Goal: Task Accomplishment & Management: Use online tool/utility

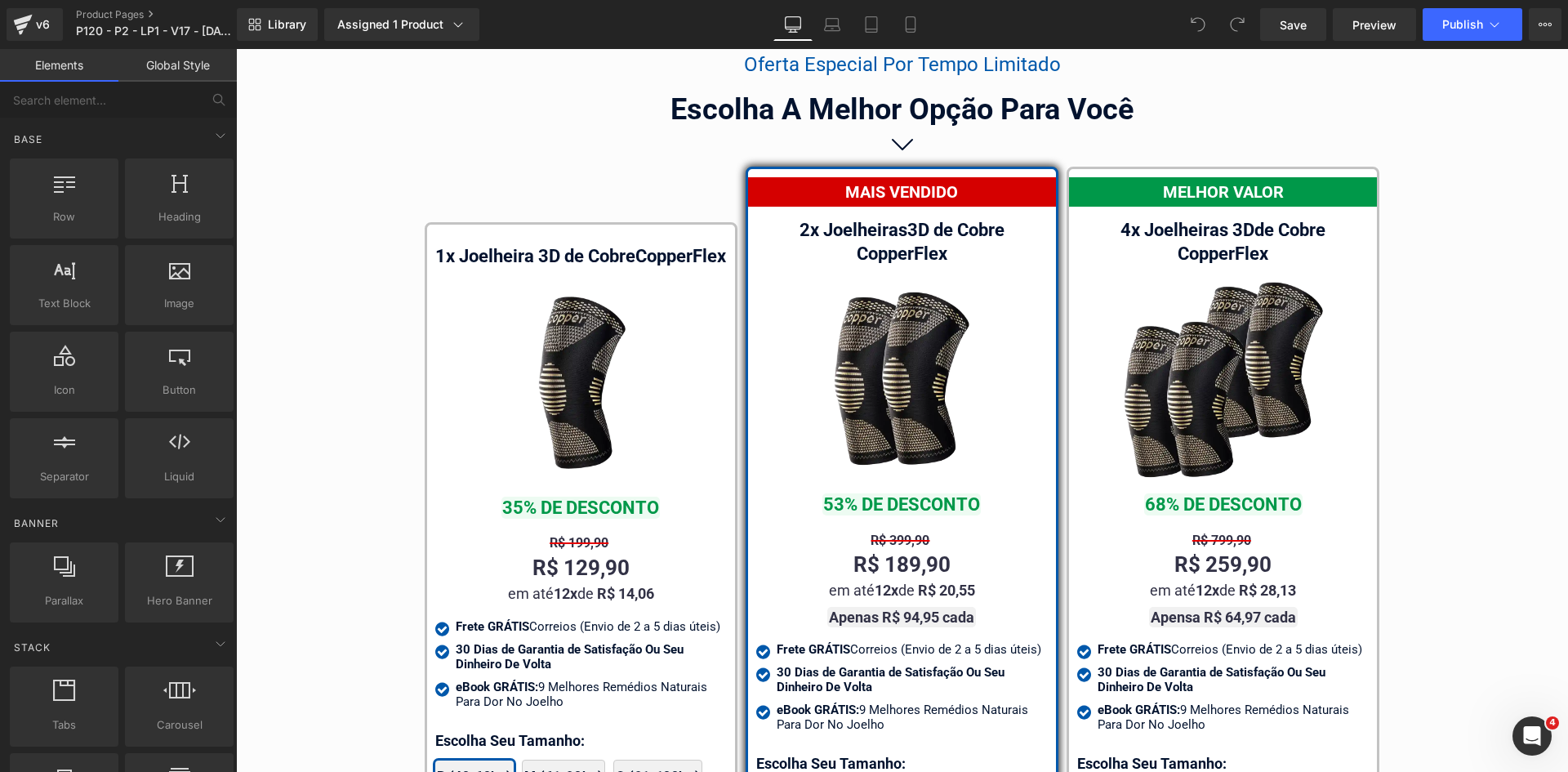
scroll to position [9541, 0]
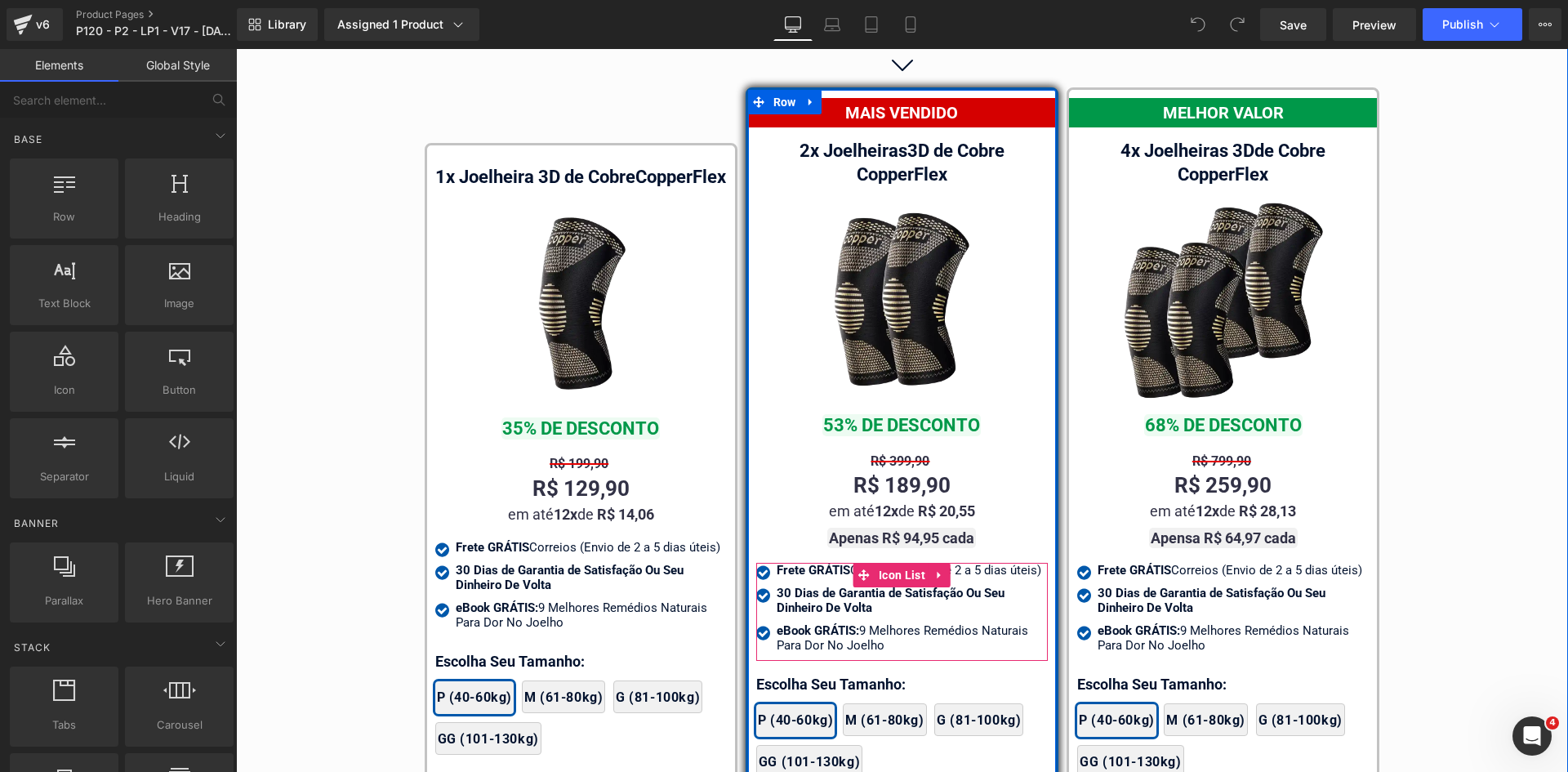
click at [1003, 563] on div "Frete GRÁTIS Correios (Envio de 2 a 5 dias úteis)" at bounding box center [912, 570] width 271 height 15
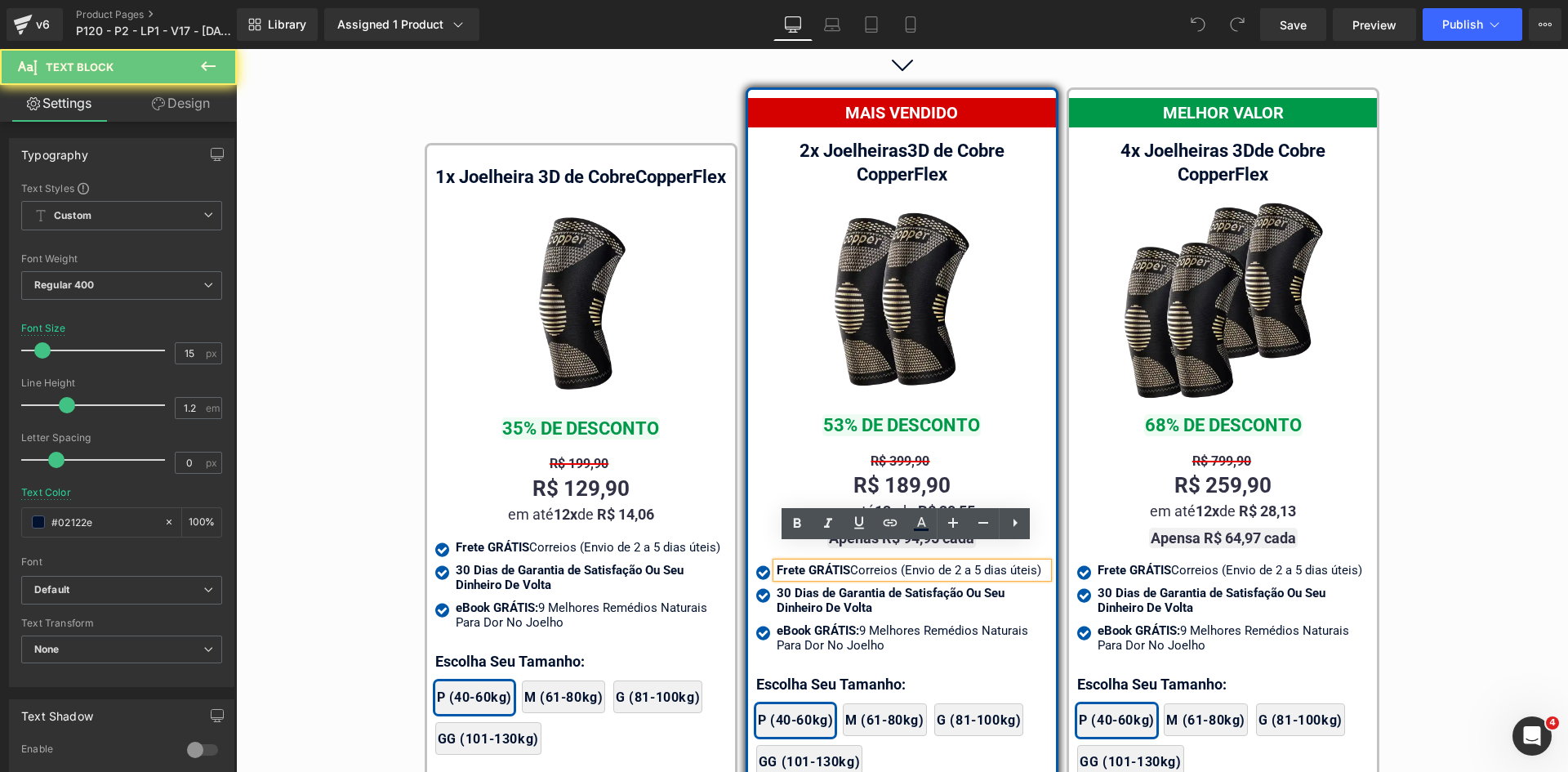
click at [1003, 563] on div "Frete GRÁTIS Correios (Envio de 2 a 5 dias úteis)" at bounding box center [912, 570] width 271 height 15
drag, startPoint x: 895, startPoint y: 552, endPoint x: 1018, endPoint y: 550, distance: 123.0
click at [1016, 563] on div "Frete GRÁTIS Correios (Envio de 2 a 5 dias úteis)" at bounding box center [912, 570] width 271 height 15
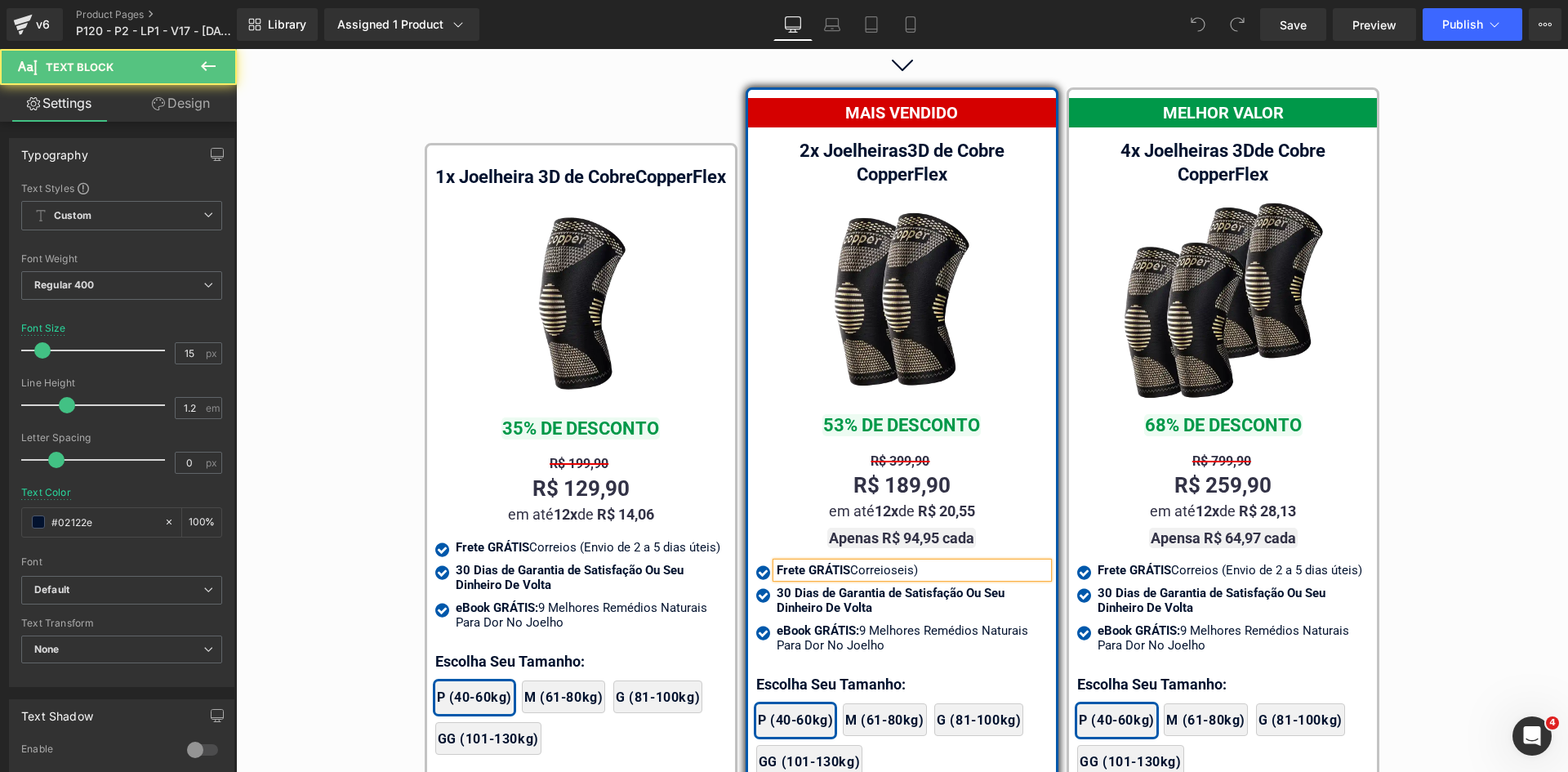
click at [1024, 563] on div "Frete GRÁTIS Correioseis)" at bounding box center [912, 570] width 271 height 15
click at [883, 563] on div "Frete GRÁTIS Correios" at bounding box center [912, 570] width 271 height 15
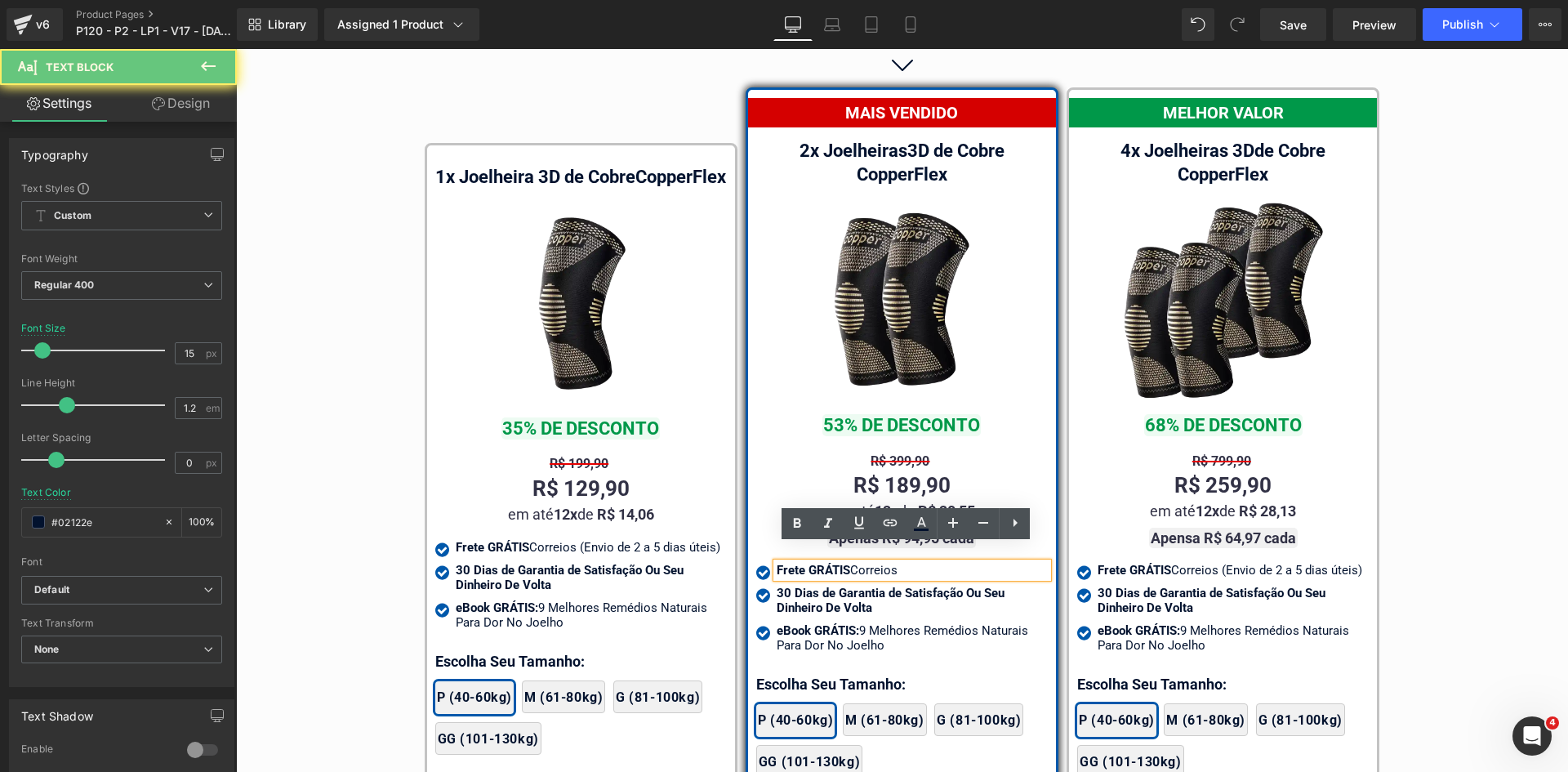
click at [883, 563] on div "Frete GRÁTIS Correios" at bounding box center [912, 570] width 271 height 15
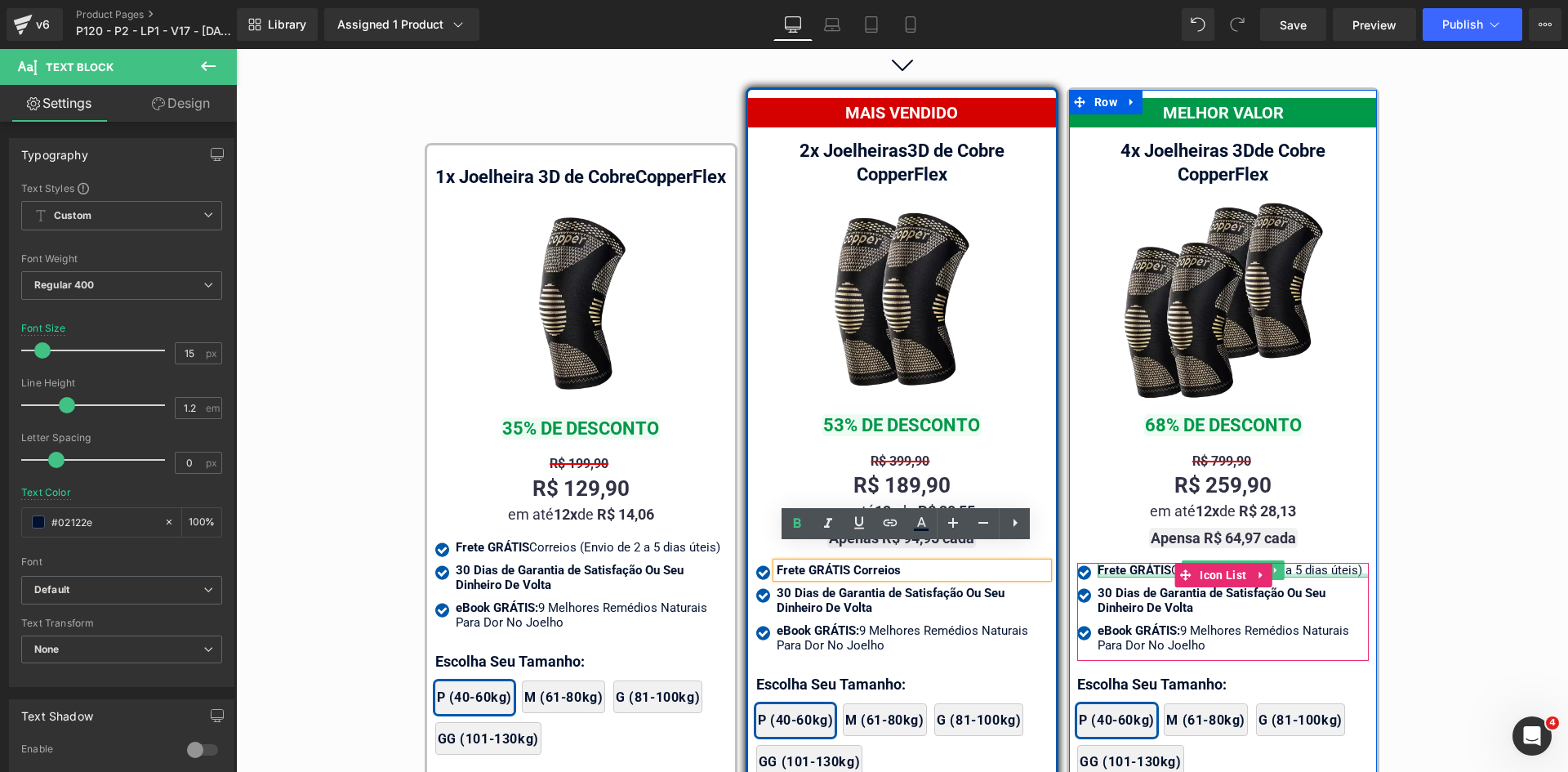
click at [1144, 574] on div at bounding box center [1233, 575] width 271 height 4
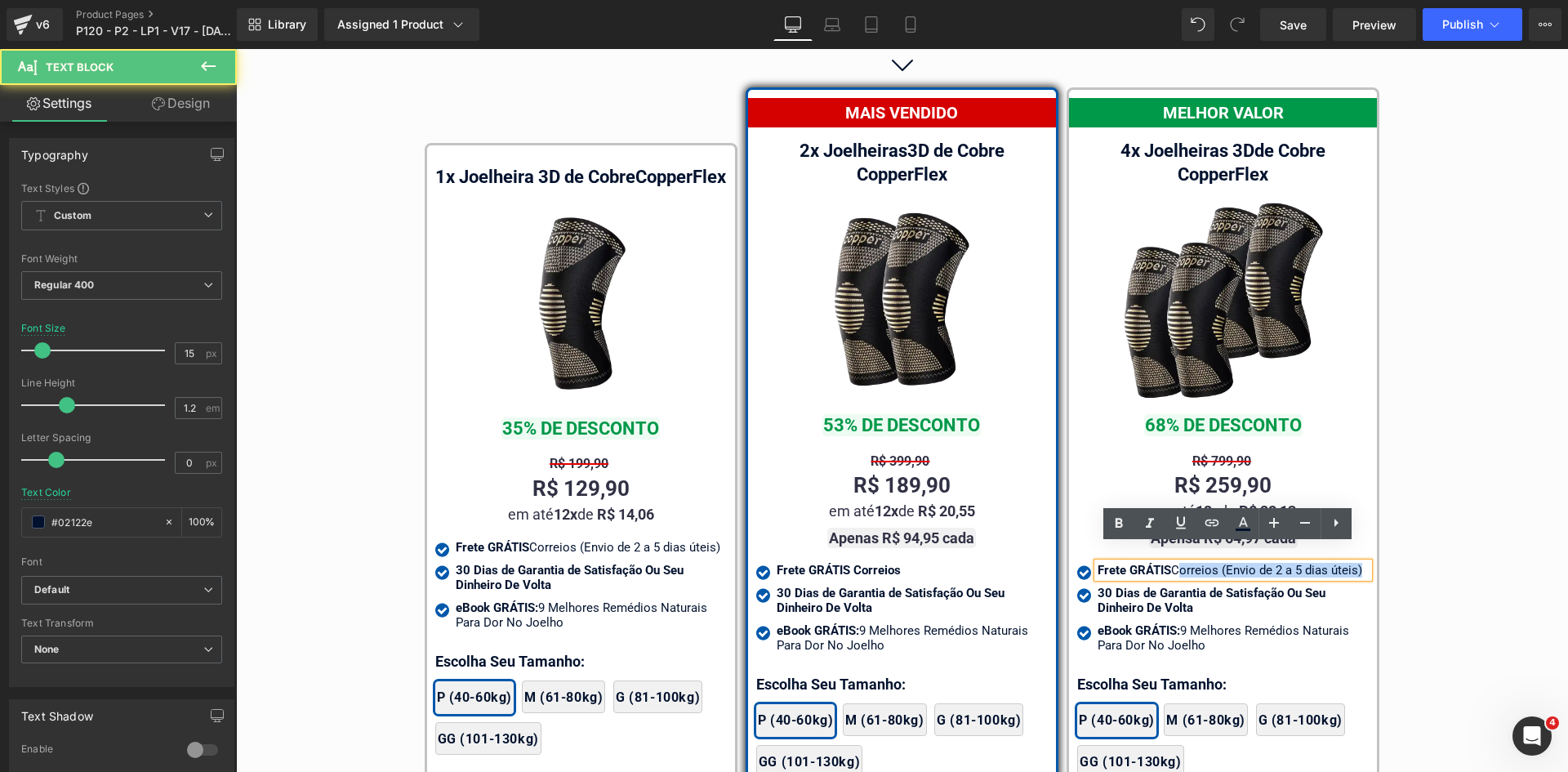
drag, startPoint x: 1169, startPoint y: 551, endPoint x: 1358, endPoint y: 549, distance: 189.0
click at [1354, 563] on div "Frete GRÁTIS Correios (Envio de 2 a 5 dias úteis)" at bounding box center [1233, 570] width 271 height 15
click at [1358, 563] on div "Frete GRÁTIS Correios (Envio de 2 a 5 dias úteis)" at bounding box center [1233, 570] width 271 height 15
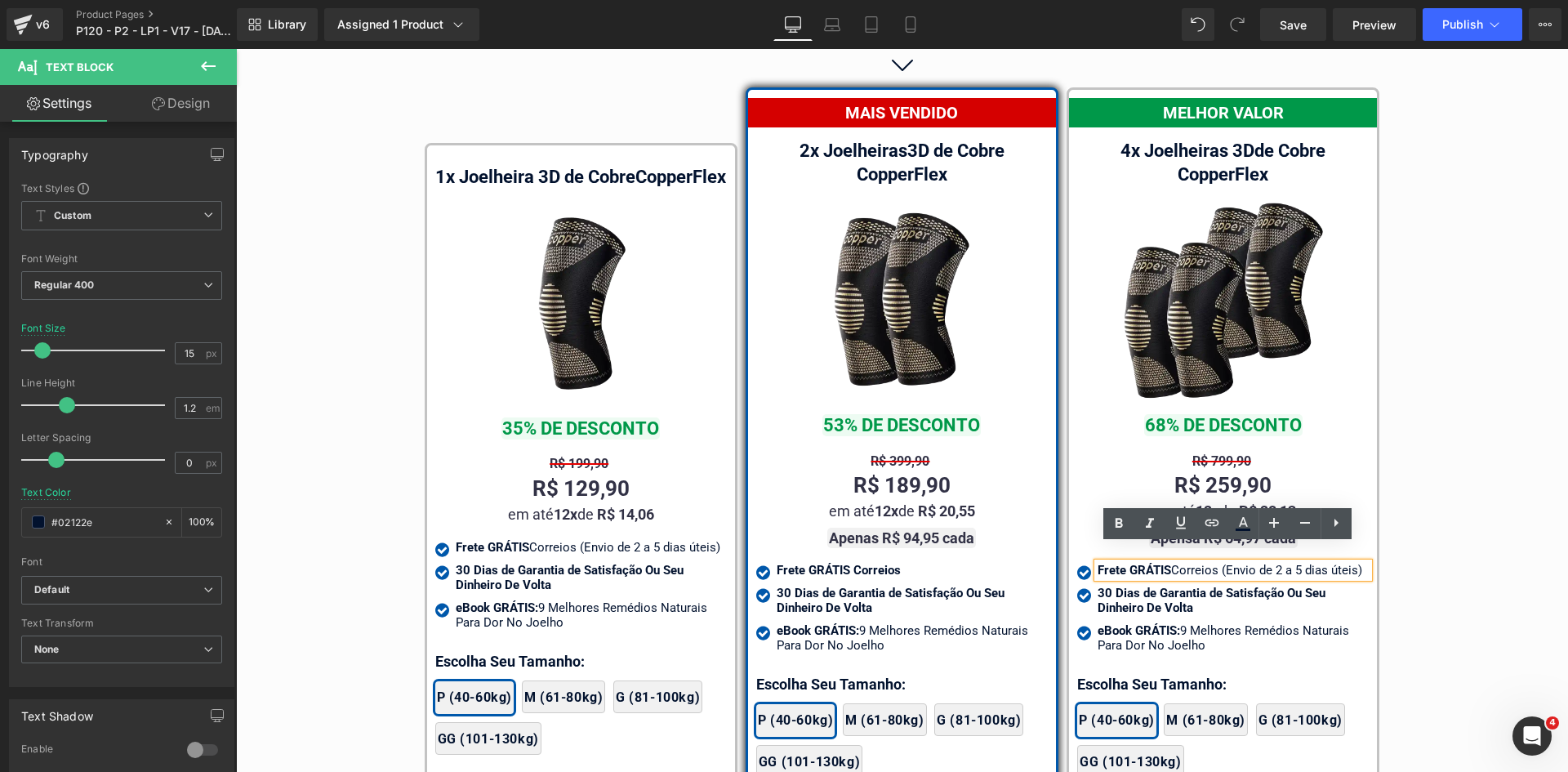
drag, startPoint x: 1358, startPoint y: 549, endPoint x: 1216, endPoint y: 556, distance: 142.2
click at [1216, 563] on div "Frete GRÁTIS Correios (Envio de 2 a 5 dias úteis)" at bounding box center [1233, 570] width 271 height 15
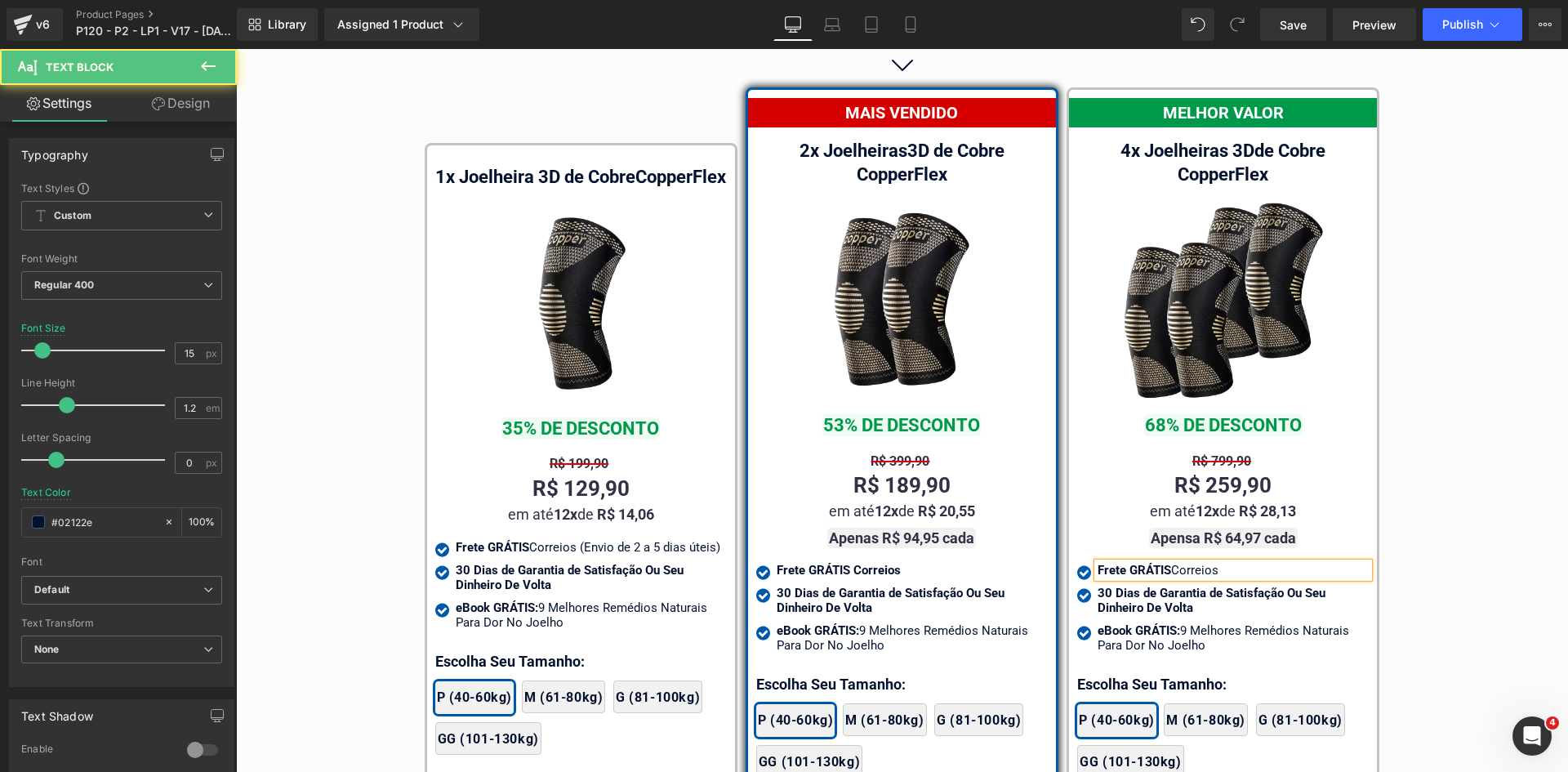
click at [1226, 563] on div "Frete GRÁTIS Correios" at bounding box center [1233, 570] width 271 height 15
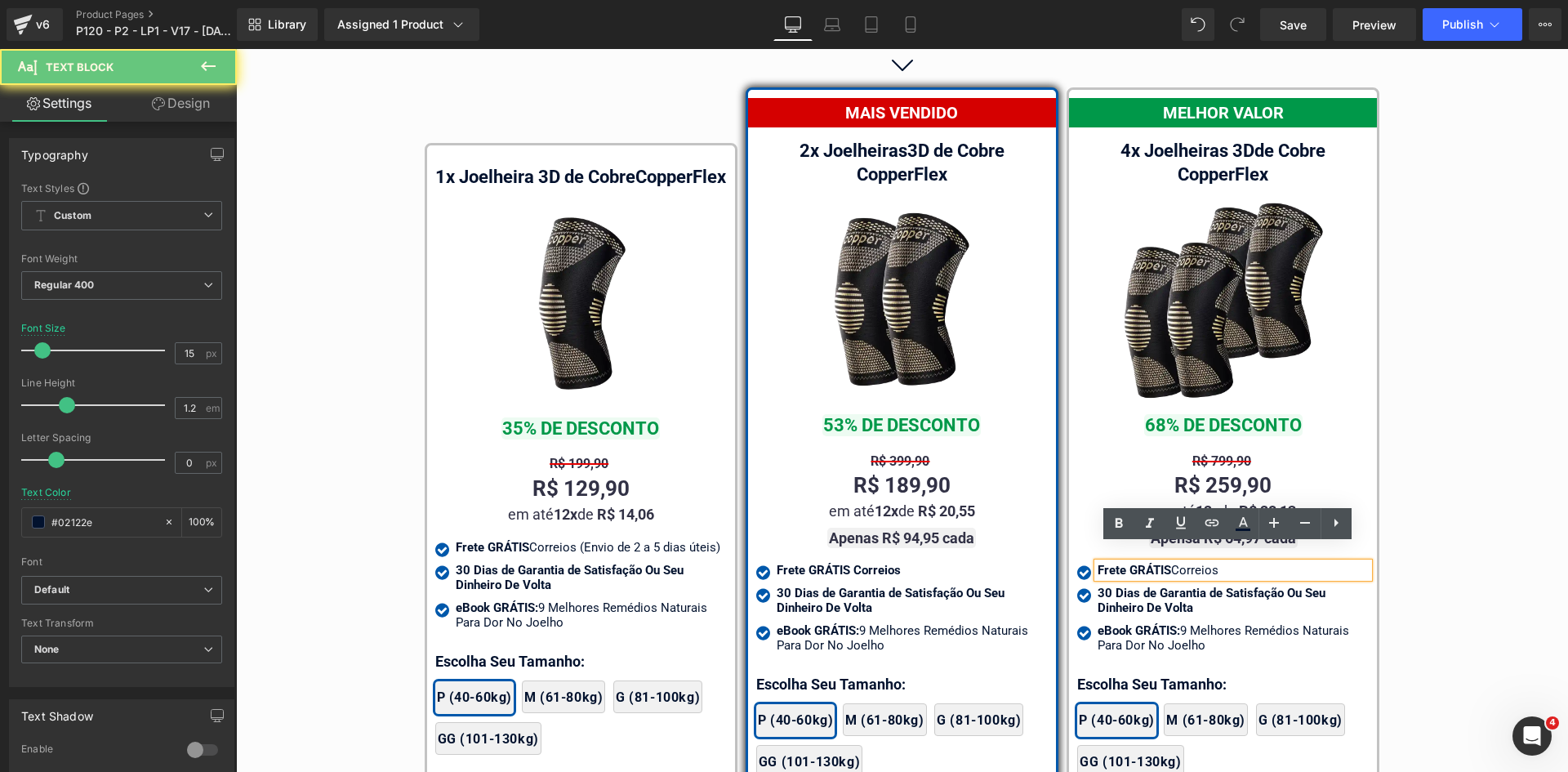
click at [1226, 563] on div "Frete GRÁTIS Correios" at bounding box center [1233, 570] width 271 height 15
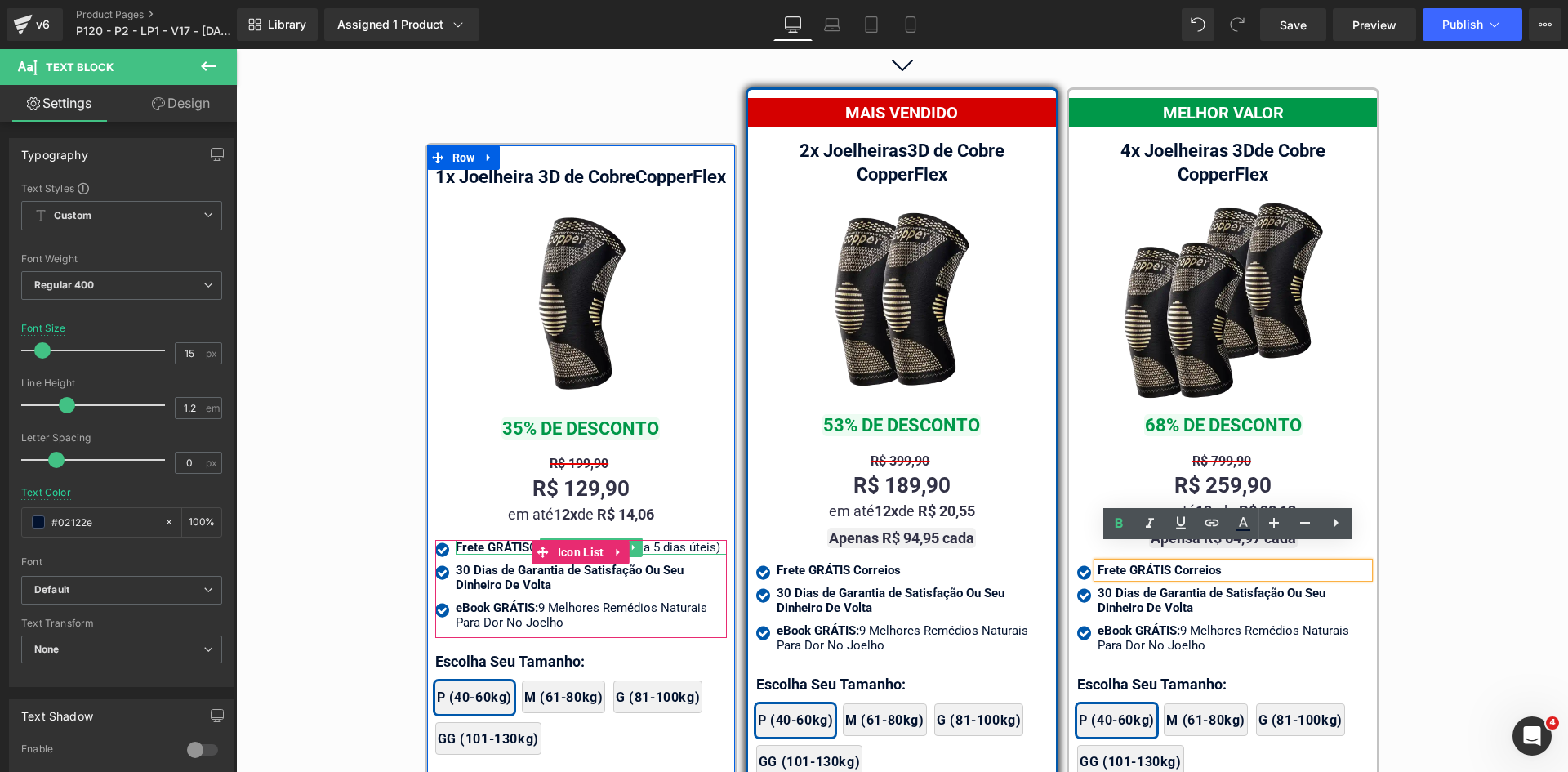
click at [704, 552] on div "Frete GRÁTIS Correios (Envio de 2 a 5 dias úteis)" at bounding box center [591, 547] width 271 height 15
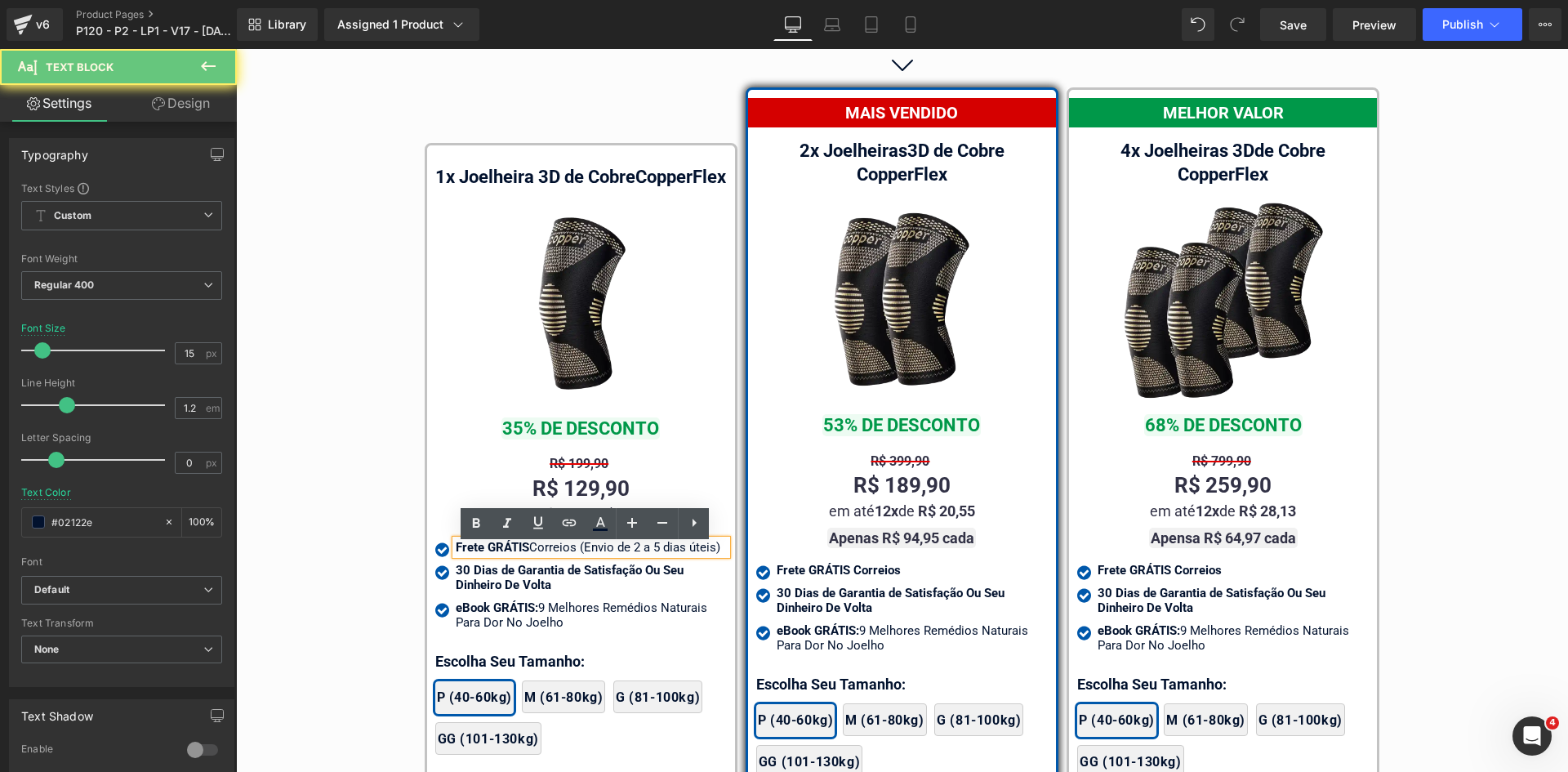
click at [716, 551] on div "Frete GRÁTIS Correios (Envio de 2 a 5 dias úteis)" at bounding box center [591, 547] width 271 height 15
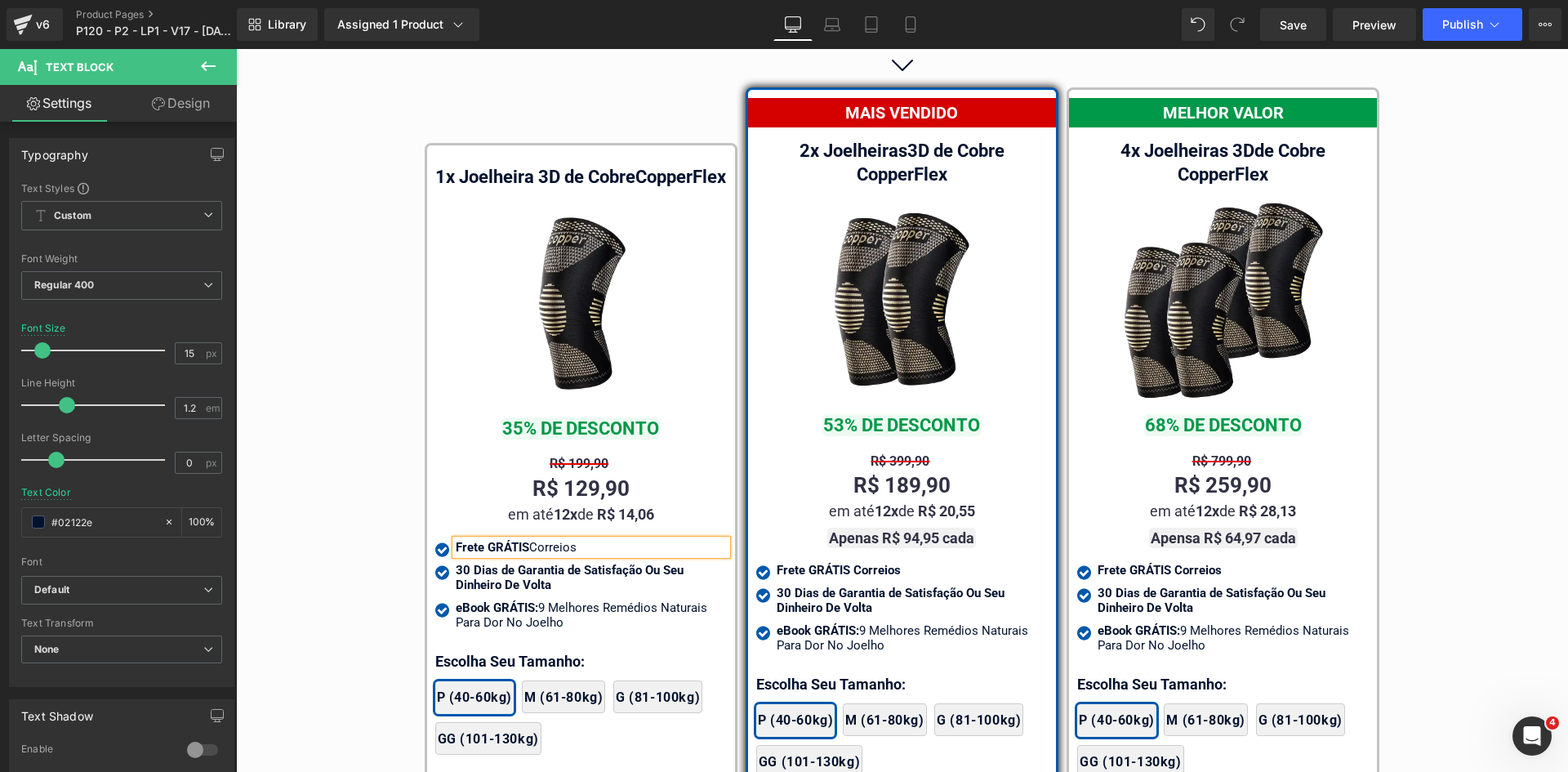
click at [693, 551] on div "Frete GRÁTIS Correios" at bounding box center [591, 547] width 271 height 15
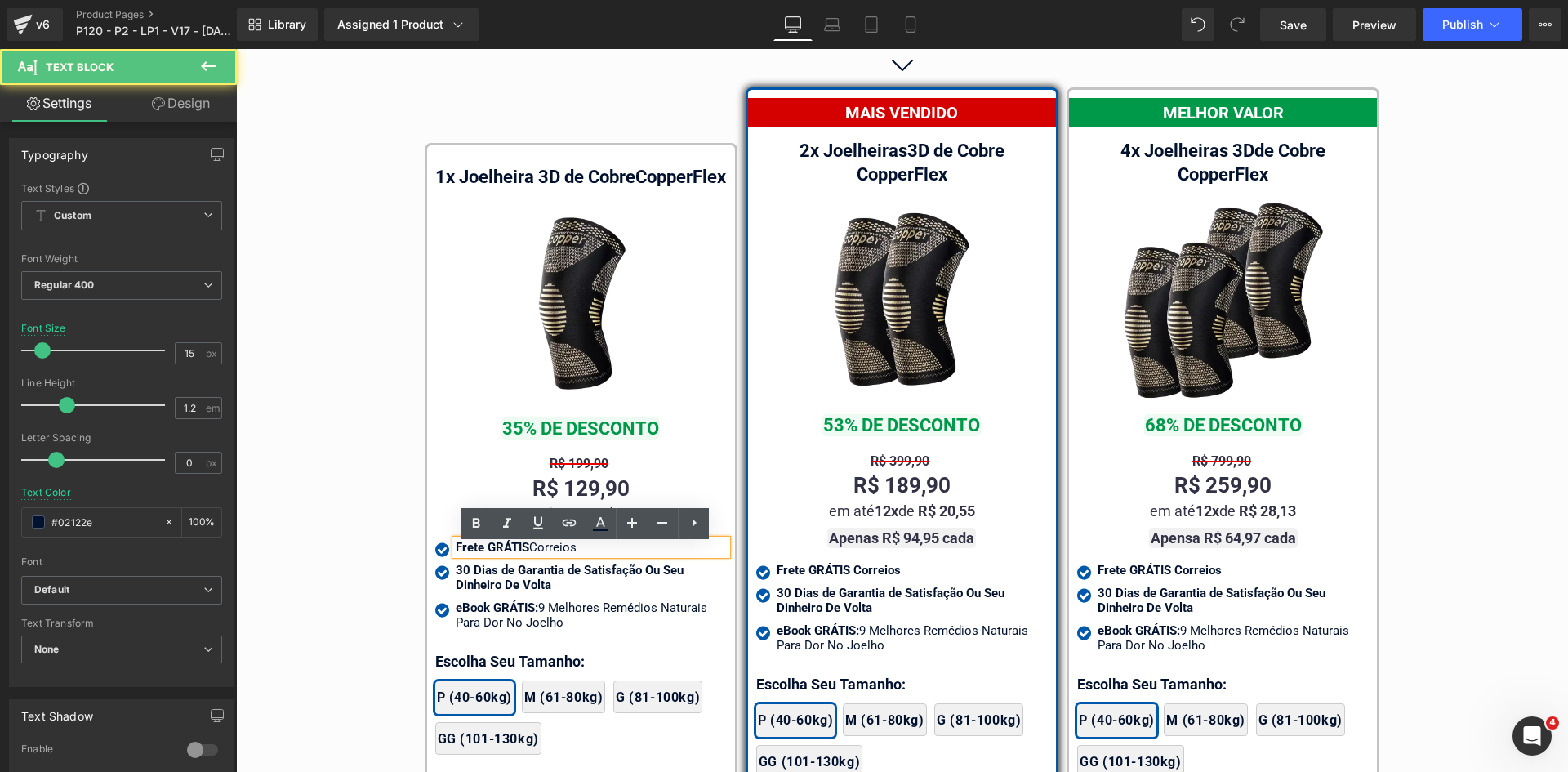
click at [693, 551] on div "Frete GRÁTIS Correios" at bounding box center [591, 547] width 271 height 15
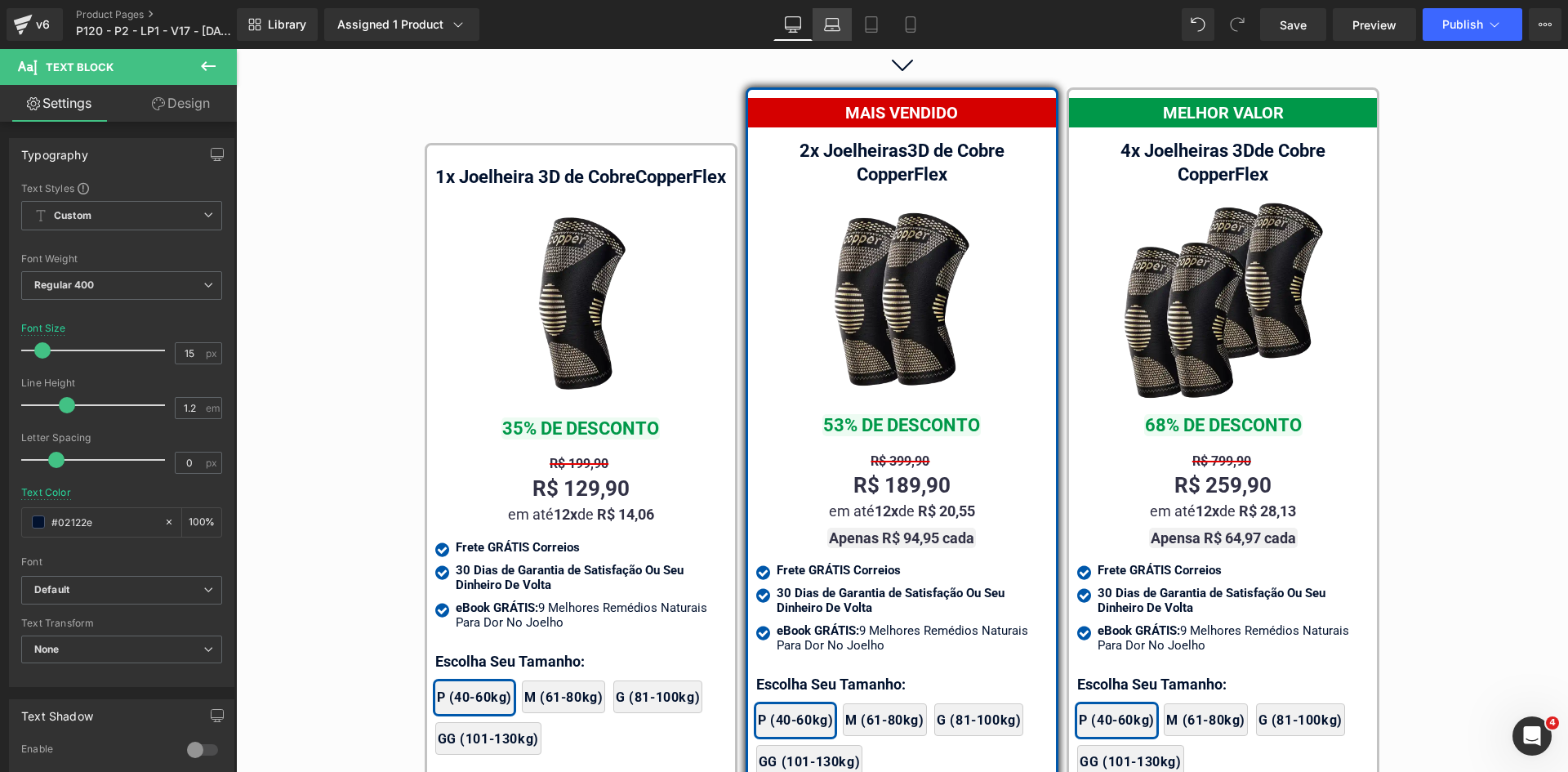
click at [839, 37] on link "Laptop" at bounding box center [832, 24] width 40 height 32
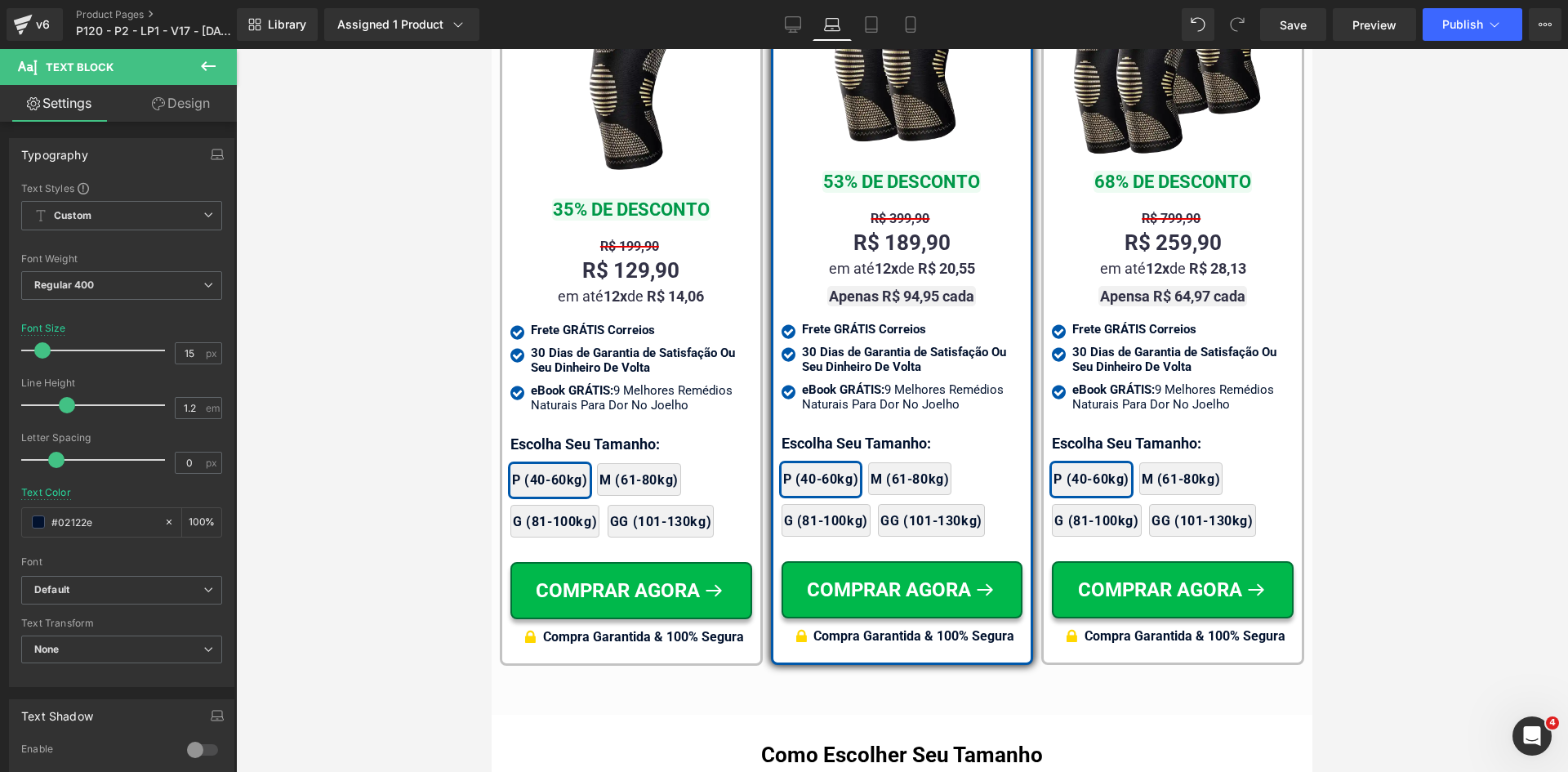
scroll to position [10379, 0]
click at [907, 31] on icon at bounding box center [910, 25] width 9 height 16
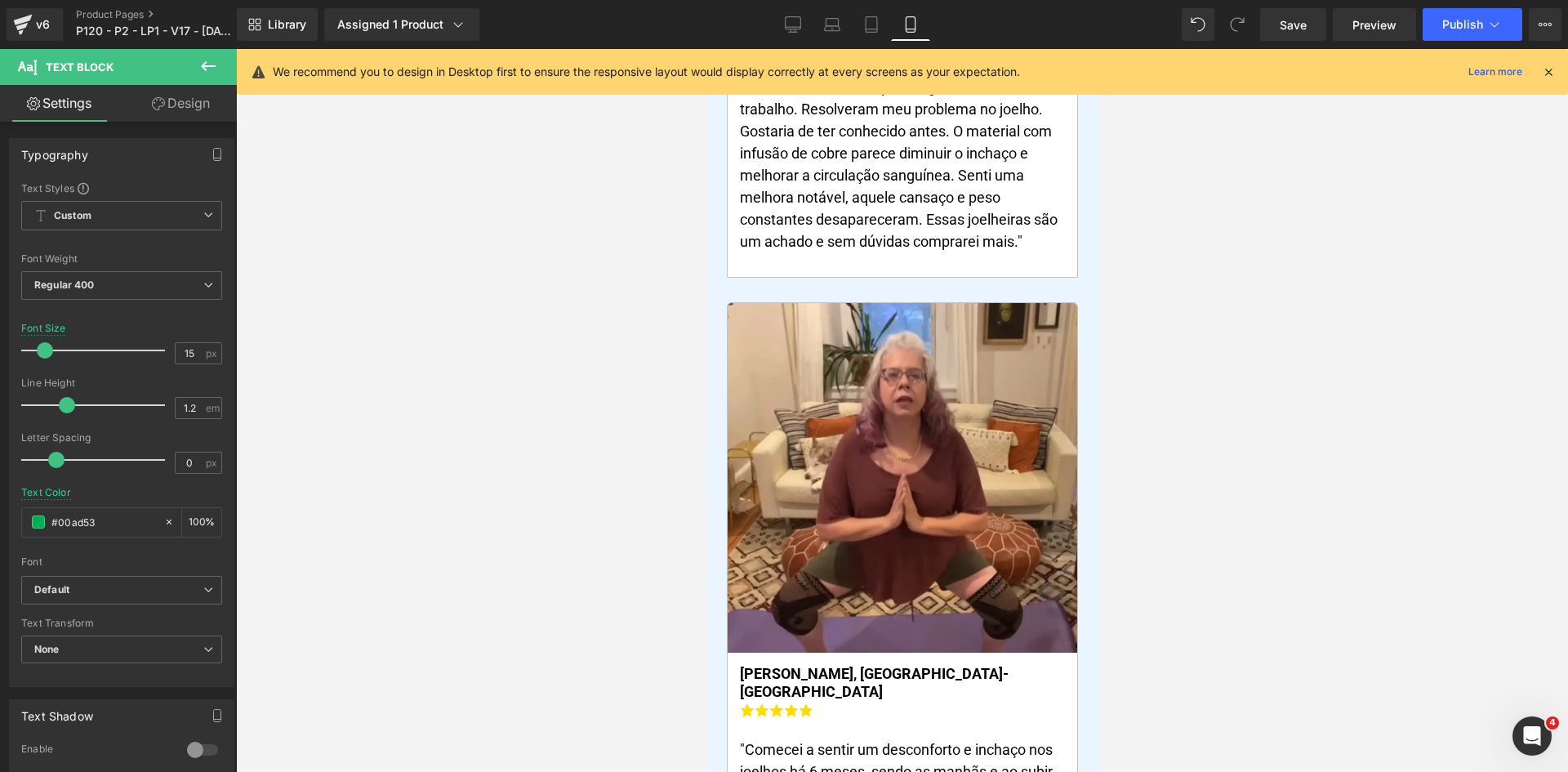
scroll to position [0, 0]
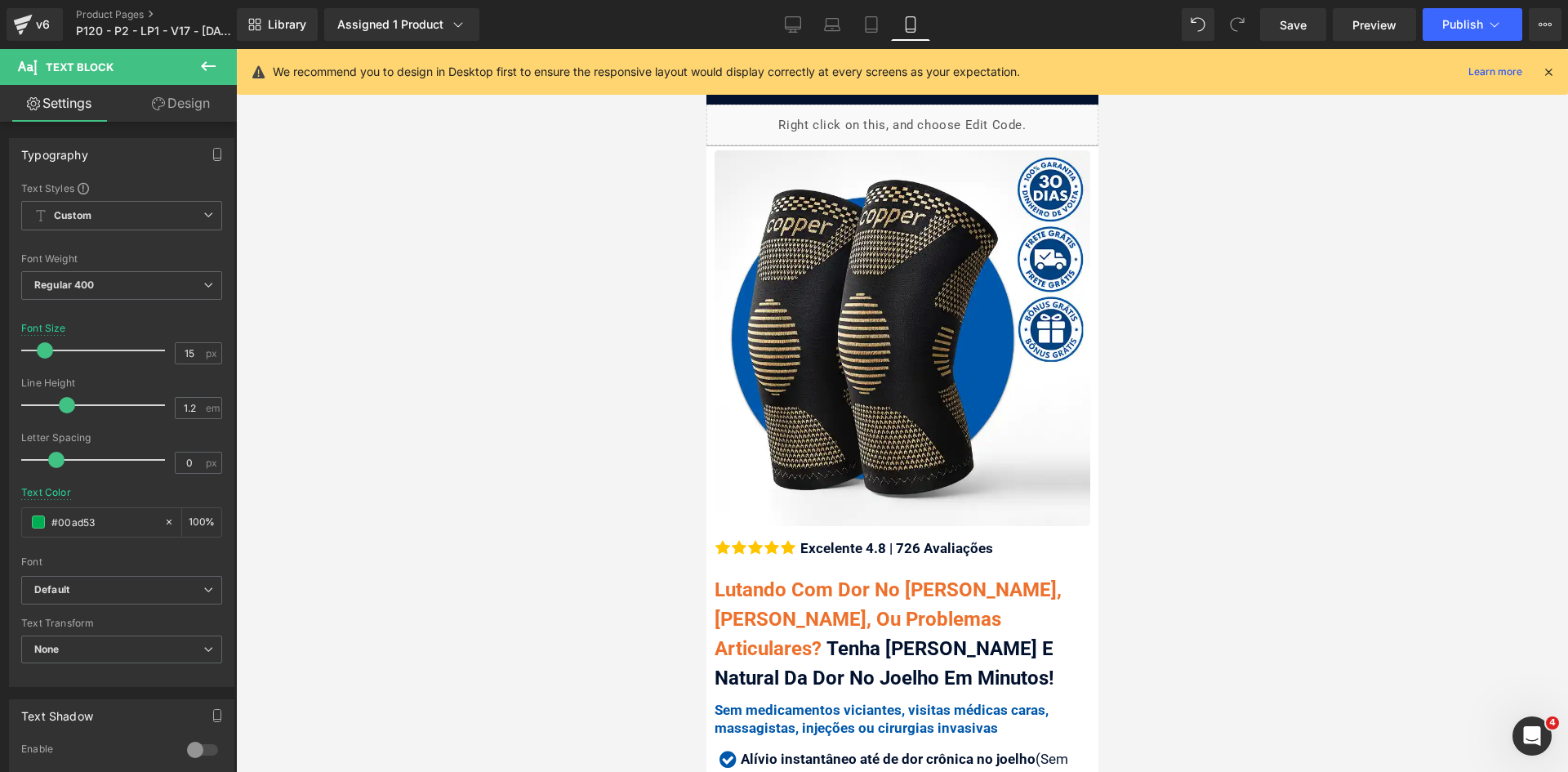
click at [1547, 76] on icon at bounding box center [1548, 71] width 15 height 15
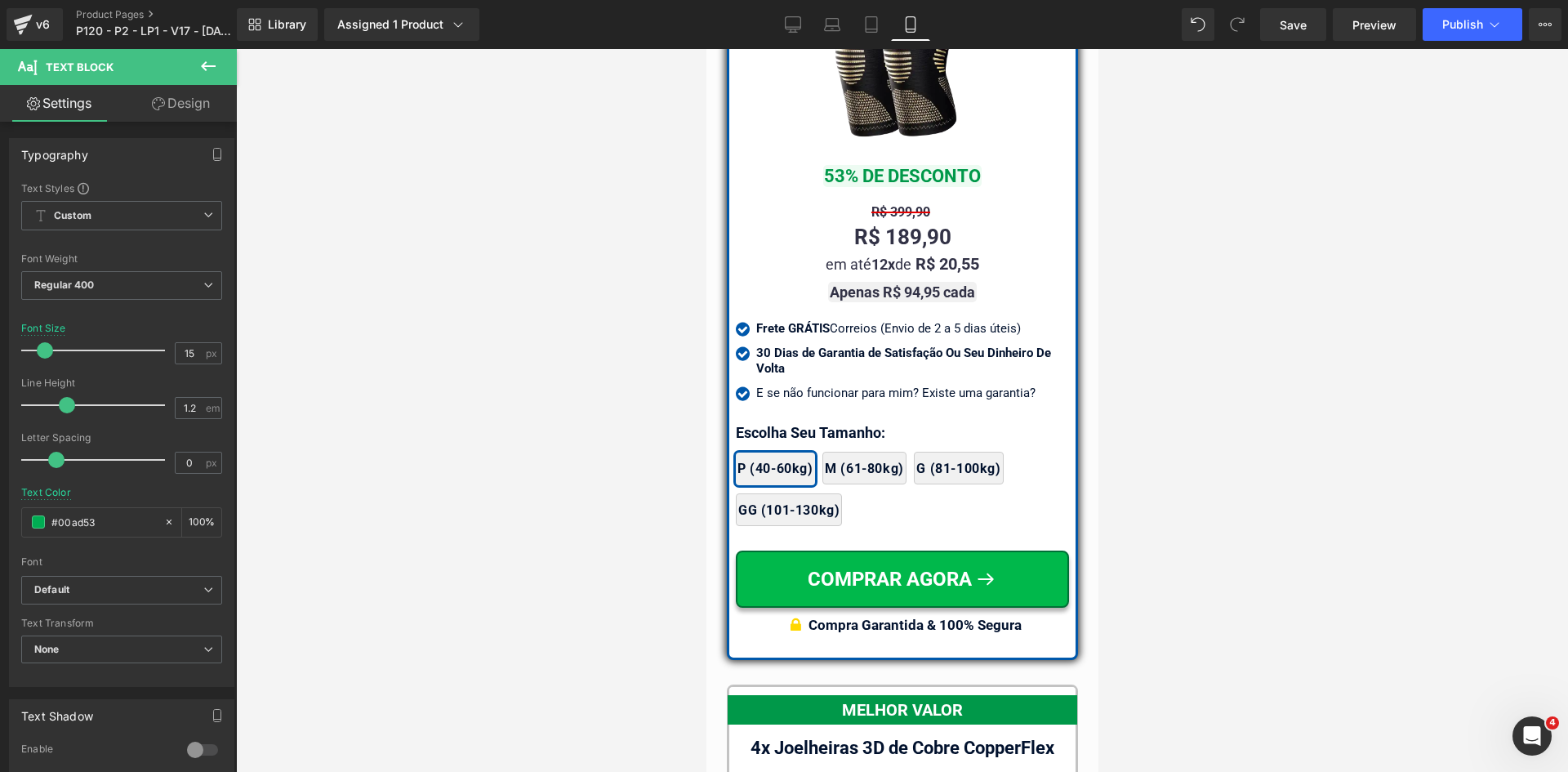
drag, startPoint x: 1089, startPoint y: 78, endPoint x: 1805, endPoint y: 609, distance: 891.4
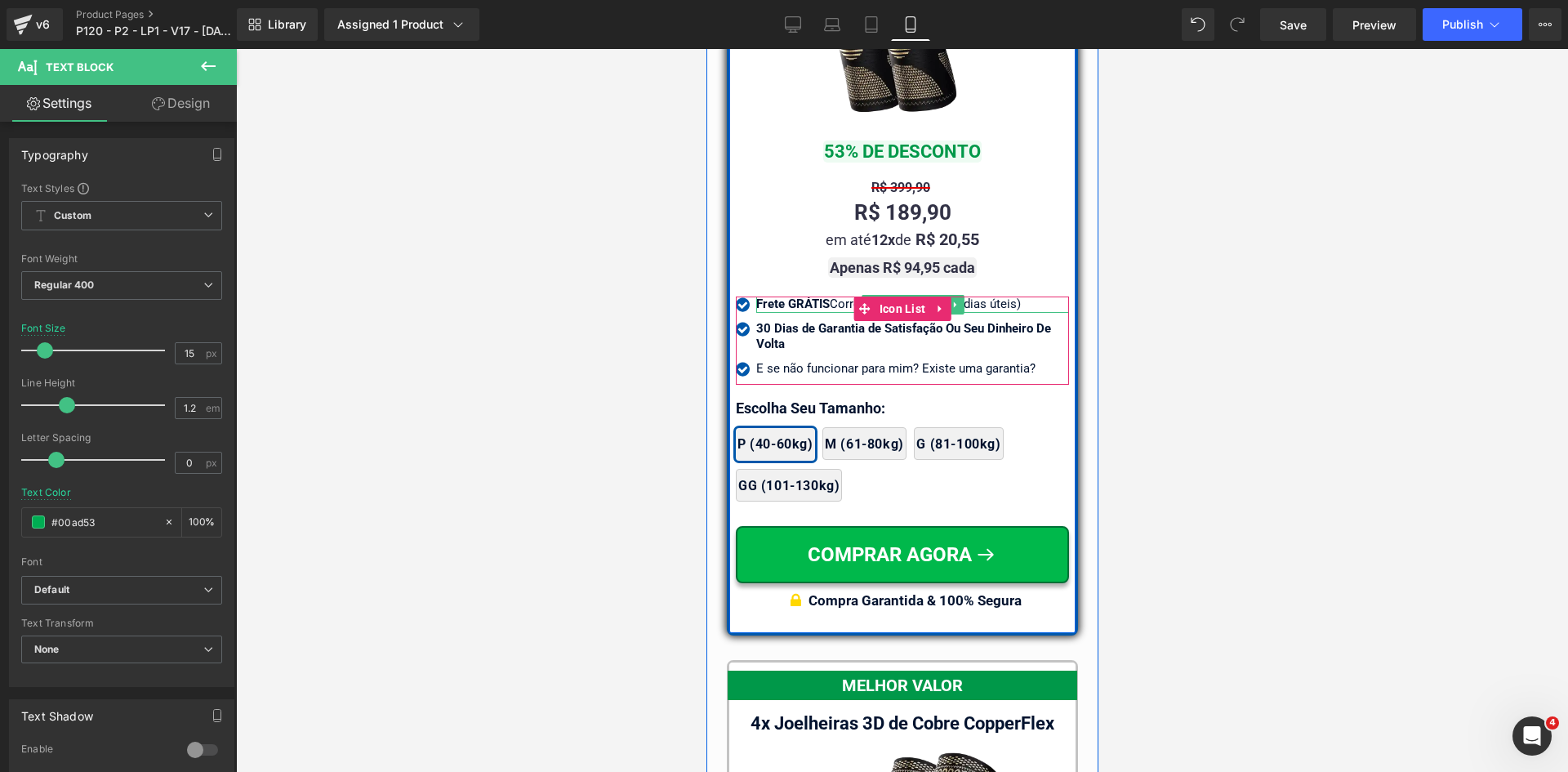
click at [1009, 297] on div "Frete GRÁTIS Correios (Envio de 2 a 5 dias úteis)" at bounding box center [911, 305] width 313 height 17
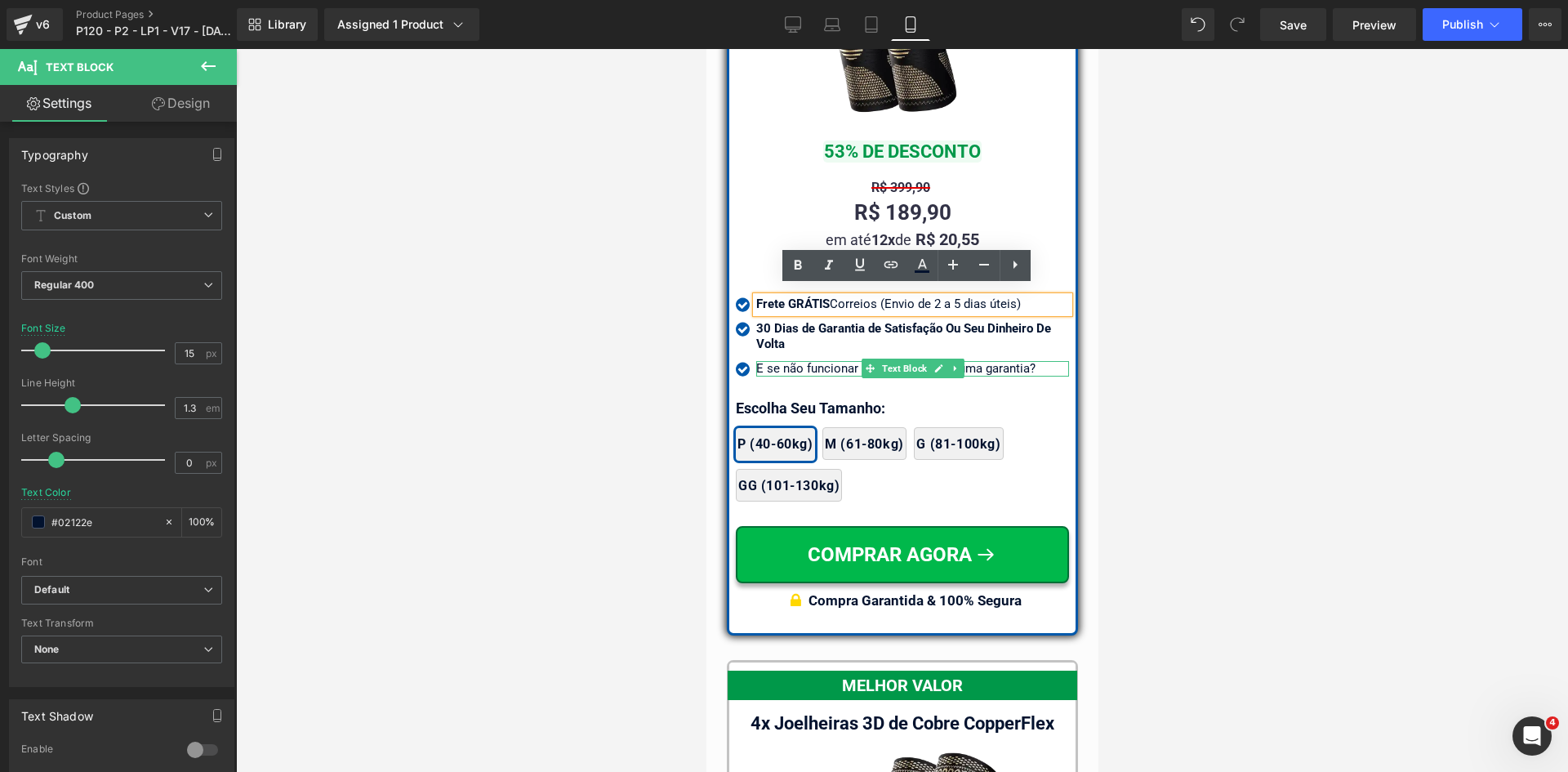
click at [796, 361] on p "E se não funcionar para mim? Existe uma garantia?" at bounding box center [911, 369] width 313 height 17
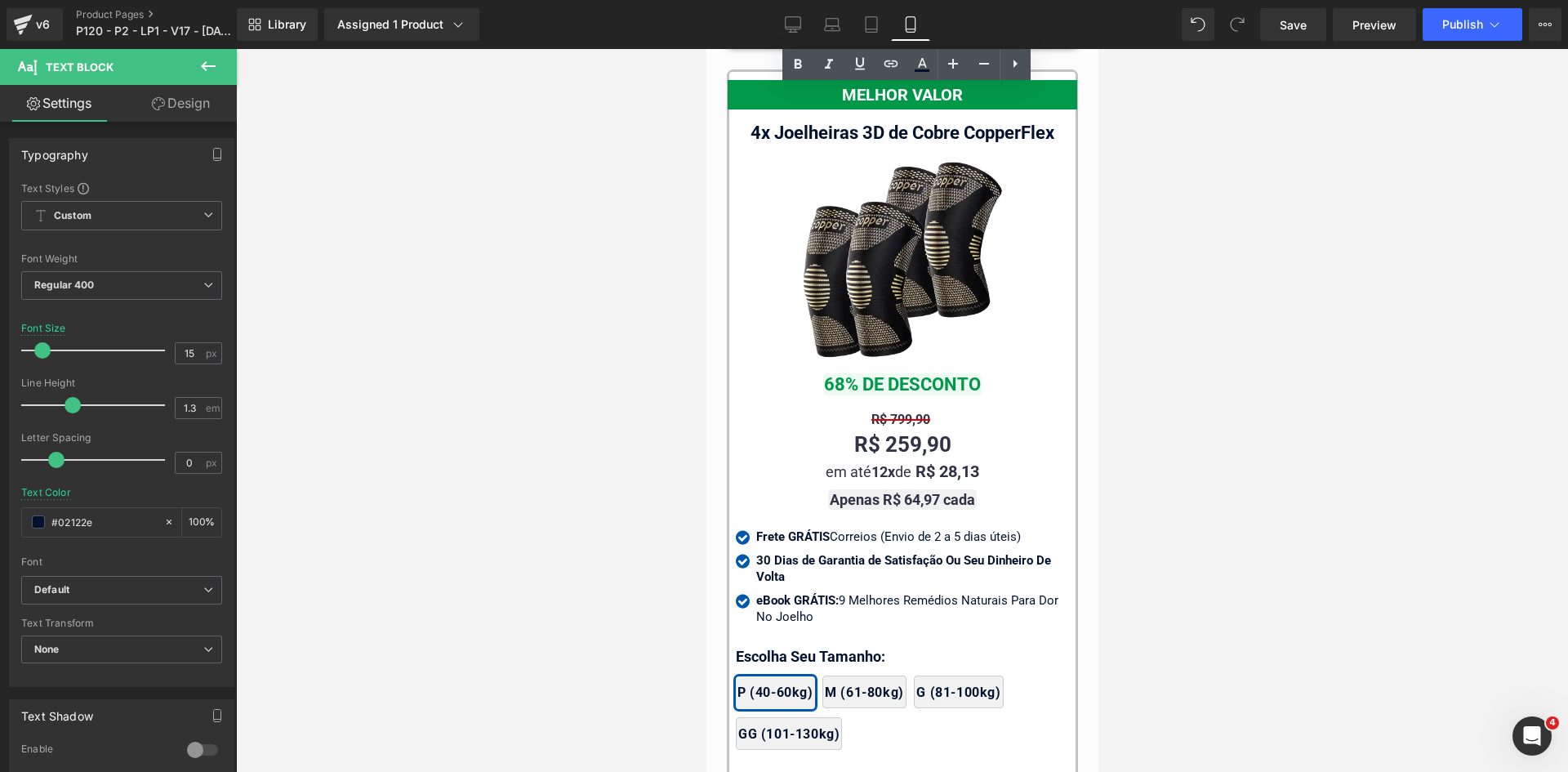
scroll to position [15319, 0]
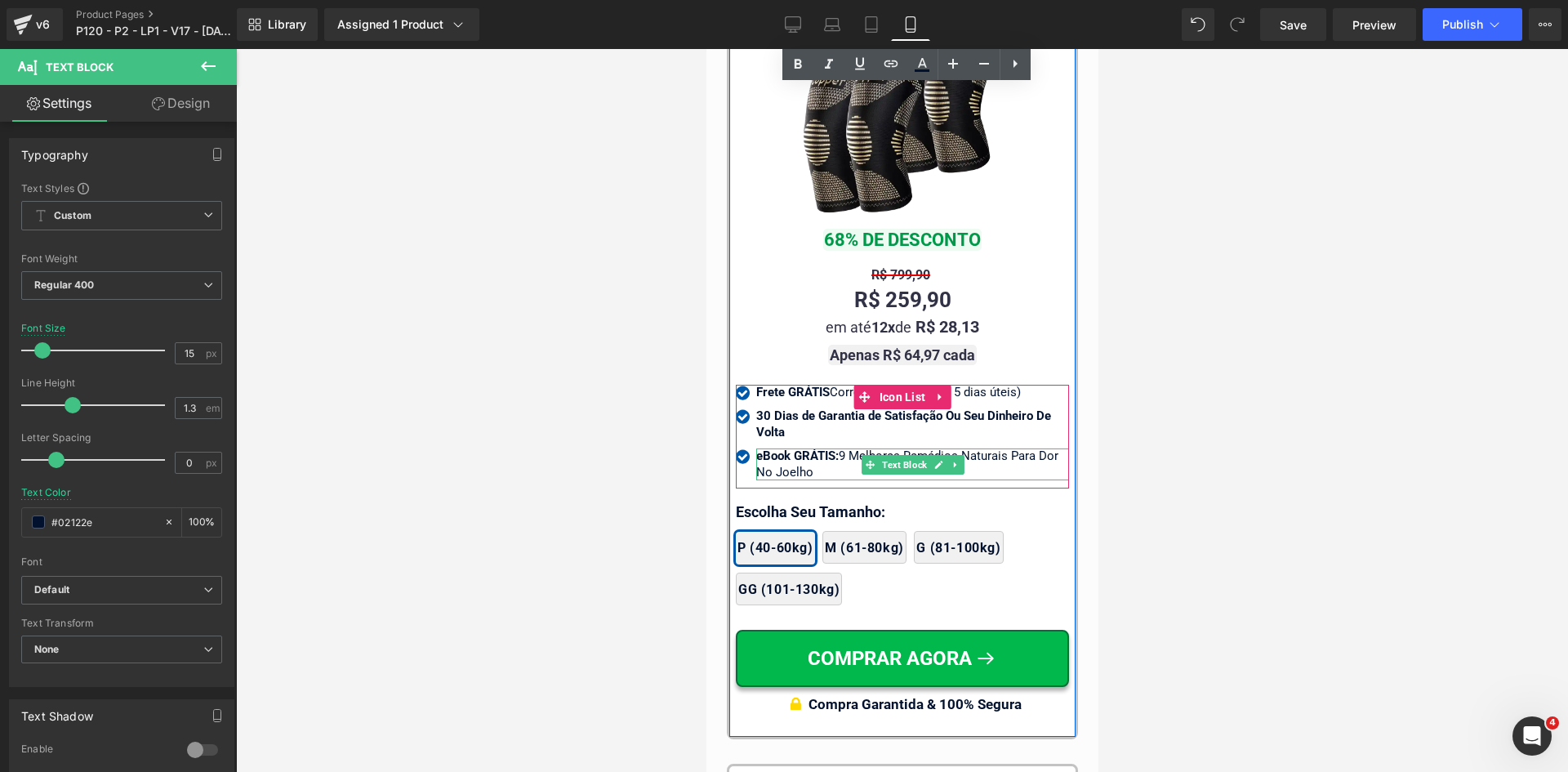
click at [820, 451] on strong "eBook GRÁTIS:" at bounding box center [796, 456] width 83 height 15
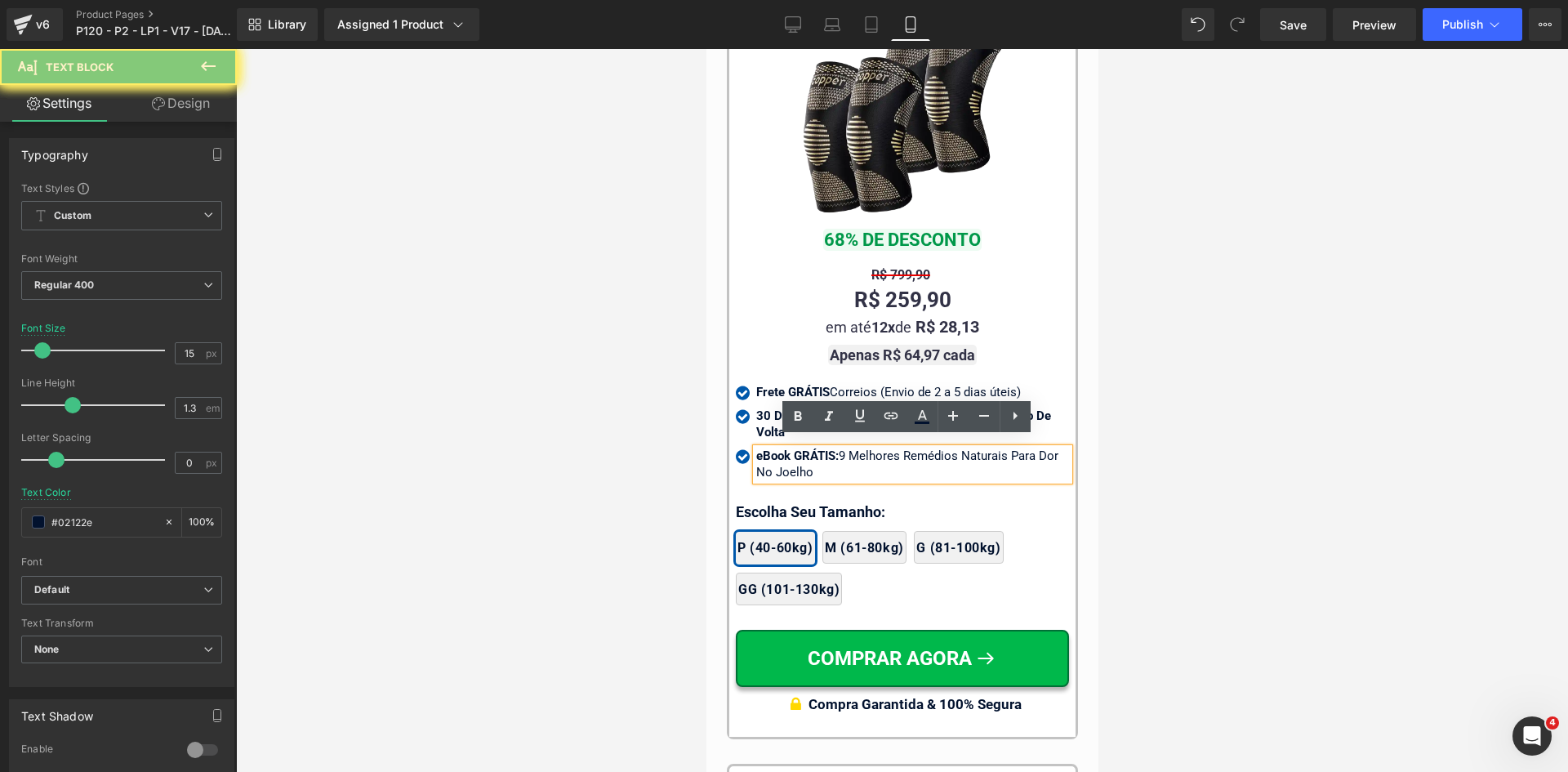
click at [820, 451] on strong "eBook GRÁTIS:" at bounding box center [796, 456] width 83 height 15
copy div "eBook GRÁTIS: 9 Melhores Remédios Naturais Para Dor No Joelho"
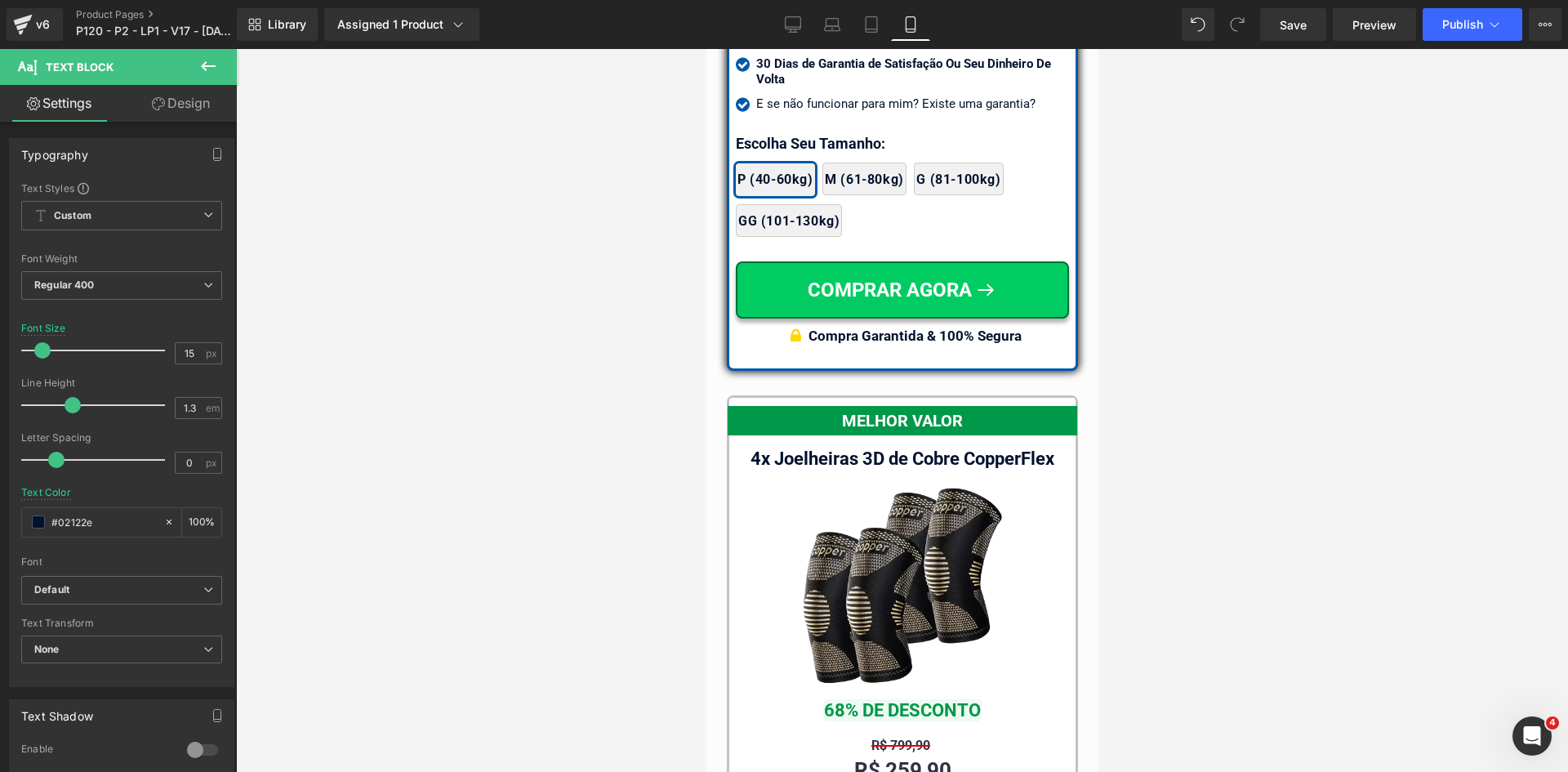
scroll to position [14665, 0]
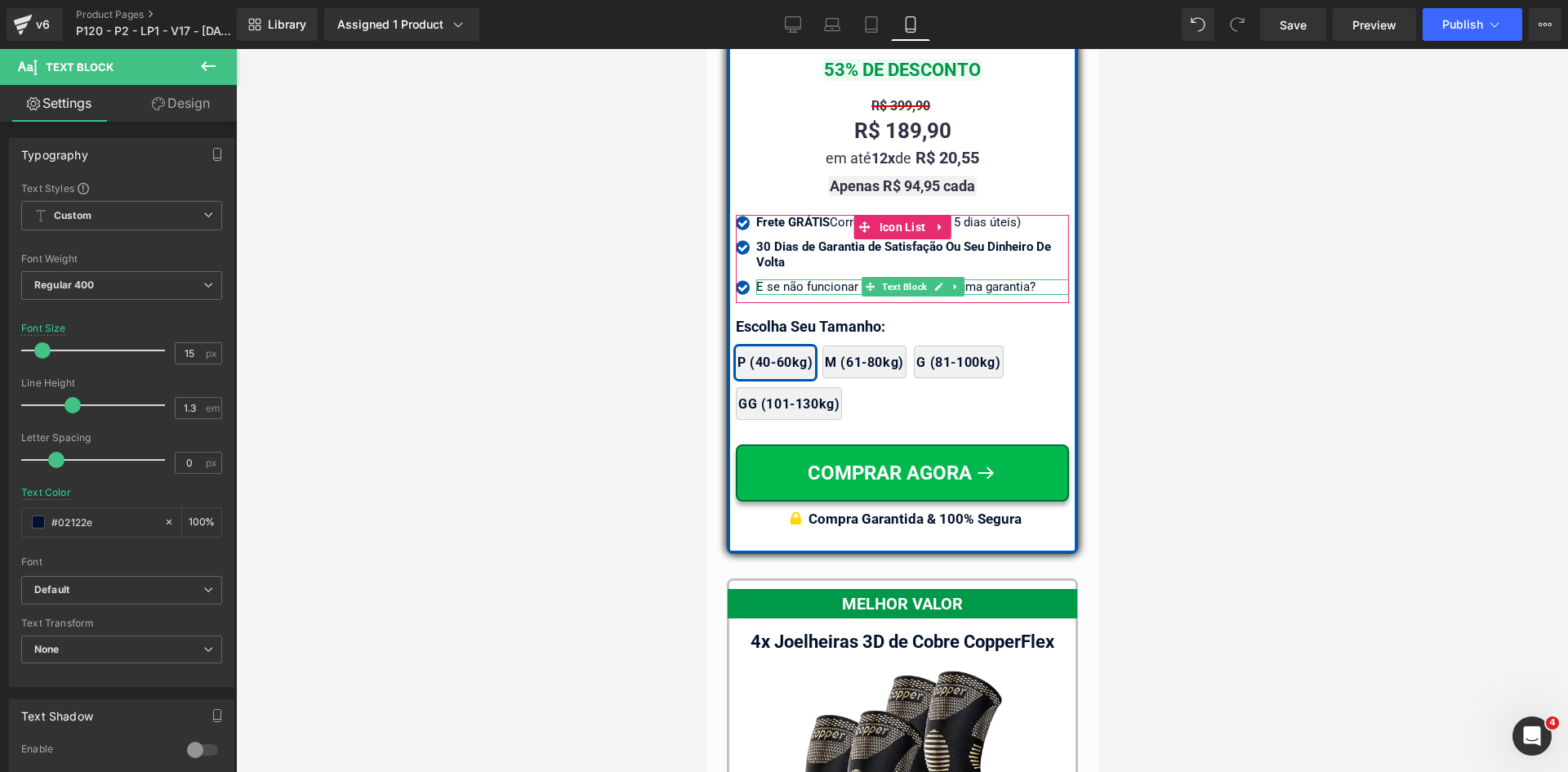
click at [782, 279] on p "E se não funcionar para mim? Existe uma garantia?" at bounding box center [911, 287] width 313 height 17
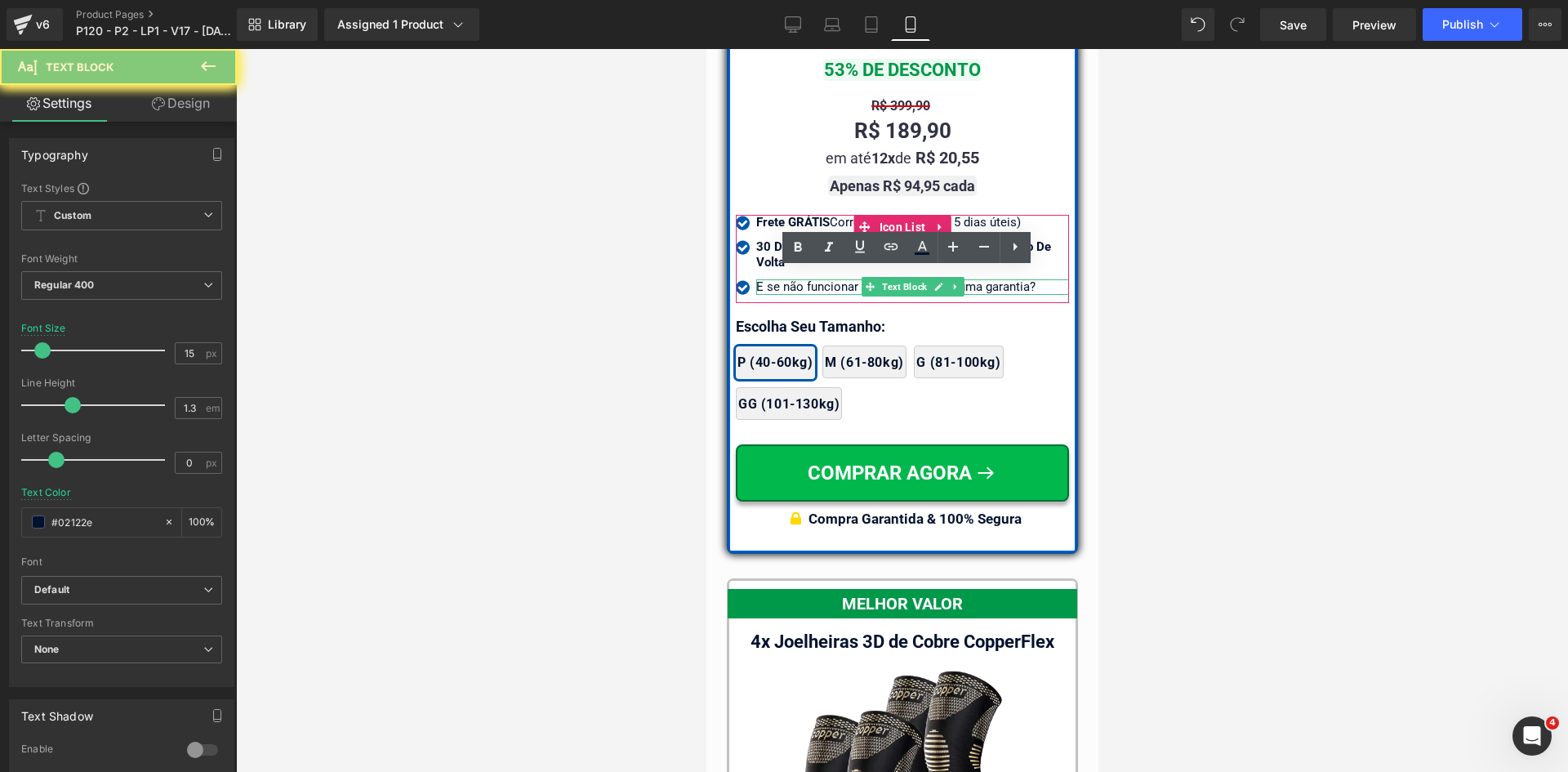
click at [782, 279] on p "E se não funcionar para mim? Existe uma garantia?" at bounding box center [911, 287] width 313 height 17
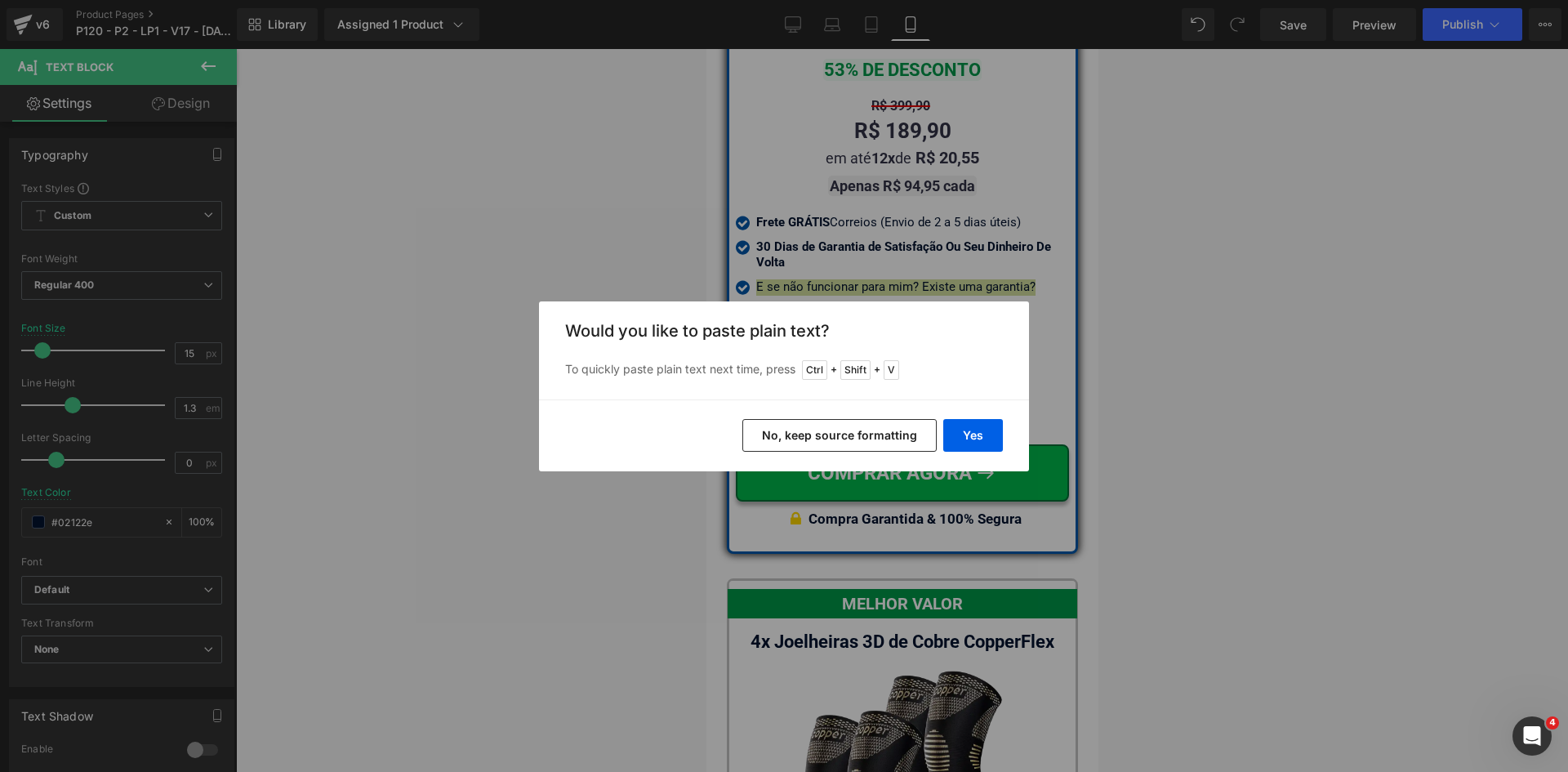
click at [832, 441] on button "No, keep source formatting" at bounding box center [839, 435] width 194 height 32
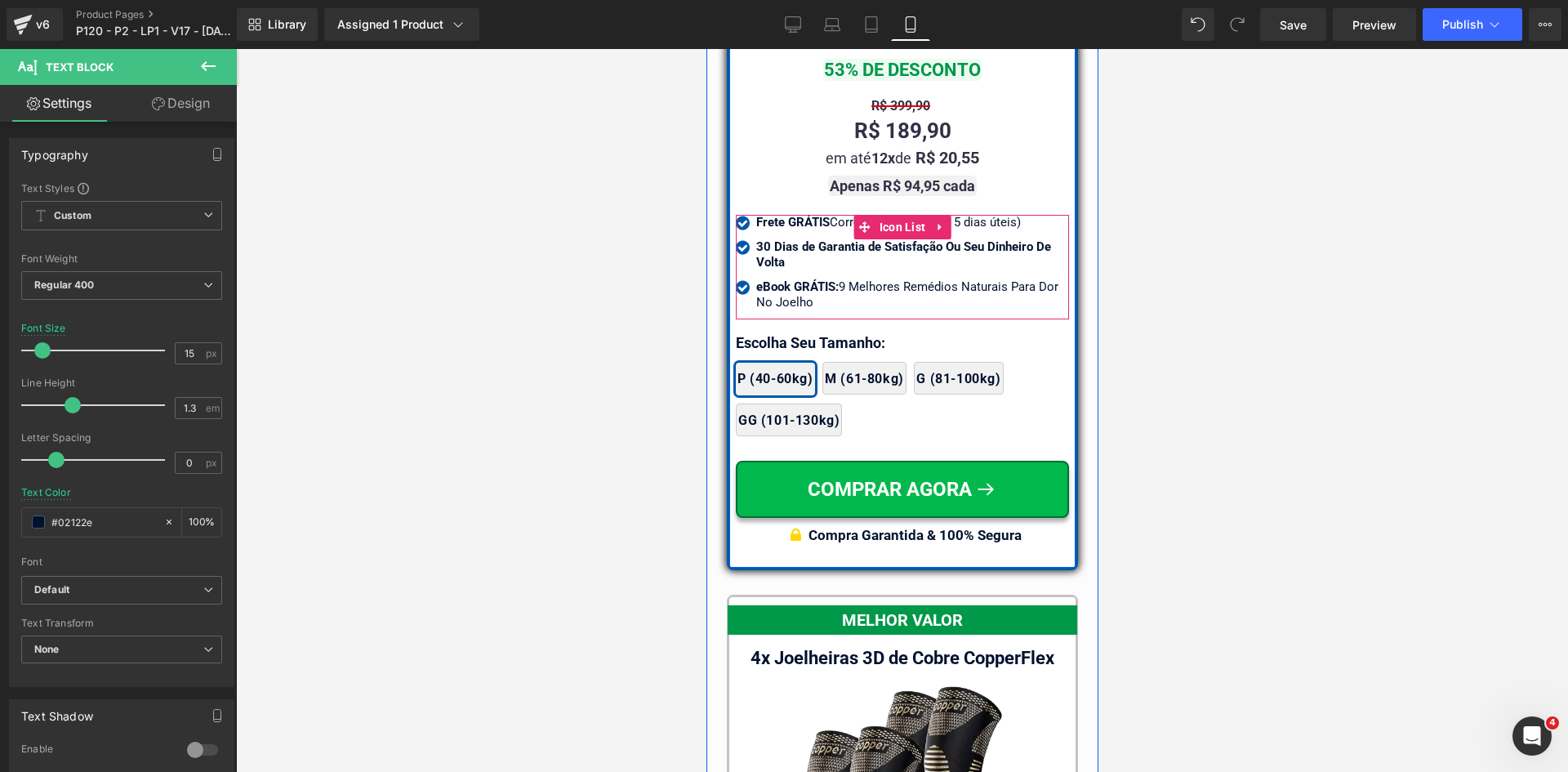
click at [836, 215] on div "Frete GRÁTIS Correios (Envio de 2 a 5 dias úteis)" at bounding box center [911, 223] width 313 height 17
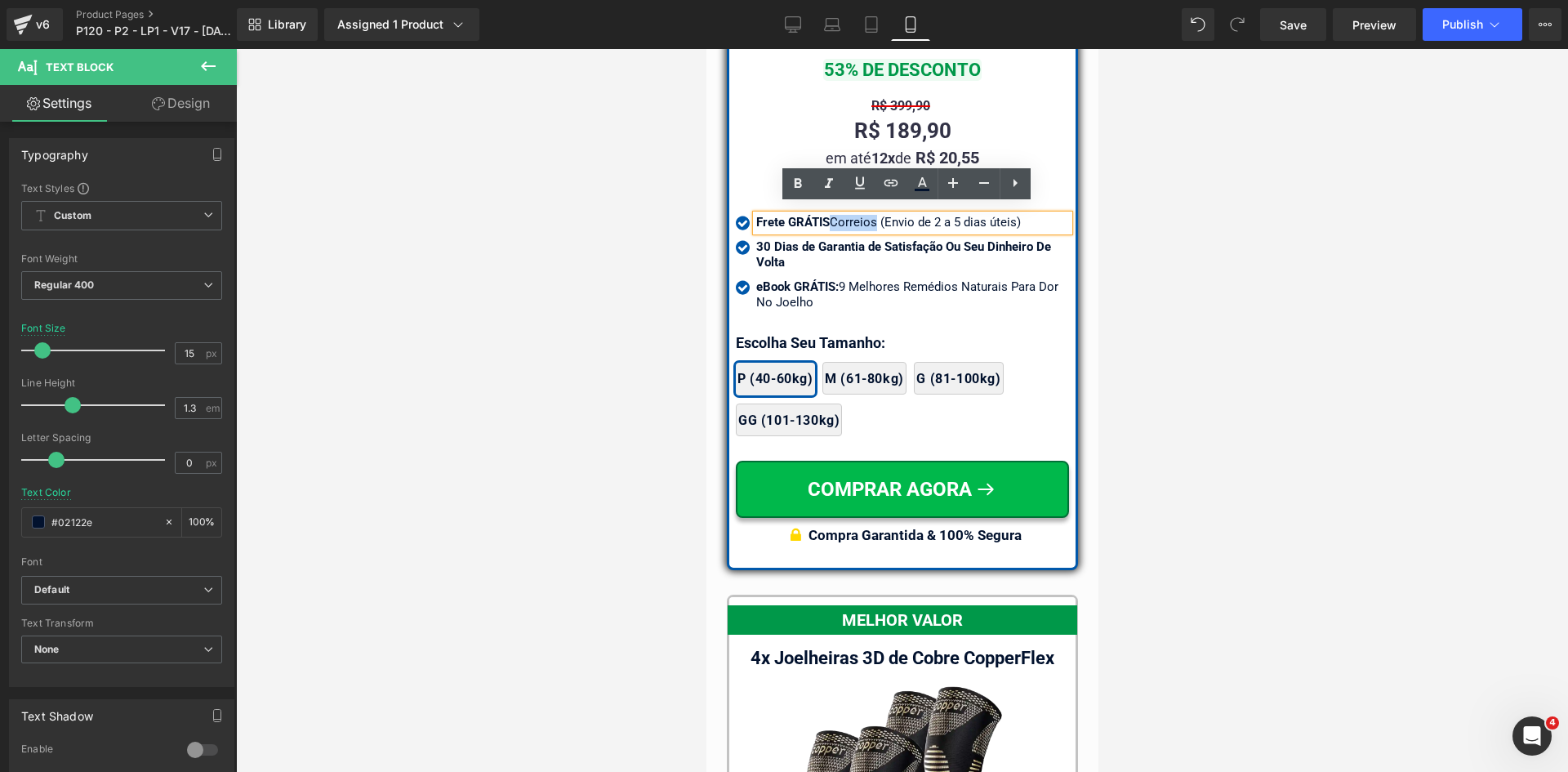
drag, startPoint x: 825, startPoint y: 214, endPoint x: 870, endPoint y: 211, distance: 45.1
click at [870, 215] on div "Frete GRÁTIS Correios (Envio de 2 a 5 dias úteis)" at bounding box center [911, 223] width 313 height 17
drag, startPoint x: 874, startPoint y: 214, endPoint x: 1058, endPoint y: 211, distance: 184.0
click at [1058, 215] on div "Frete GRÁTIS Correios (Envio de 2 a 5 dias úteis)" at bounding box center [911, 223] width 313 height 17
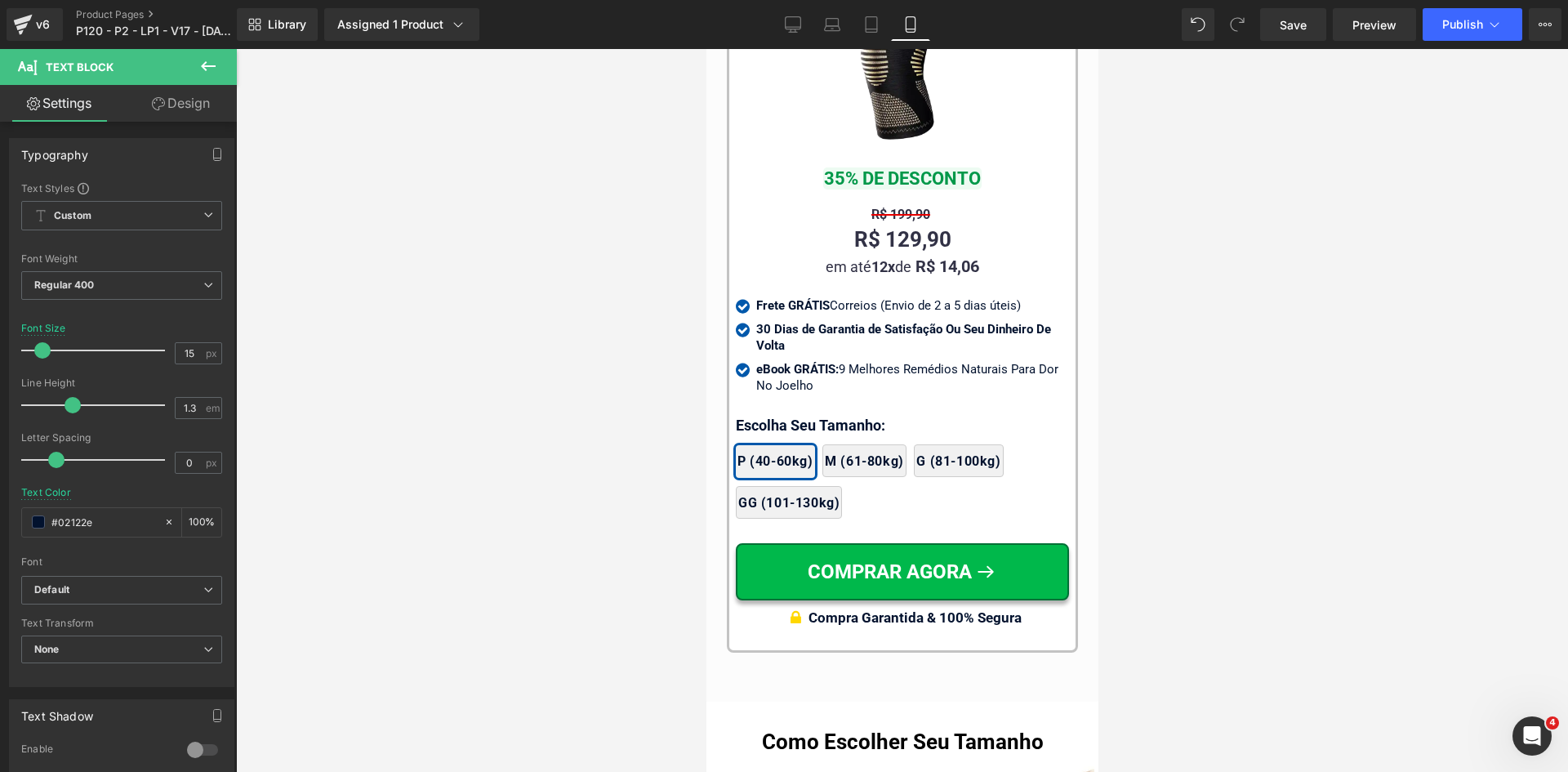
scroll to position [16055, 0]
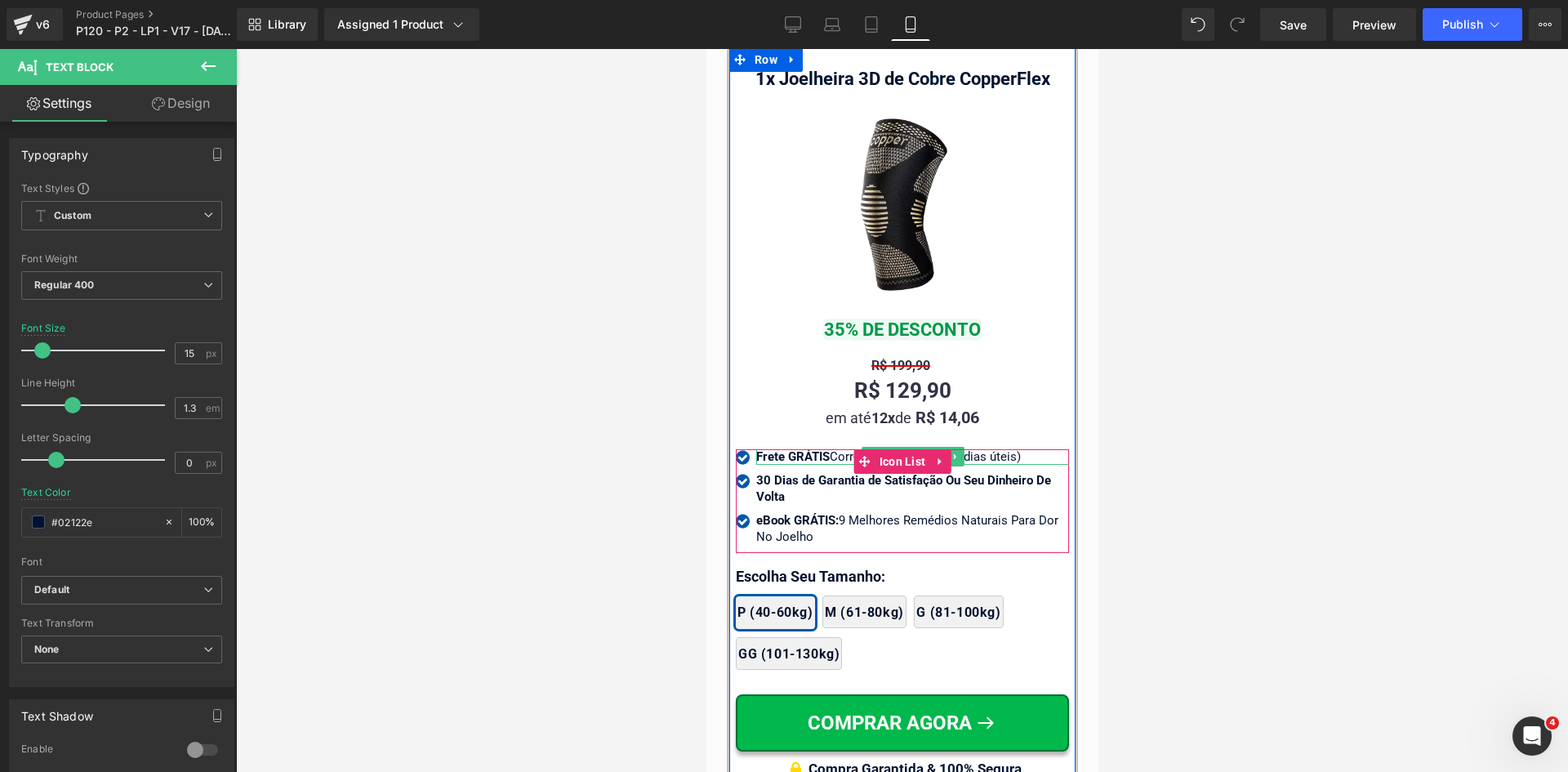
click at [1011, 450] on div "Frete GRÁTIS Correios (Envio de 2 a 5 dias úteis)" at bounding box center [911, 458] width 313 height 17
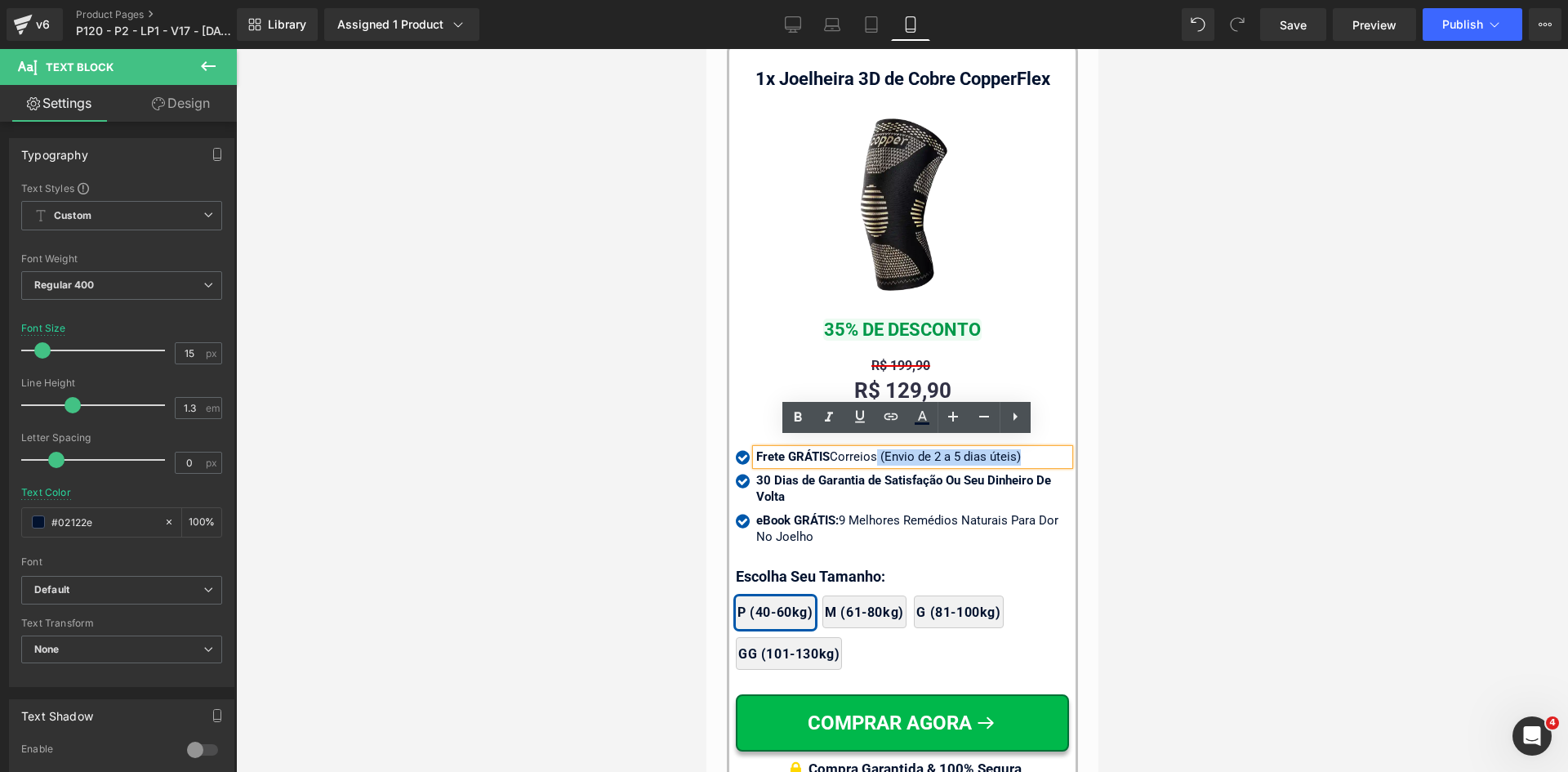
drag, startPoint x: 1016, startPoint y: 446, endPoint x: 872, endPoint y: 444, distance: 144.0
click at [872, 450] on div "Frete GRÁTIS Correios (Envio de 2 a 5 dias úteis)" at bounding box center [911, 458] width 313 height 17
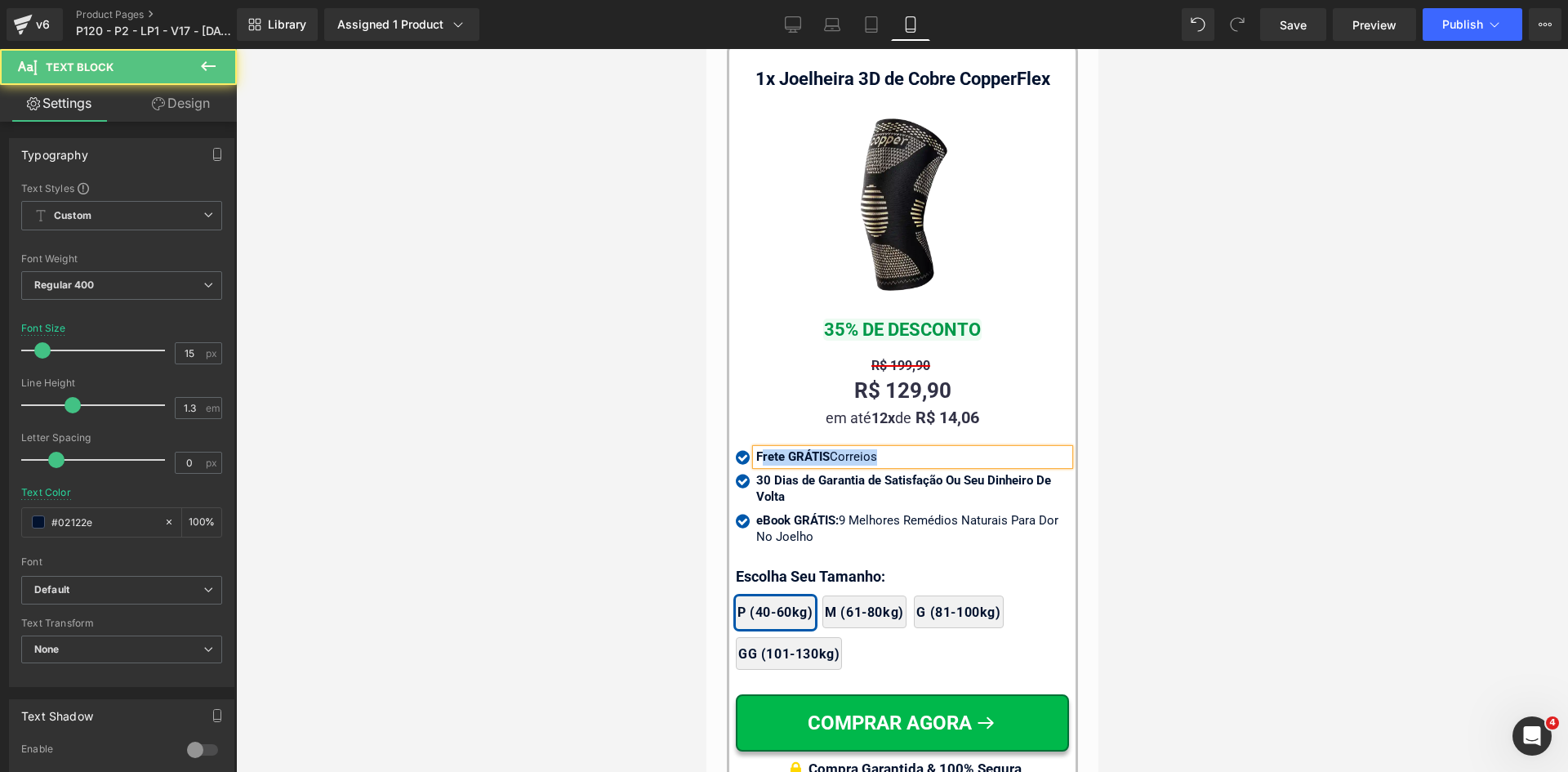
drag, startPoint x: 899, startPoint y: 447, endPoint x: 757, endPoint y: 442, distance: 142.1
click at [757, 450] on div "Frete GRÁTIS Correios" at bounding box center [911, 458] width 313 height 17
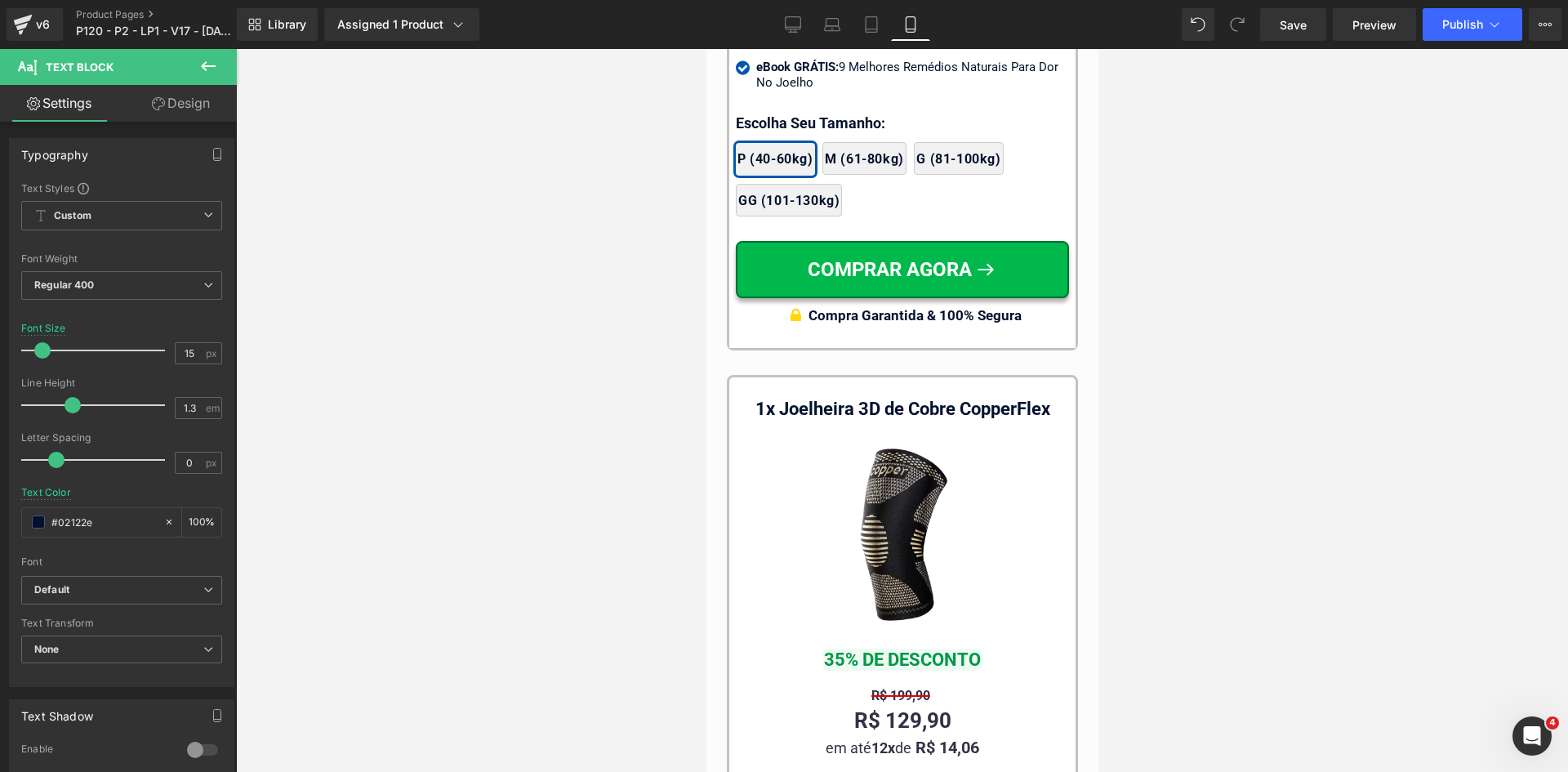
scroll to position [15319, 0]
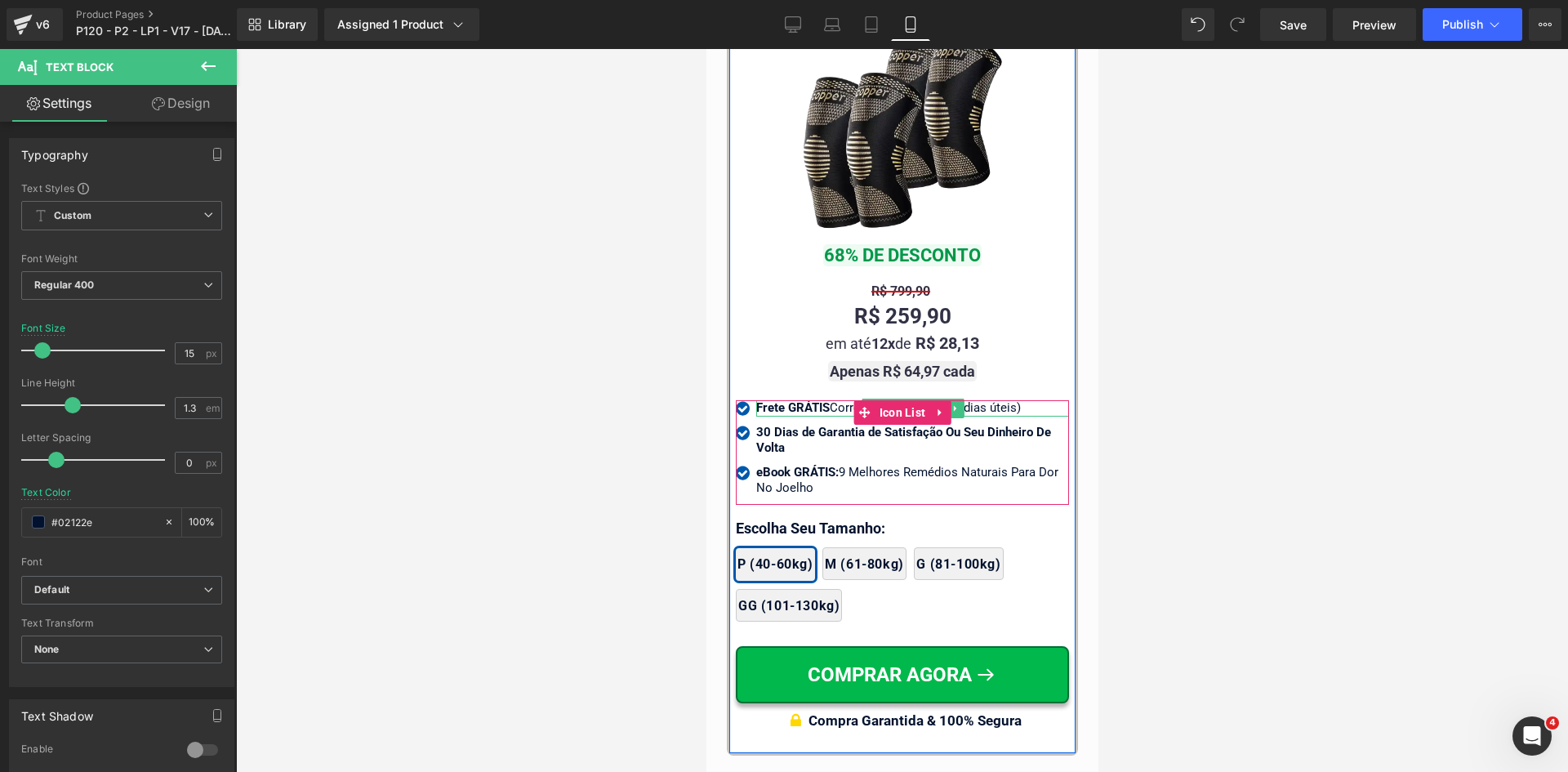
click at [823, 400] on strong "Frete GRÁTIS" at bounding box center [792, 408] width 74 height 15
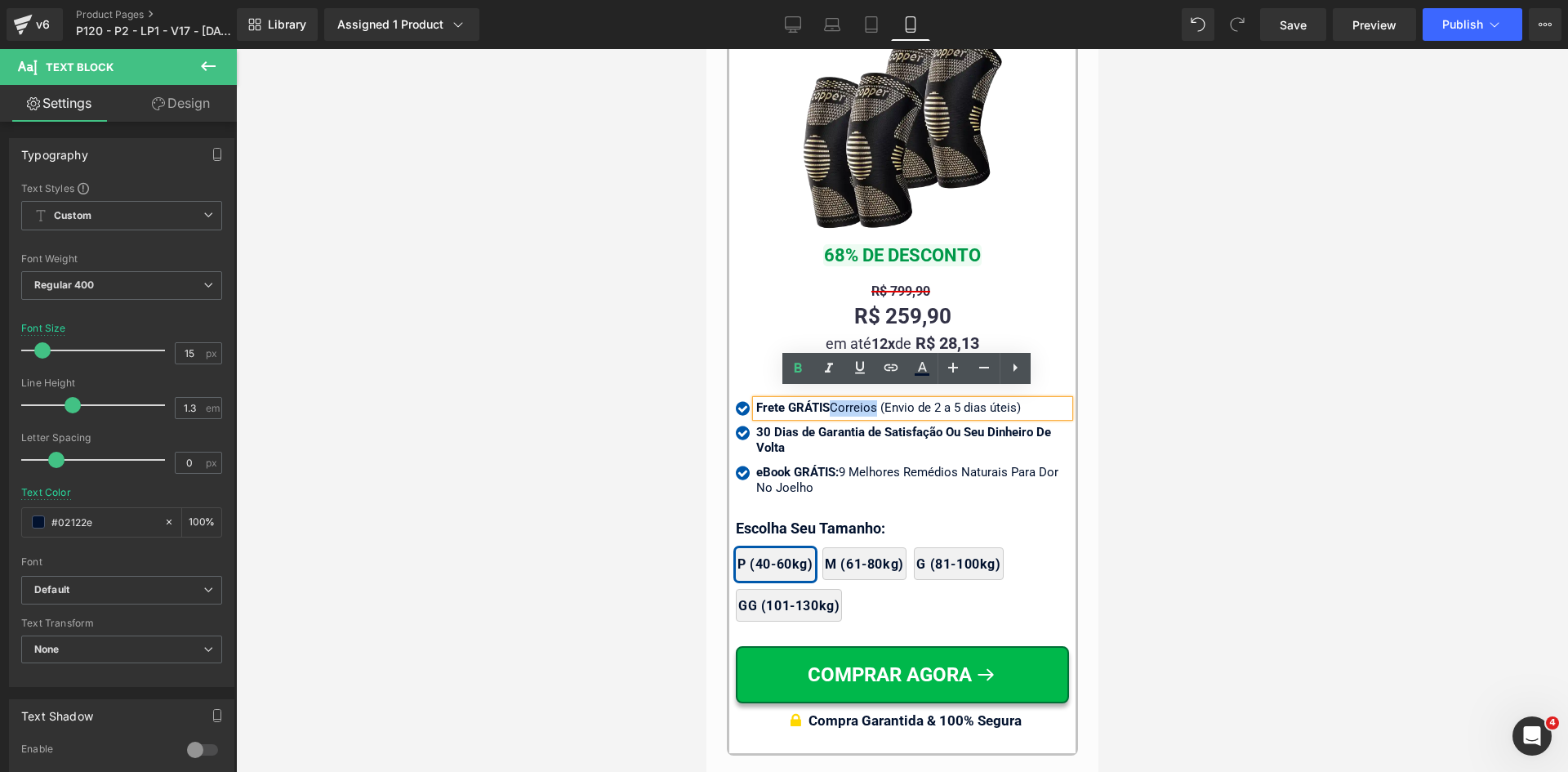
drag, startPoint x: 824, startPoint y: 398, endPoint x: 872, endPoint y: 397, distance: 48.0
click at [872, 400] on div "Frete GRÁTIS Correios (Envio de 2 a 5 dias úteis)" at bounding box center [911, 408] width 313 height 17
drag, startPoint x: 872, startPoint y: 397, endPoint x: 1030, endPoint y: 394, distance: 158.0
click at [1030, 400] on div "Frete GRÁTIS Correios (Envio de 2 a 5 dias úteis)" at bounding box center [911, 408] width 313 height 17
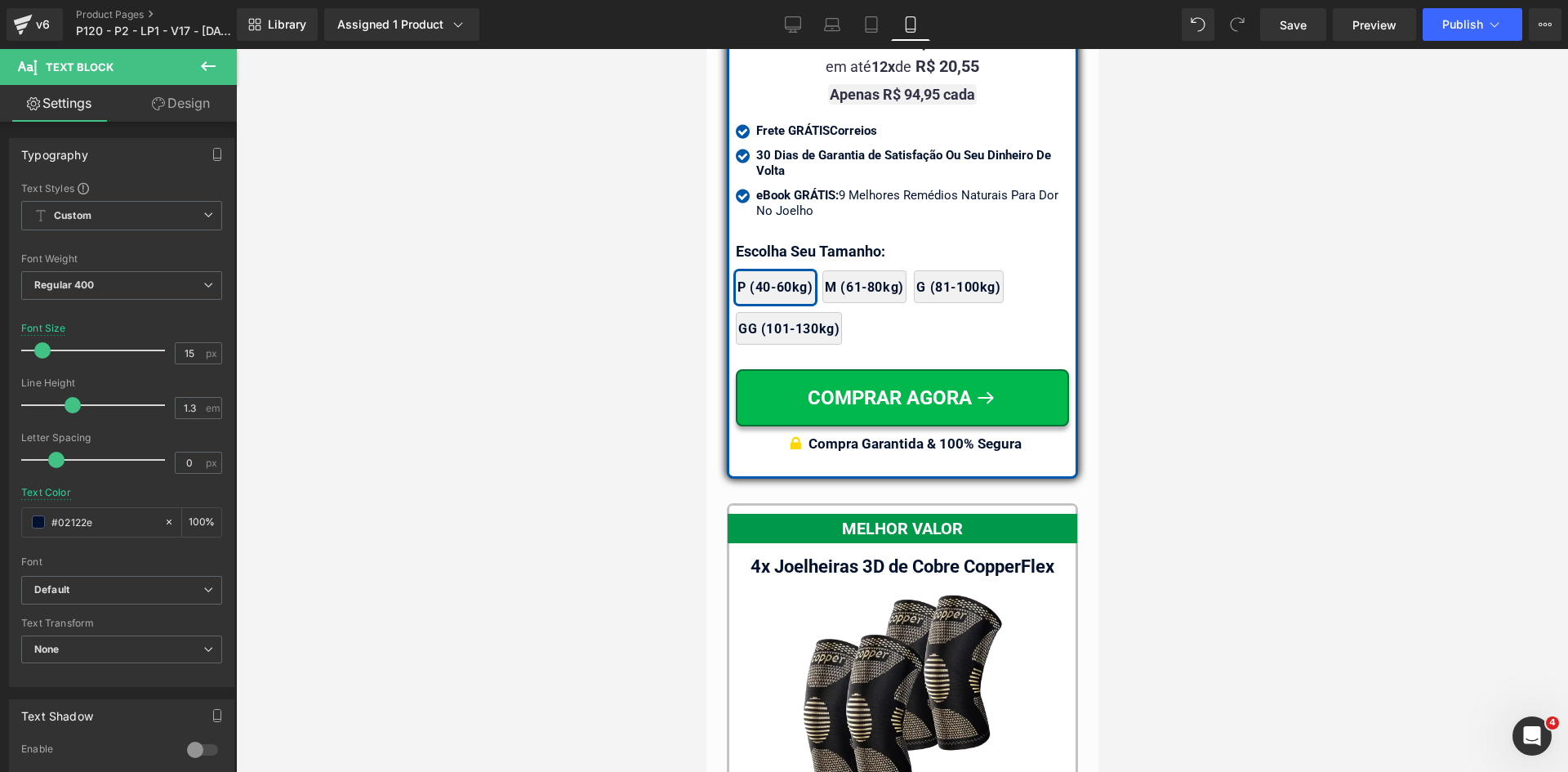
scroll to position [14665, 0]
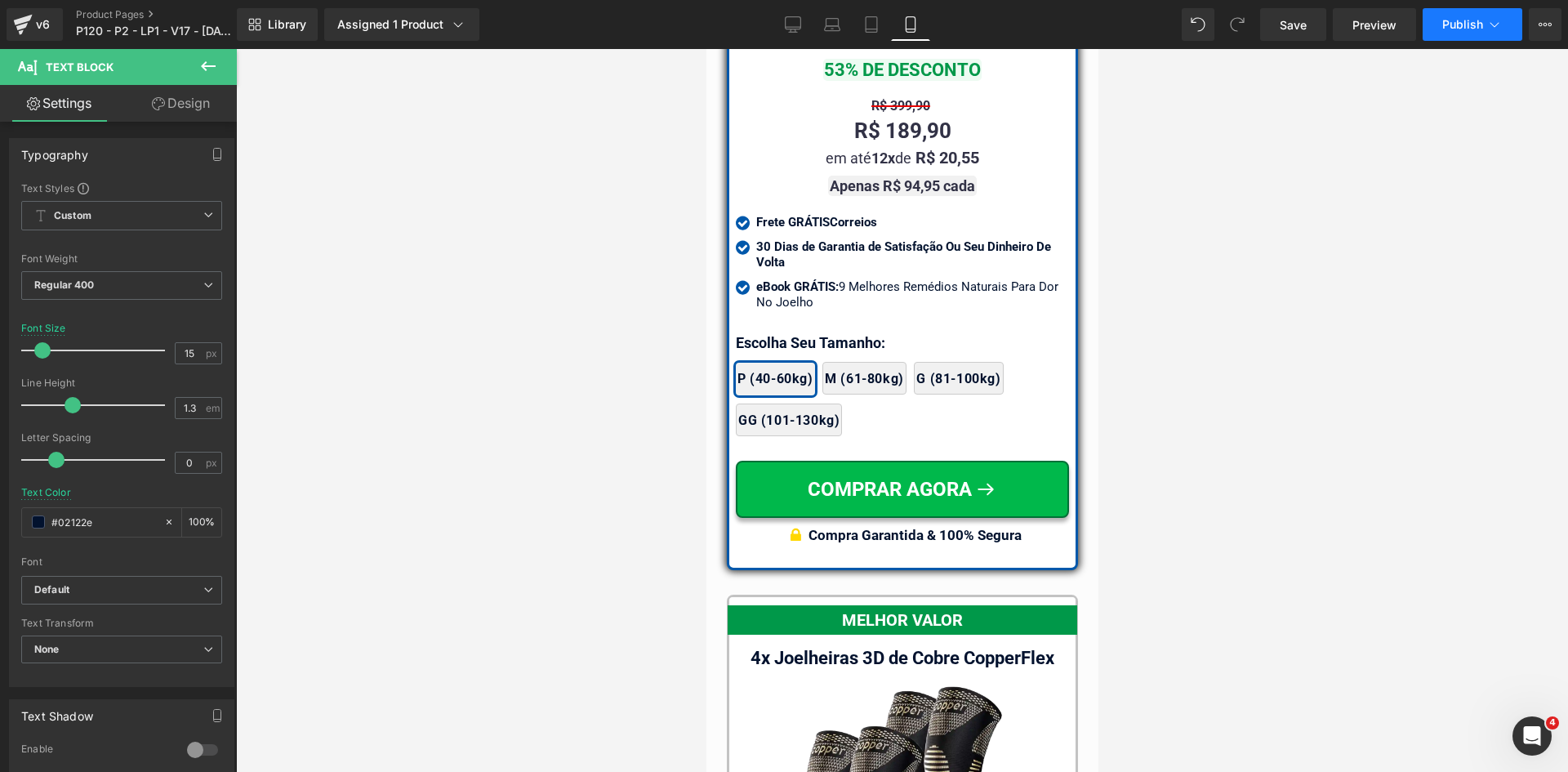
click at [1495, 26] on icon at bounding box center [1495, 25] width 9 height 5
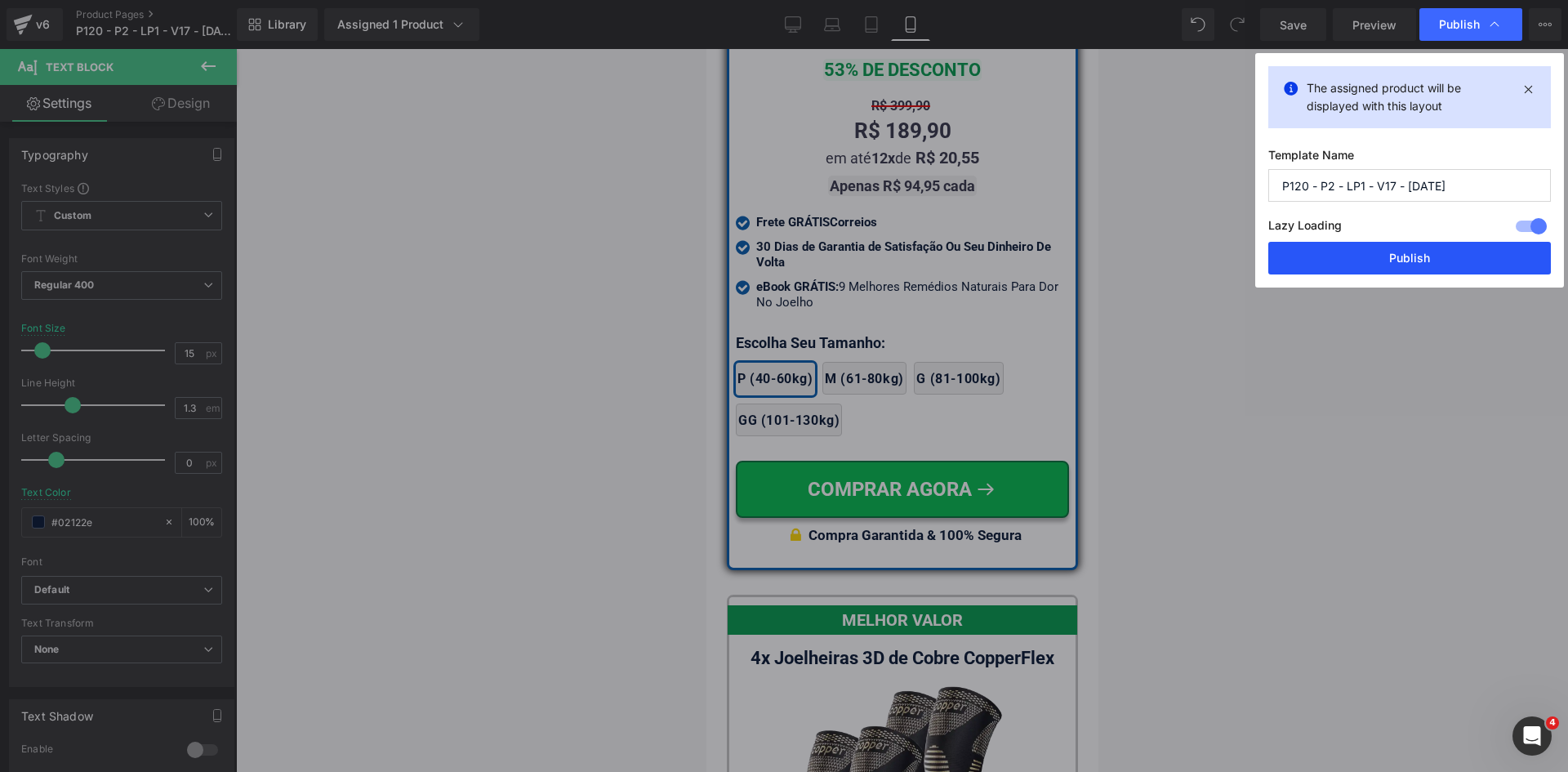
click at [1423, 256] on button "Publish" at bounding box center [1410, 257] width 283 height 32
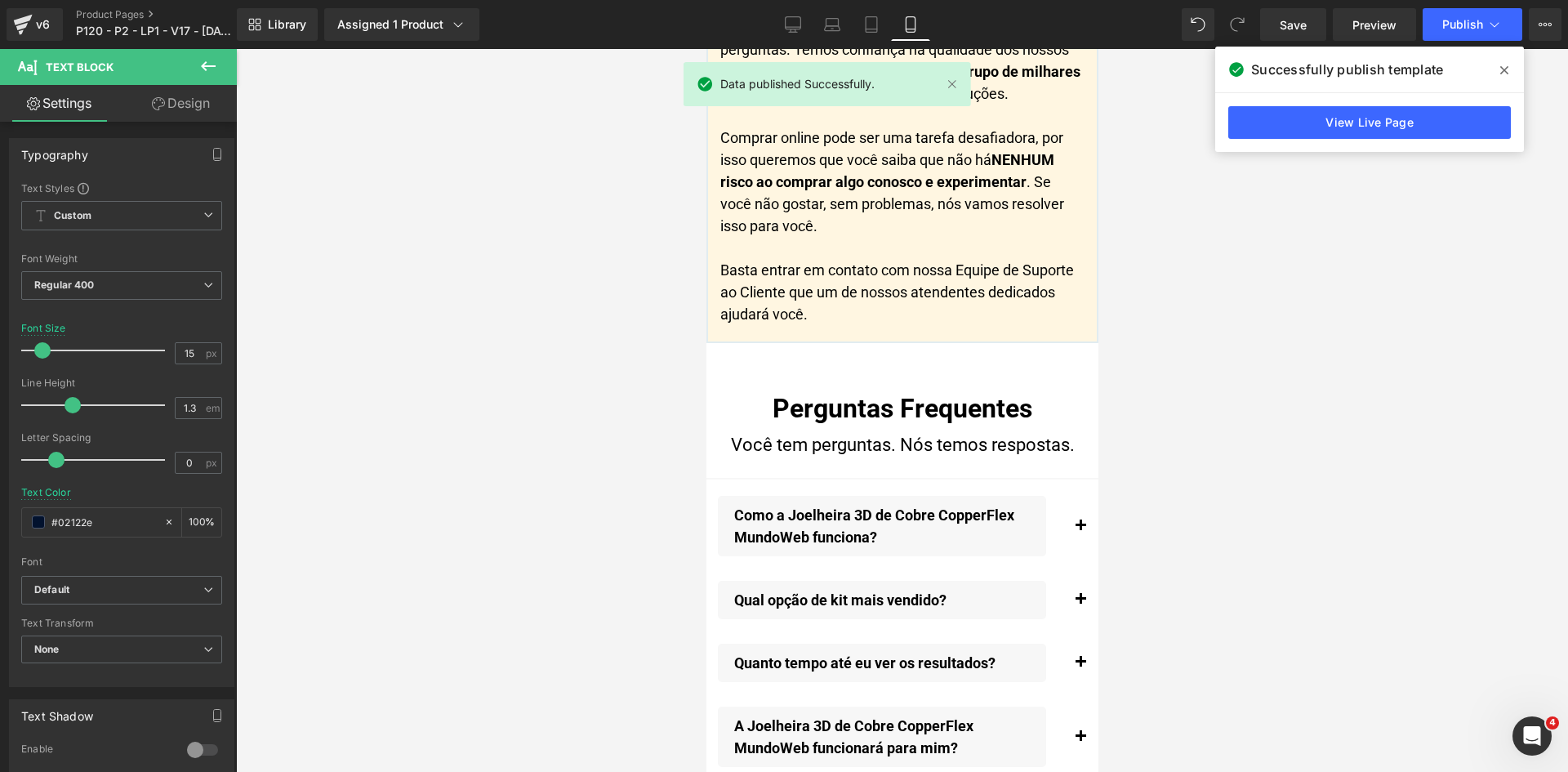
scroll to position [18587, 0]
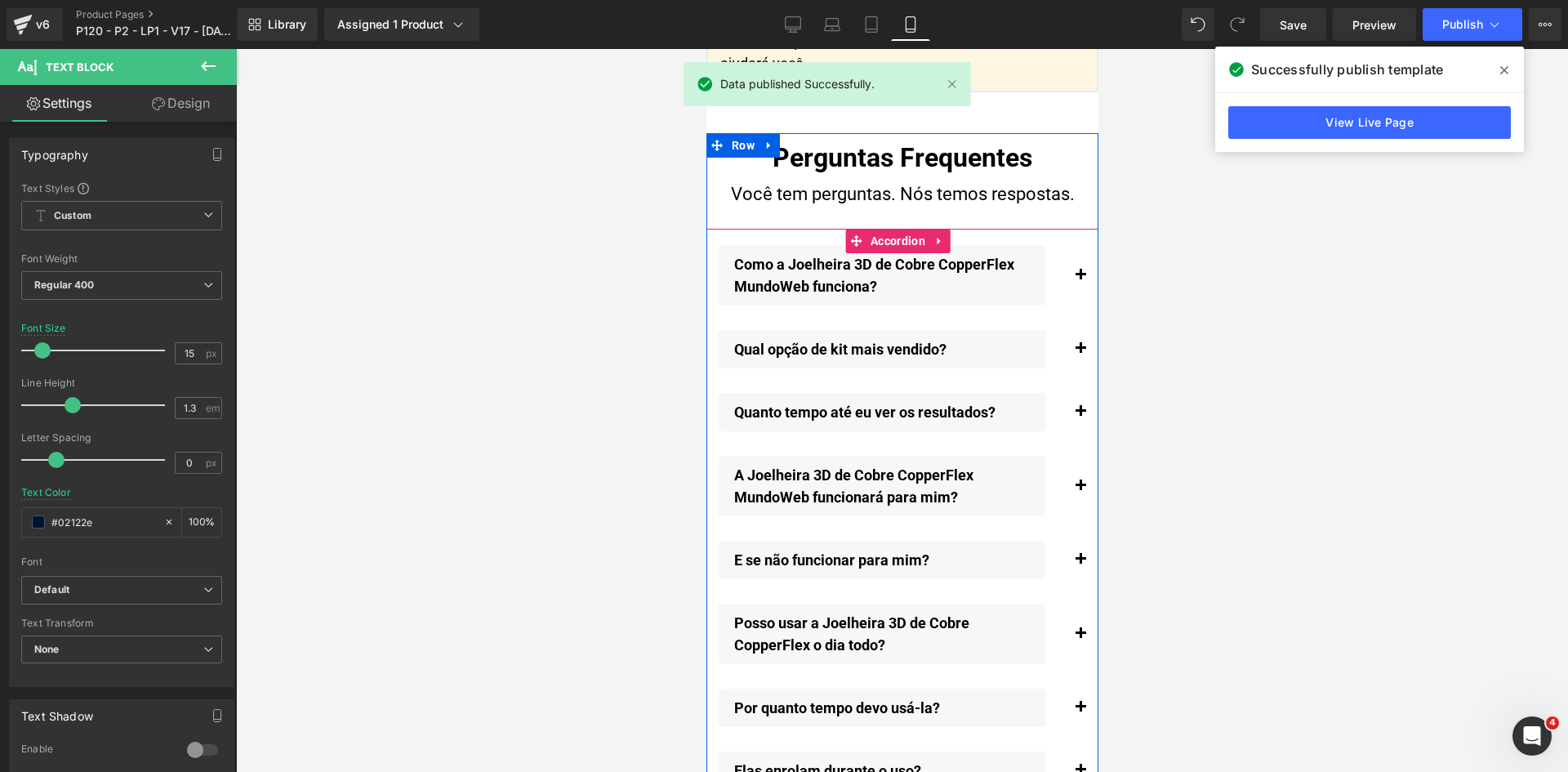
click at [1071, 283] on button "button" at bounding box center [1079, 275] width 32 height 76
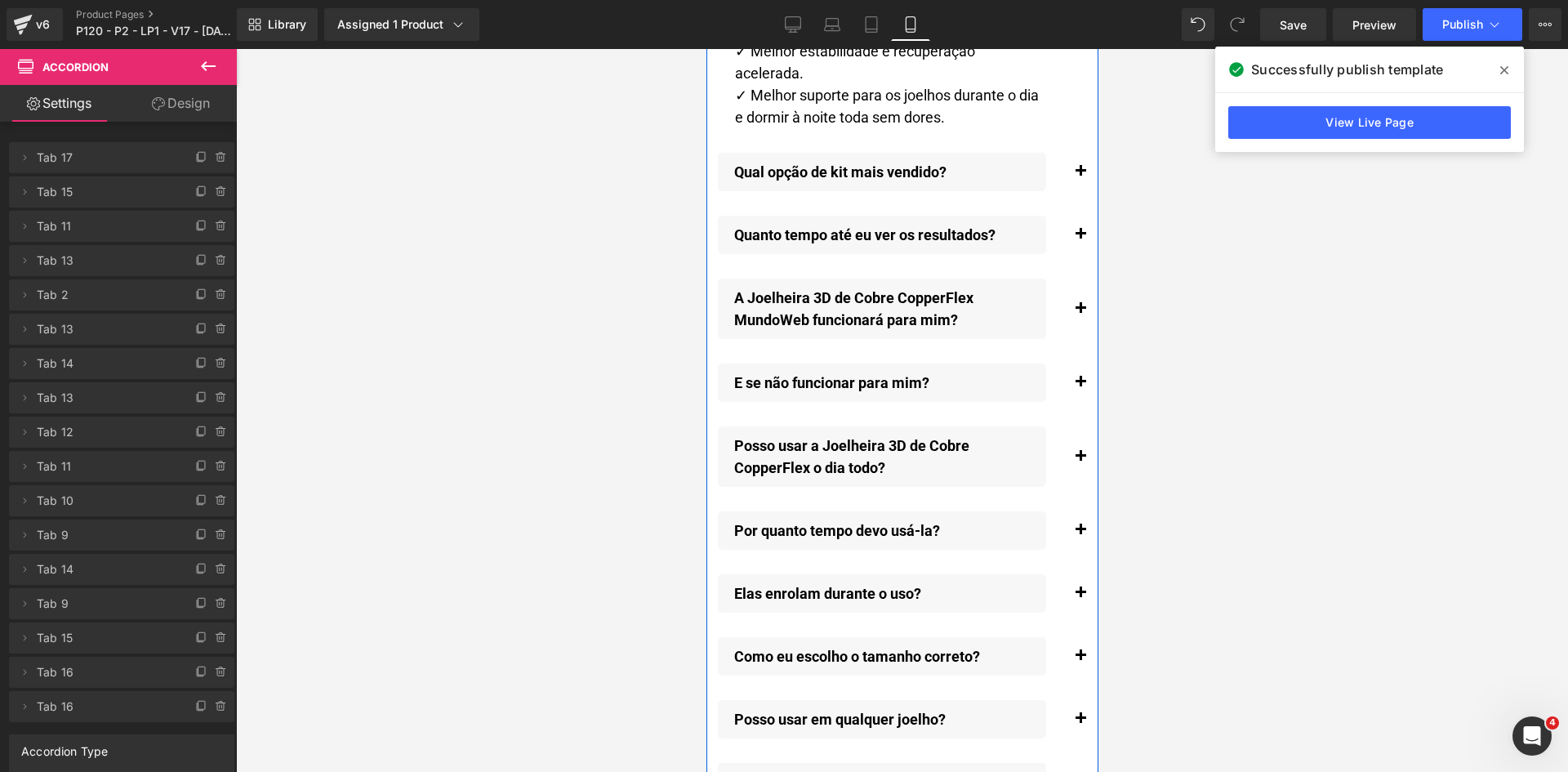
click at [1063, 197] on button "button" at bounding box center [1079, 172] width 32 height 54
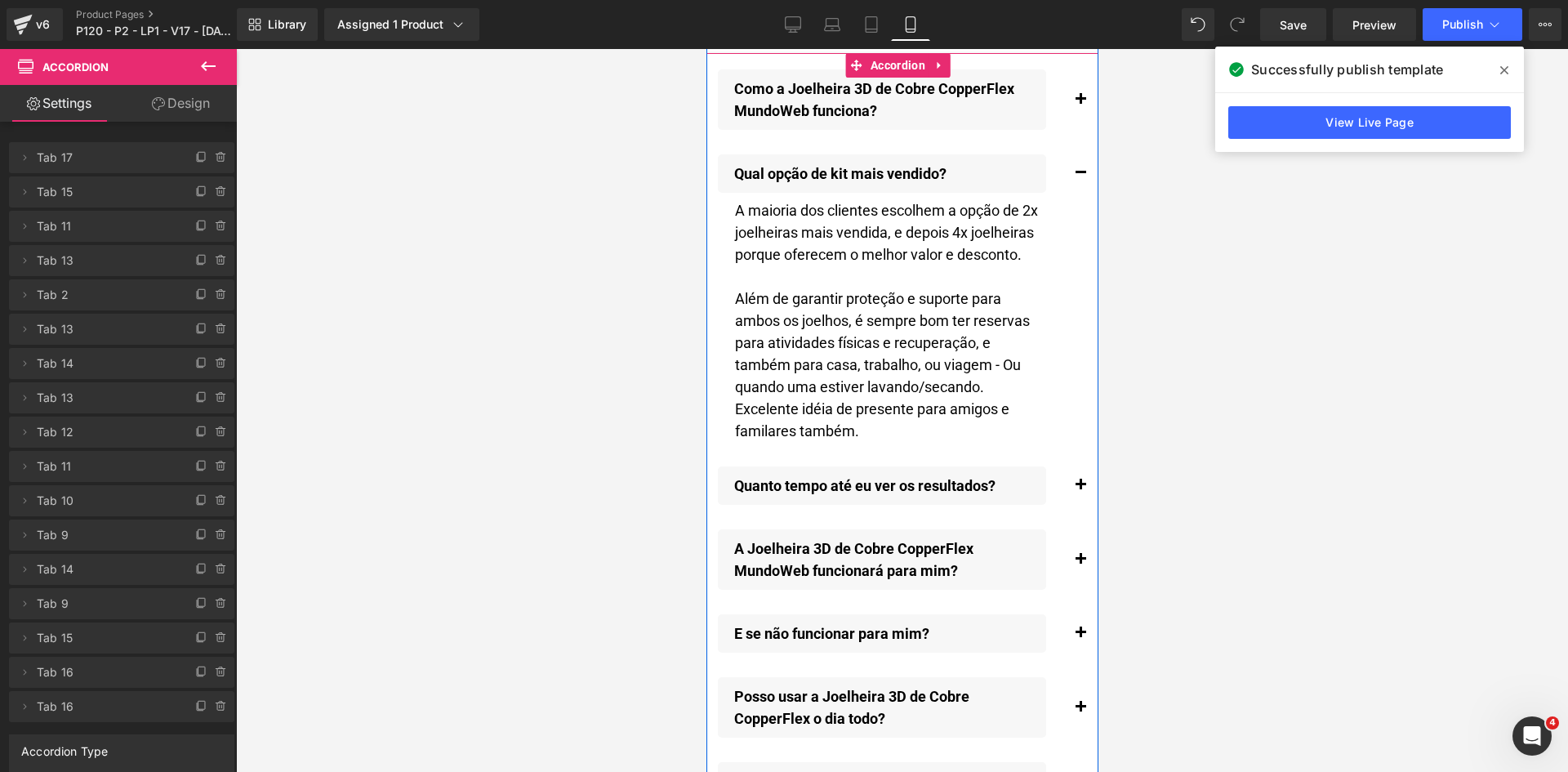
scroll to position [18824, 0]
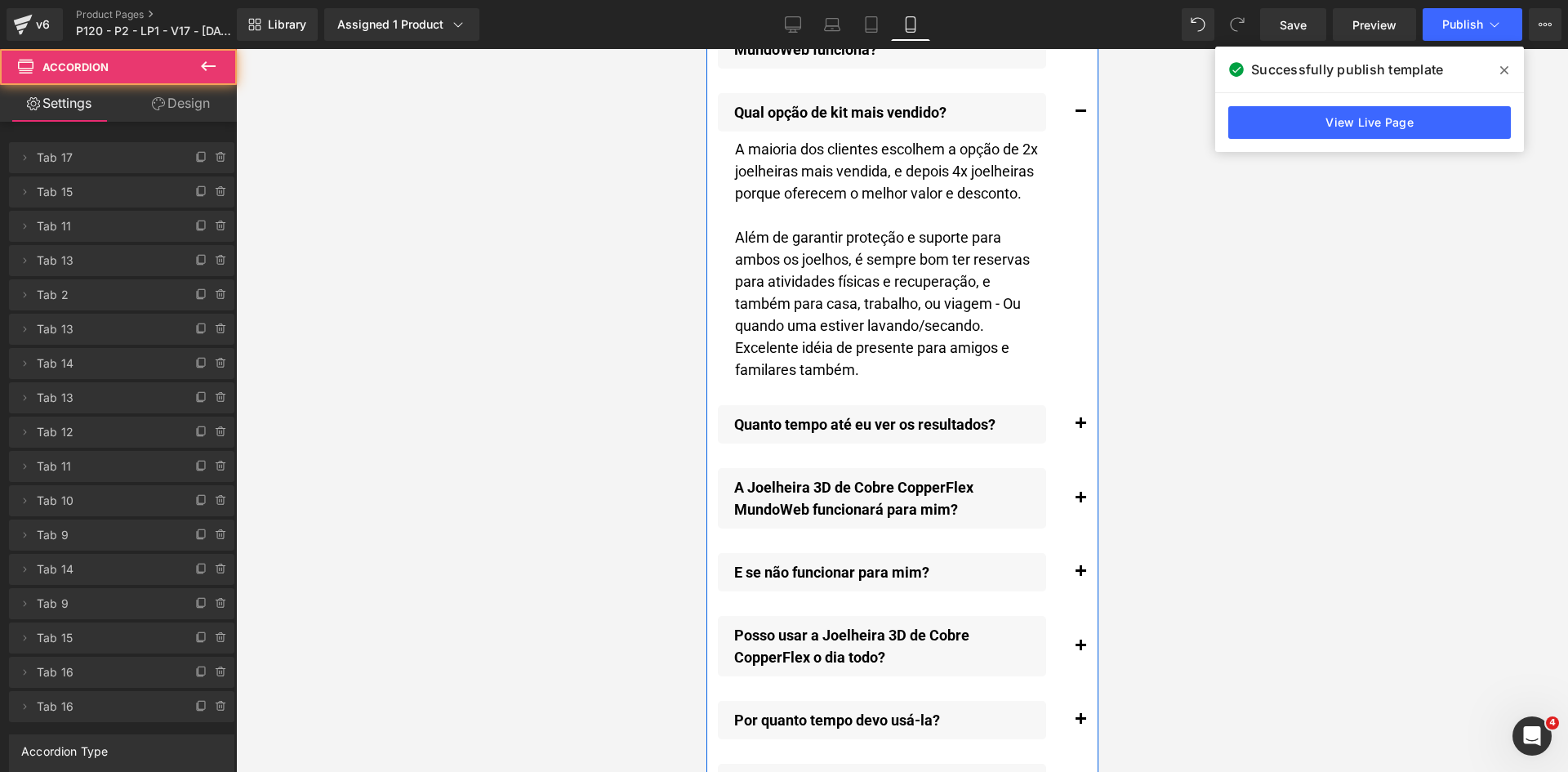
click at [1080, 428] on span "button" at bounding box center [1080, 428] width 0 height 0
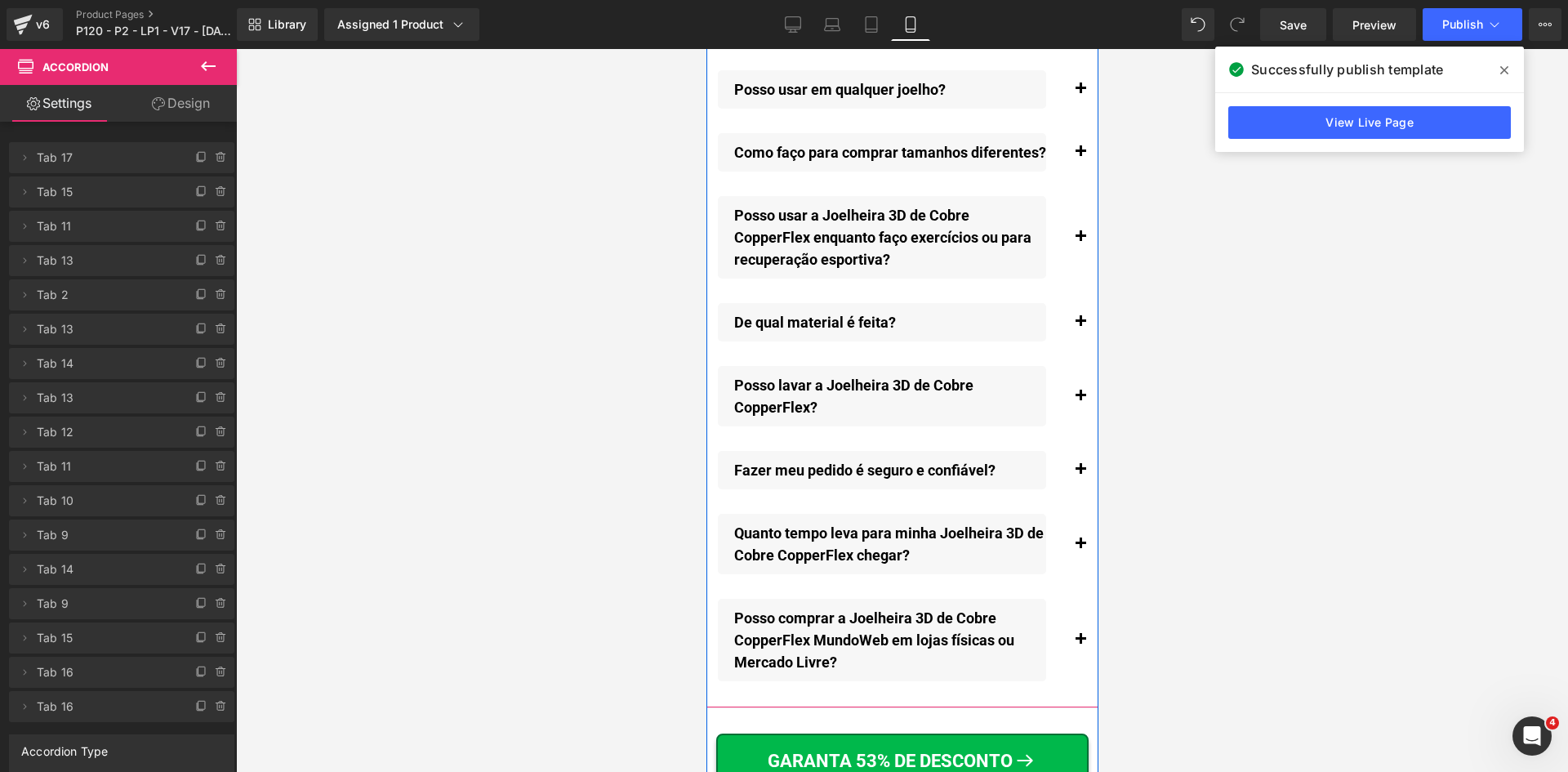
scroll to position [19614, 0]
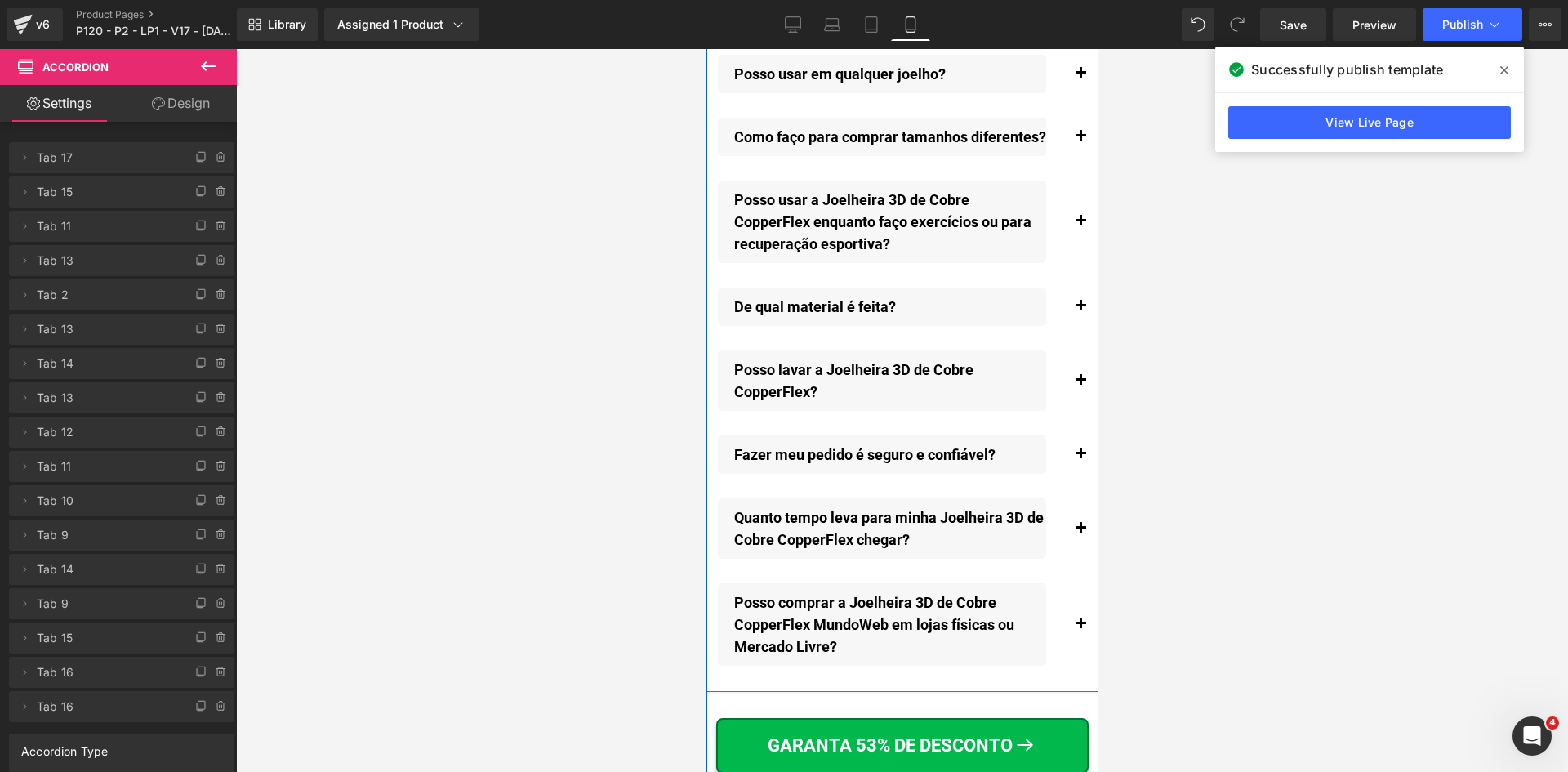
click at [1080, 458] on span "button" at bounding box center [1080, 458] width 0 height 0
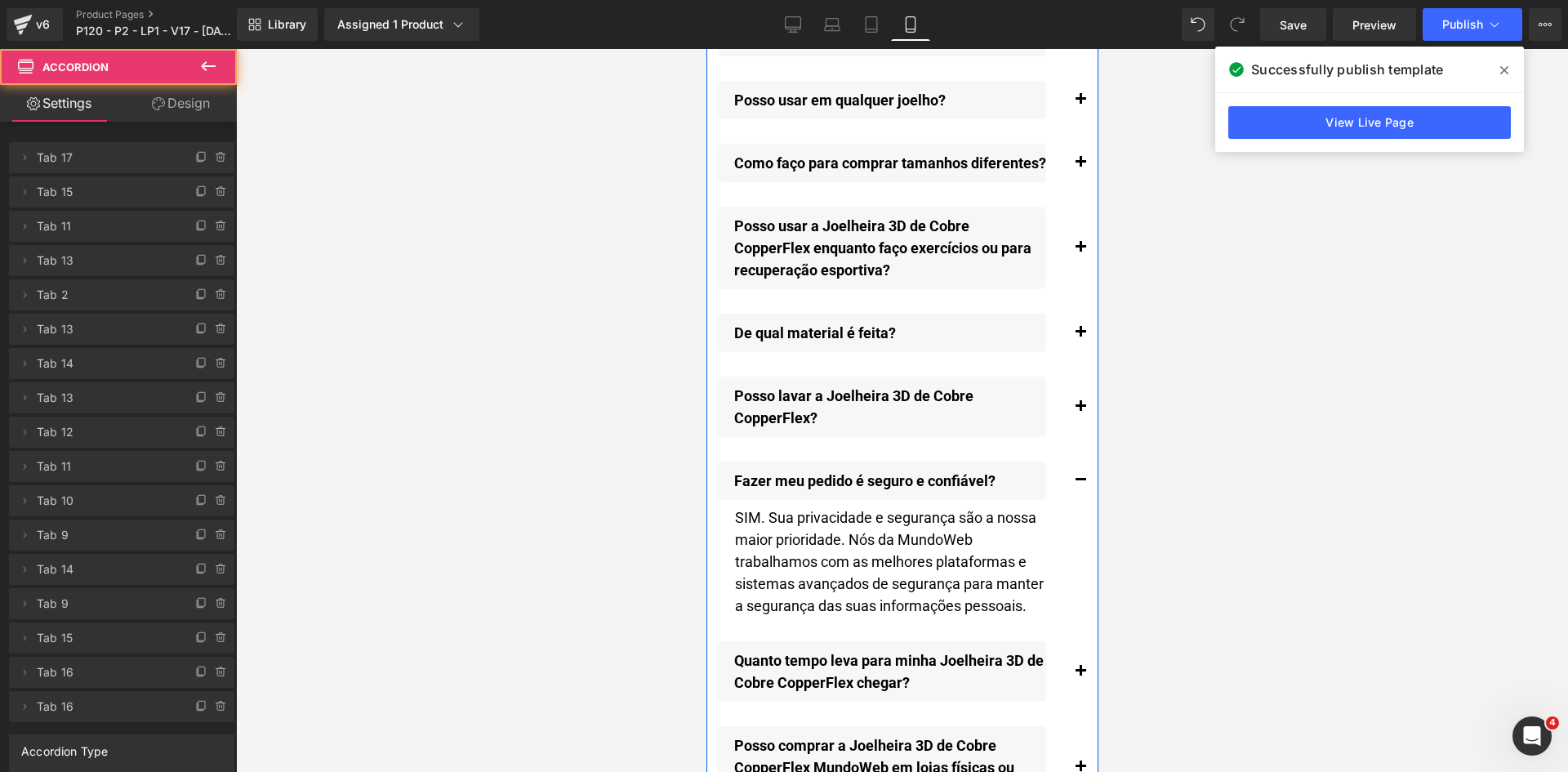
scroll to position [19547, 0]
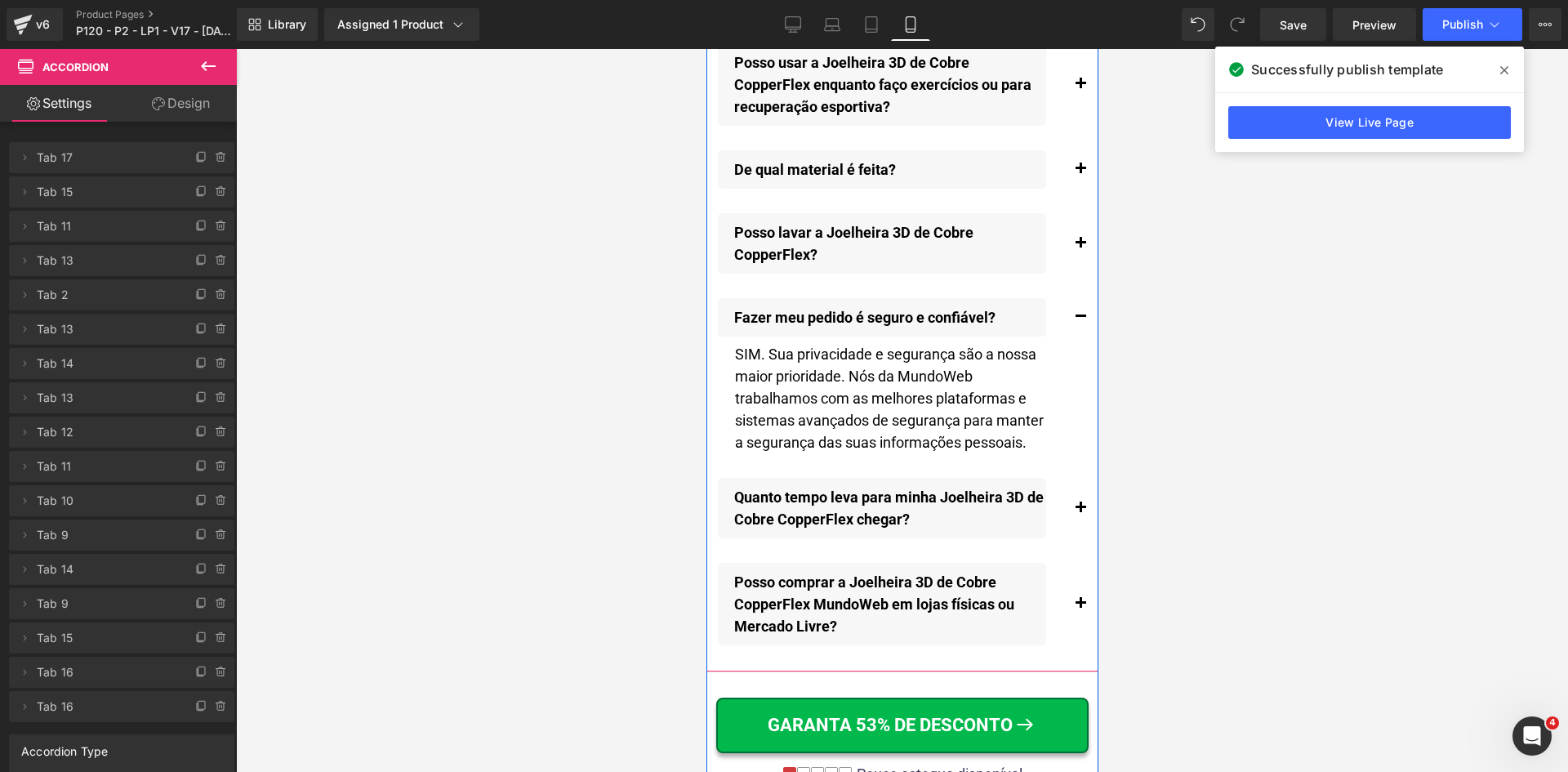
click at [1080, 512] on span "button" at bounding box center [1080, 512] width 0 height 0
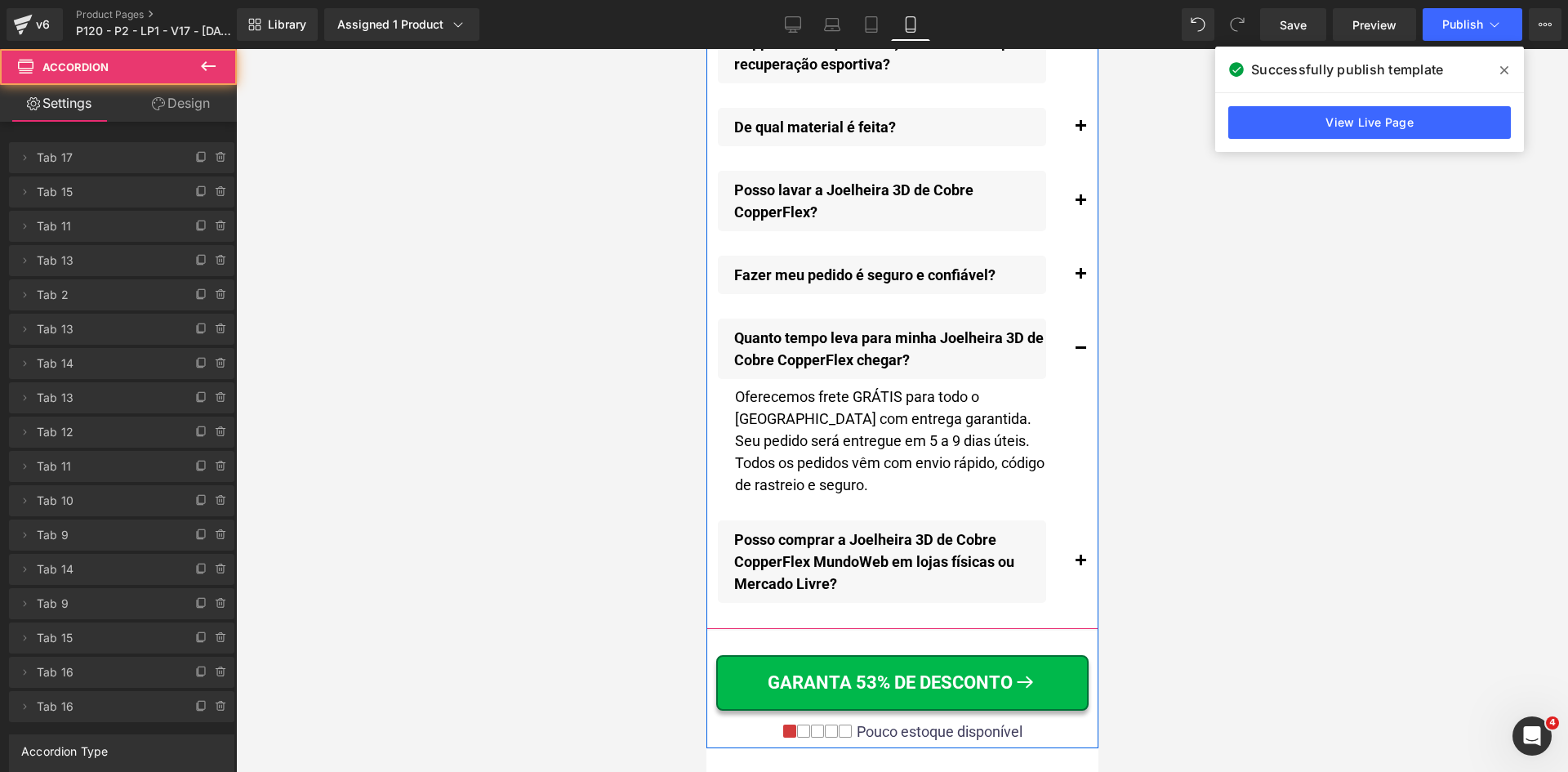
scroll to position [19653, 0]
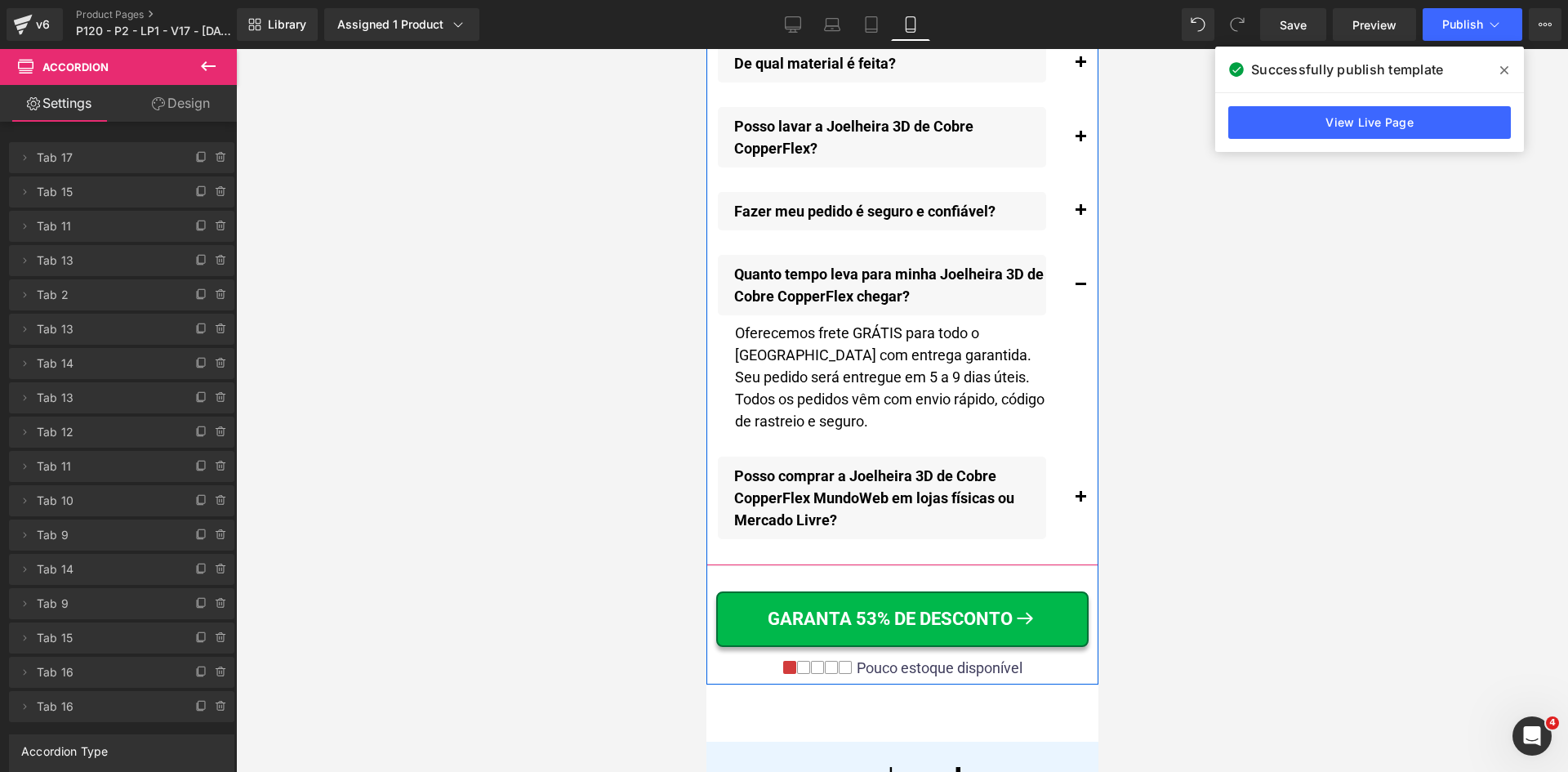
click at [1080, 501] on span "button" at bounding box center [1080, 501] width 0 height 0
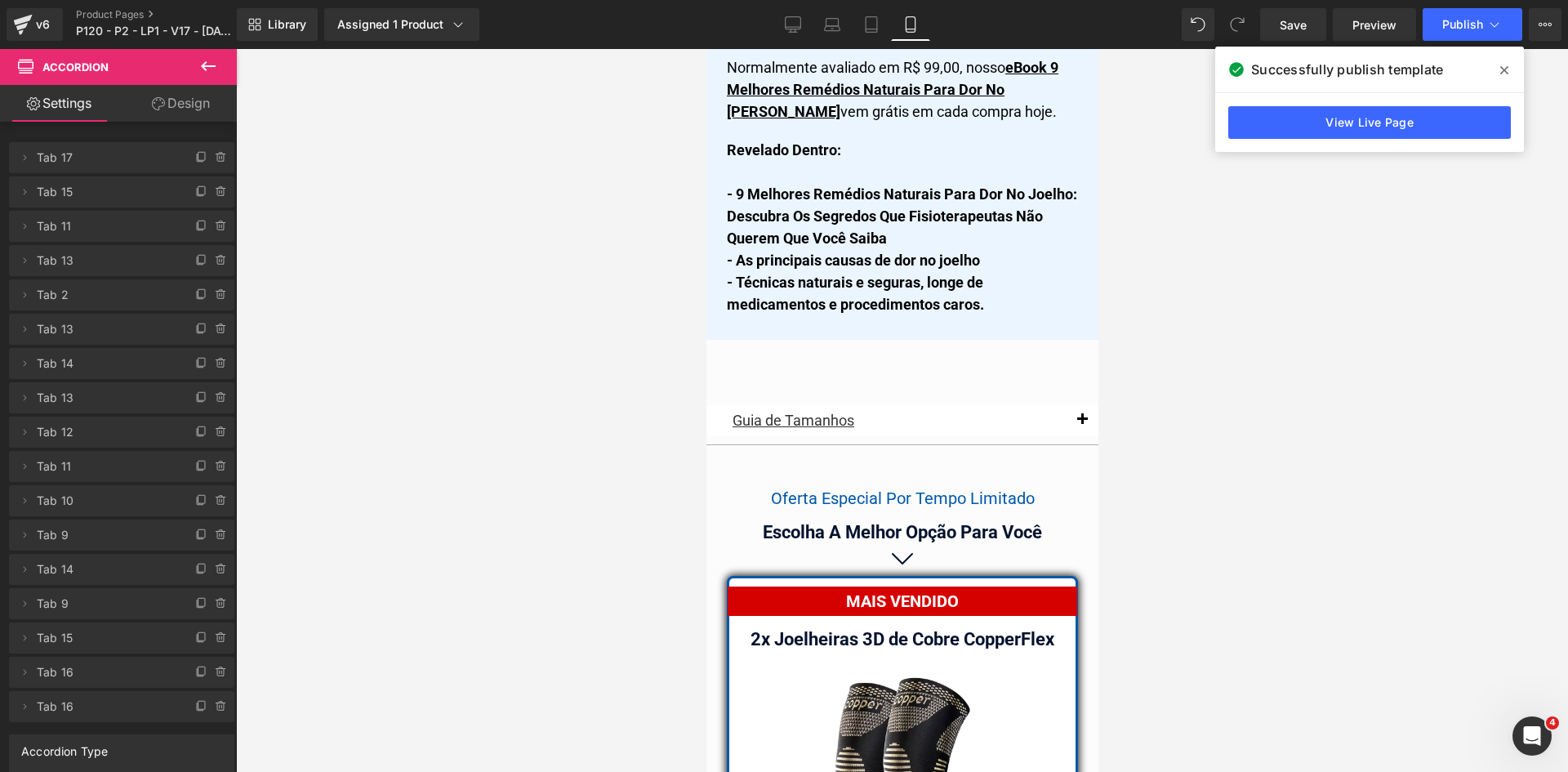
scroll to position [13820, 0]
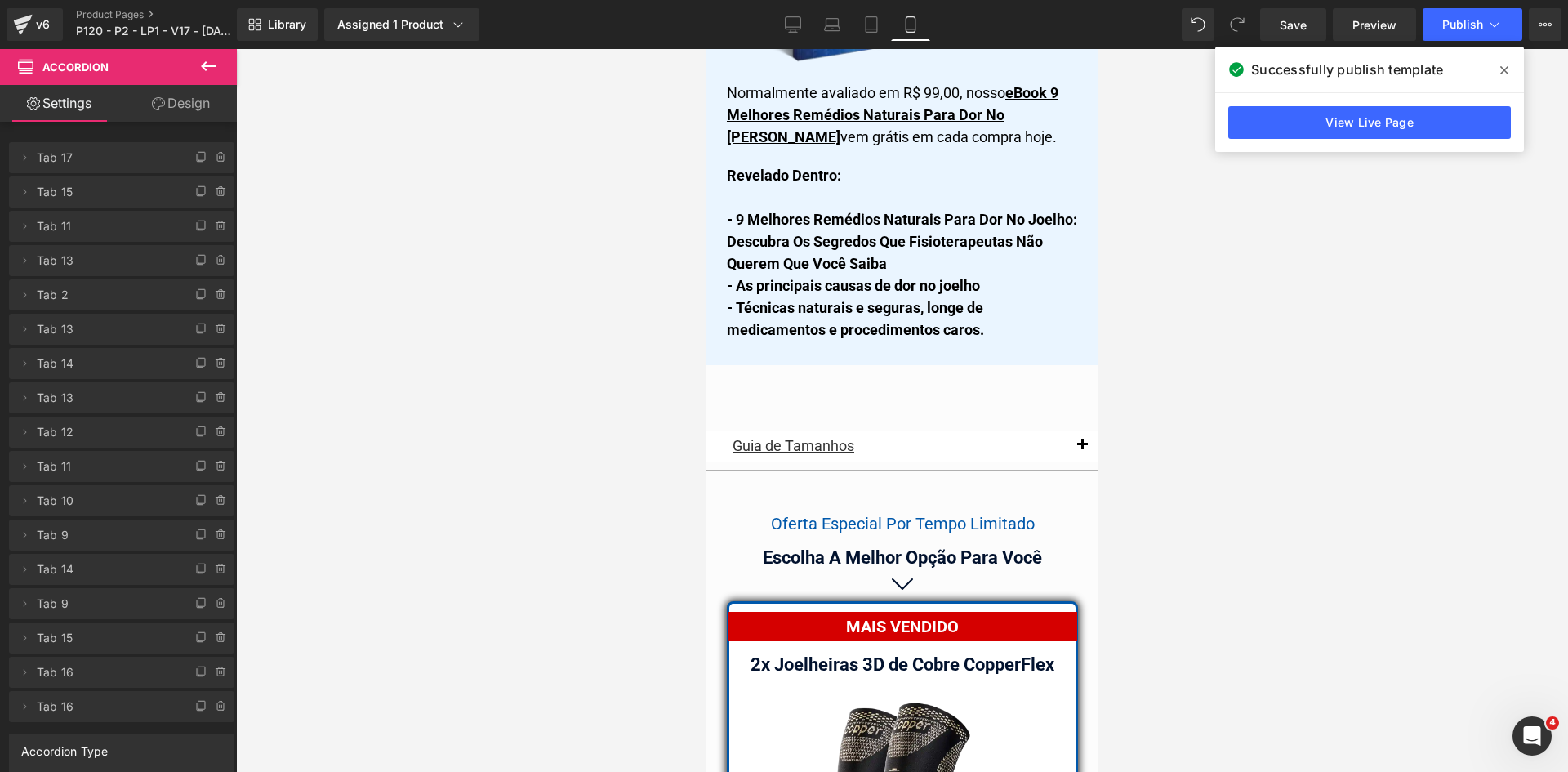
click at [1082, 450] on span "button" at bounding box center [1082, 450] width 0 height 0
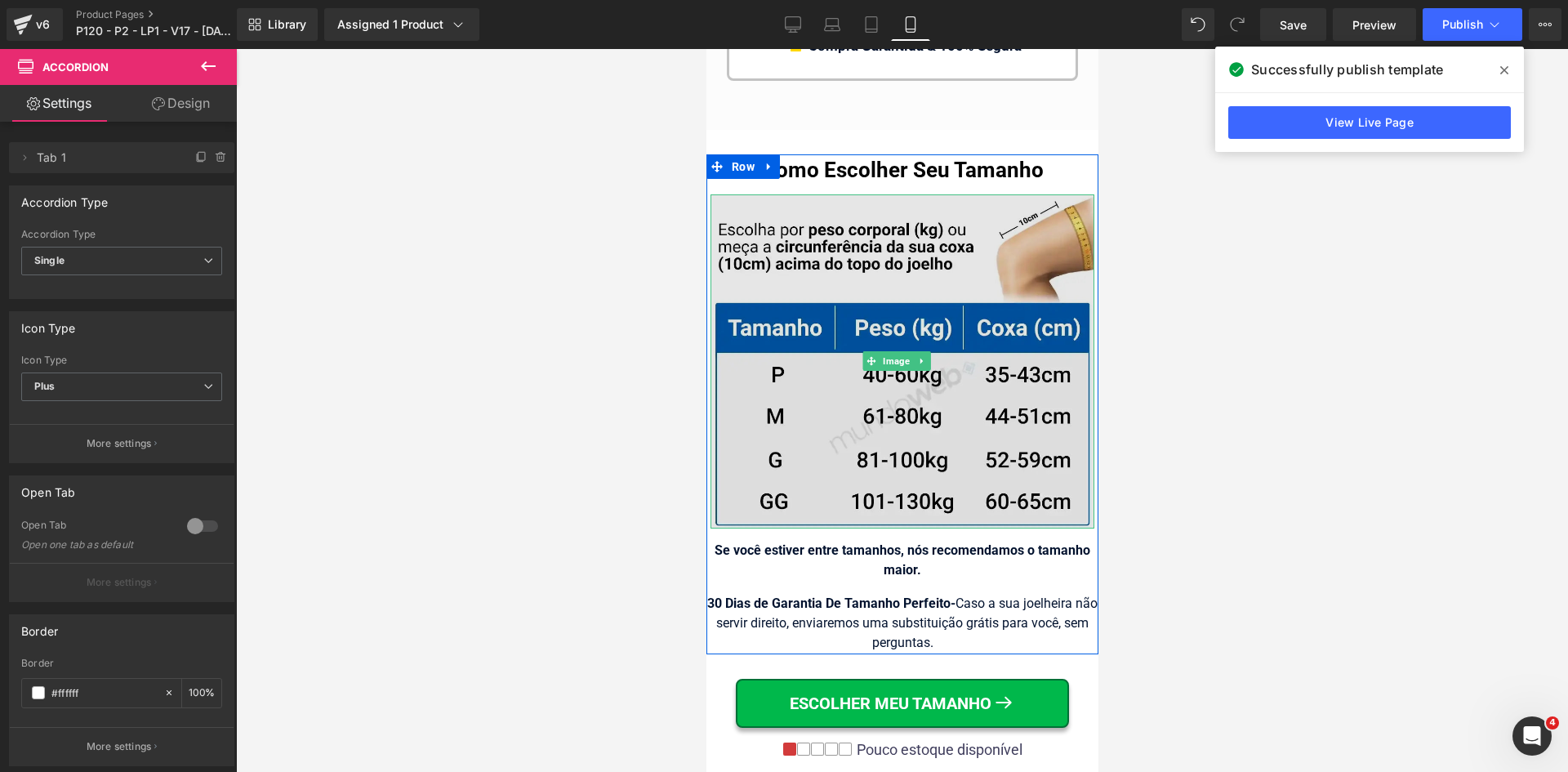
scroll to position [17392, 0]
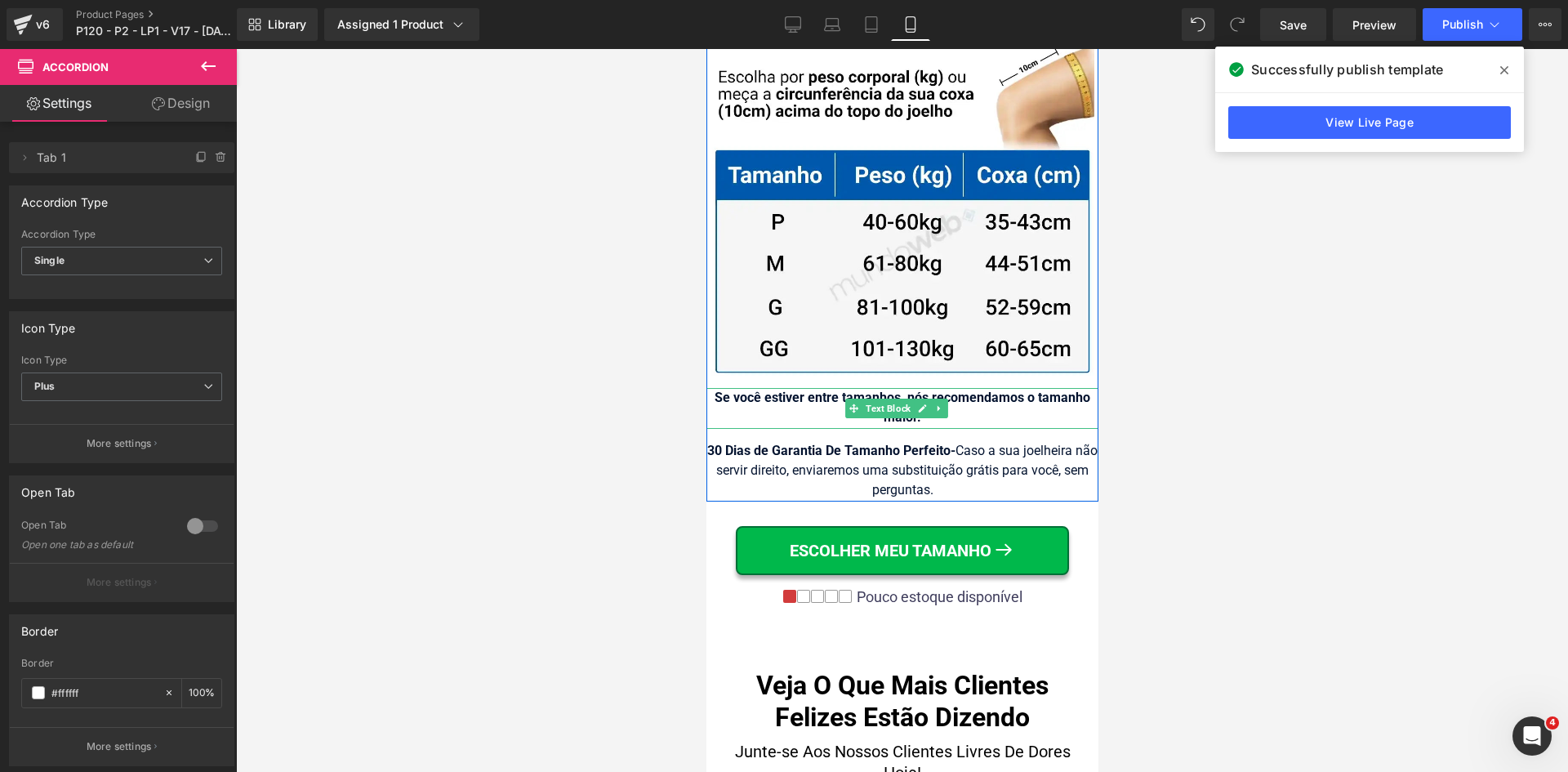
click at [981, 390] on span "Se você estiver entre tamanhos, nós recomendamos o tamanho maior." at bounding box center [902, 408] width 376 height 35
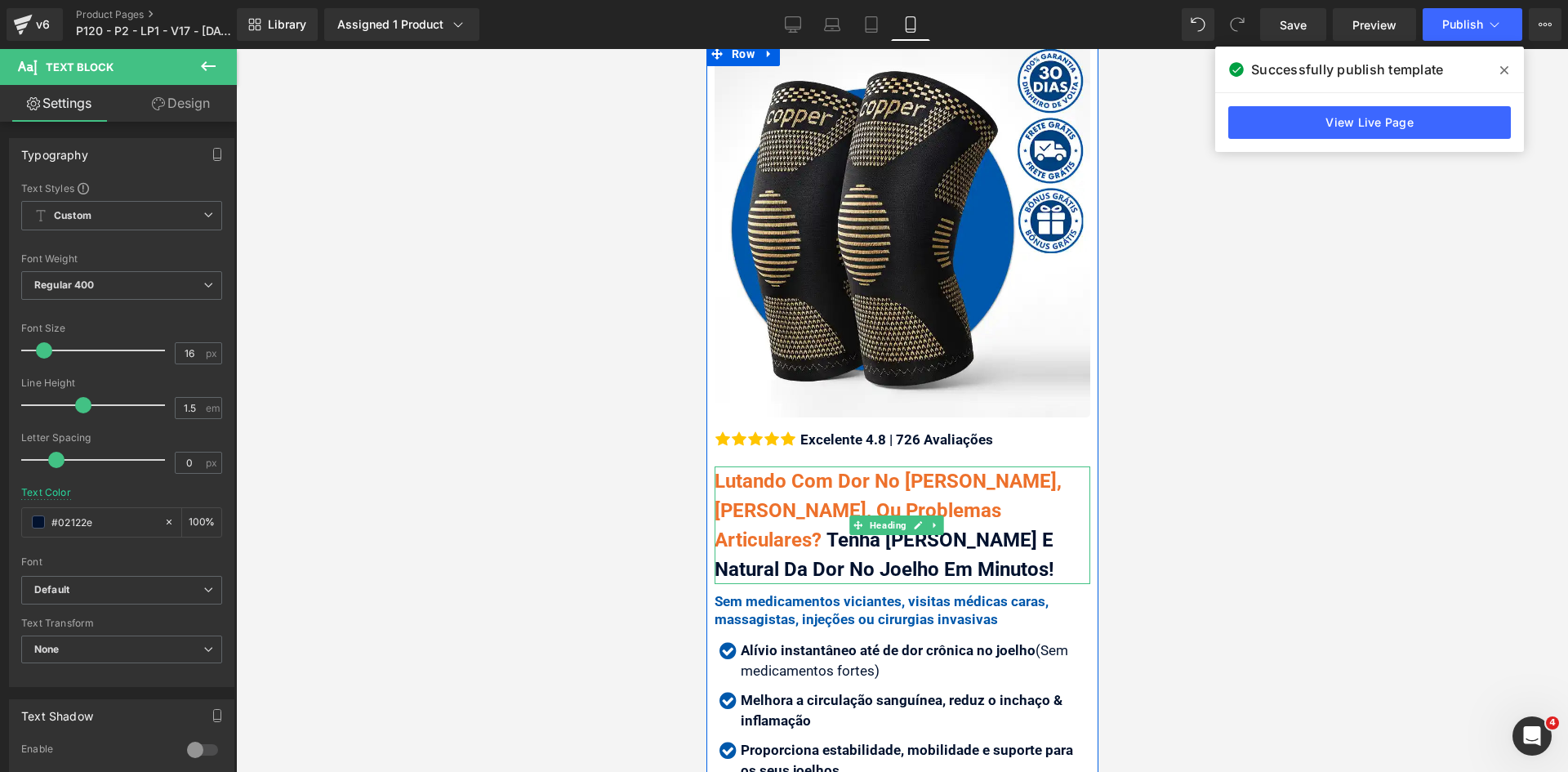
scroll to position [327, 0]
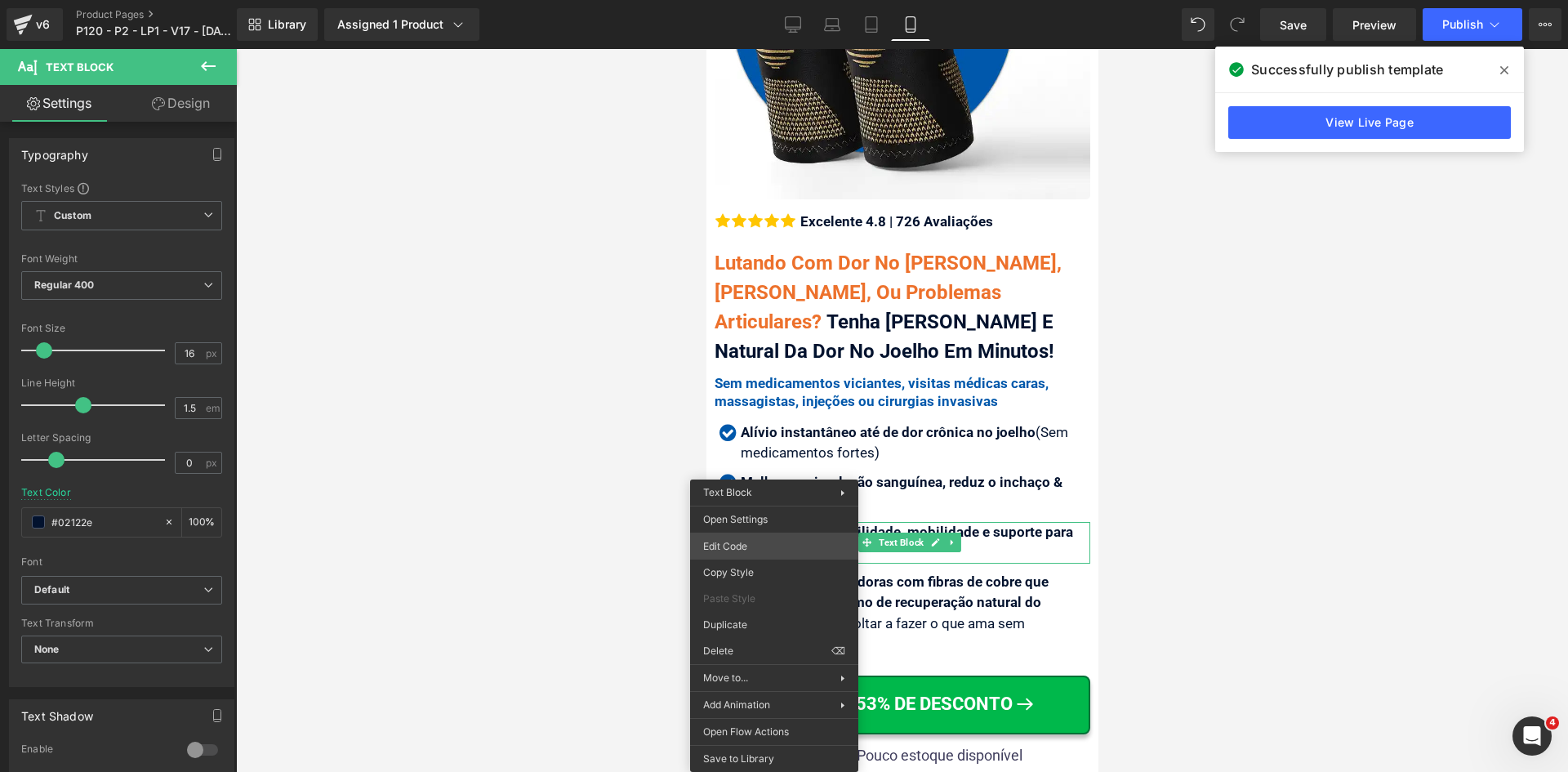
click at [763, 0] on div "You are previewing how the will restyle your page. You can not edit Elements in…" at bounding box center [784, 0] width 1568 height 0
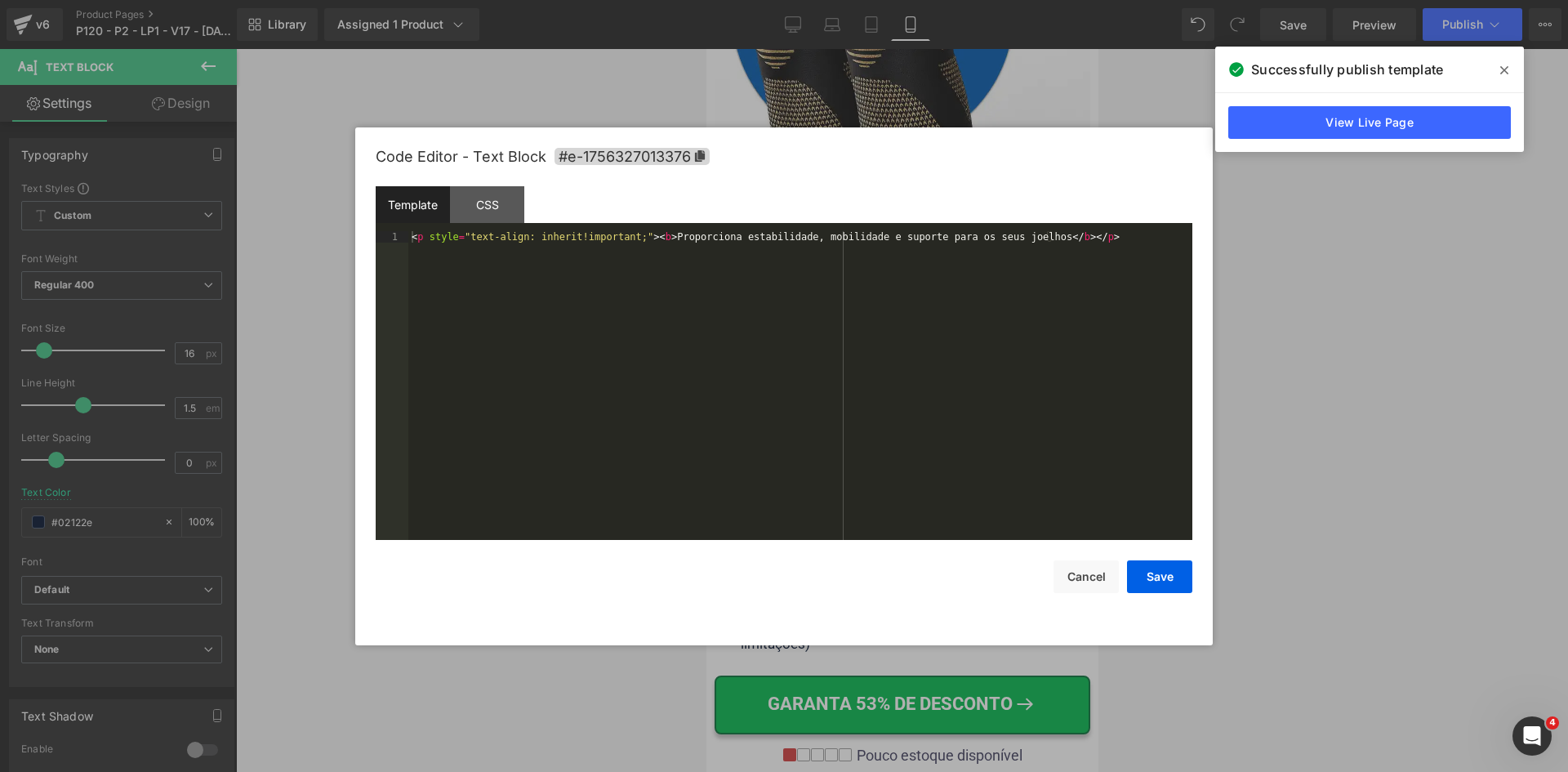
click at [723, 405] on div "< p style = "text-align: inherit!important;" > < b > Proporciona estabilidade, …" at bounding box center [800, 397] width 784 height 332
click at [1161, 576] on button "Save" at bounding box center [1160, 576] width 65 height 32
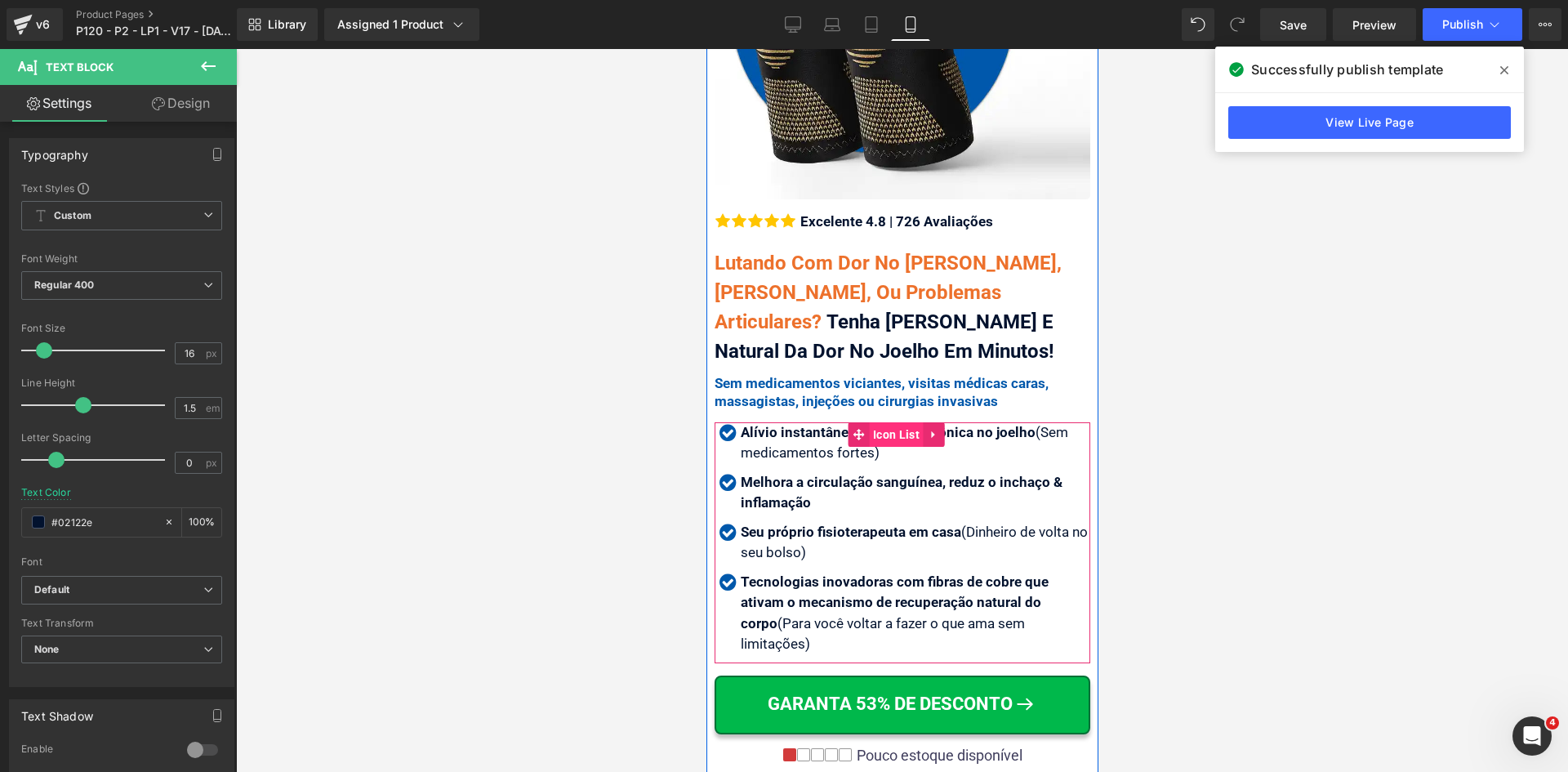
click at [903, 424] on span "Icon List" at bounding box center [895, 435] width 54 height 25
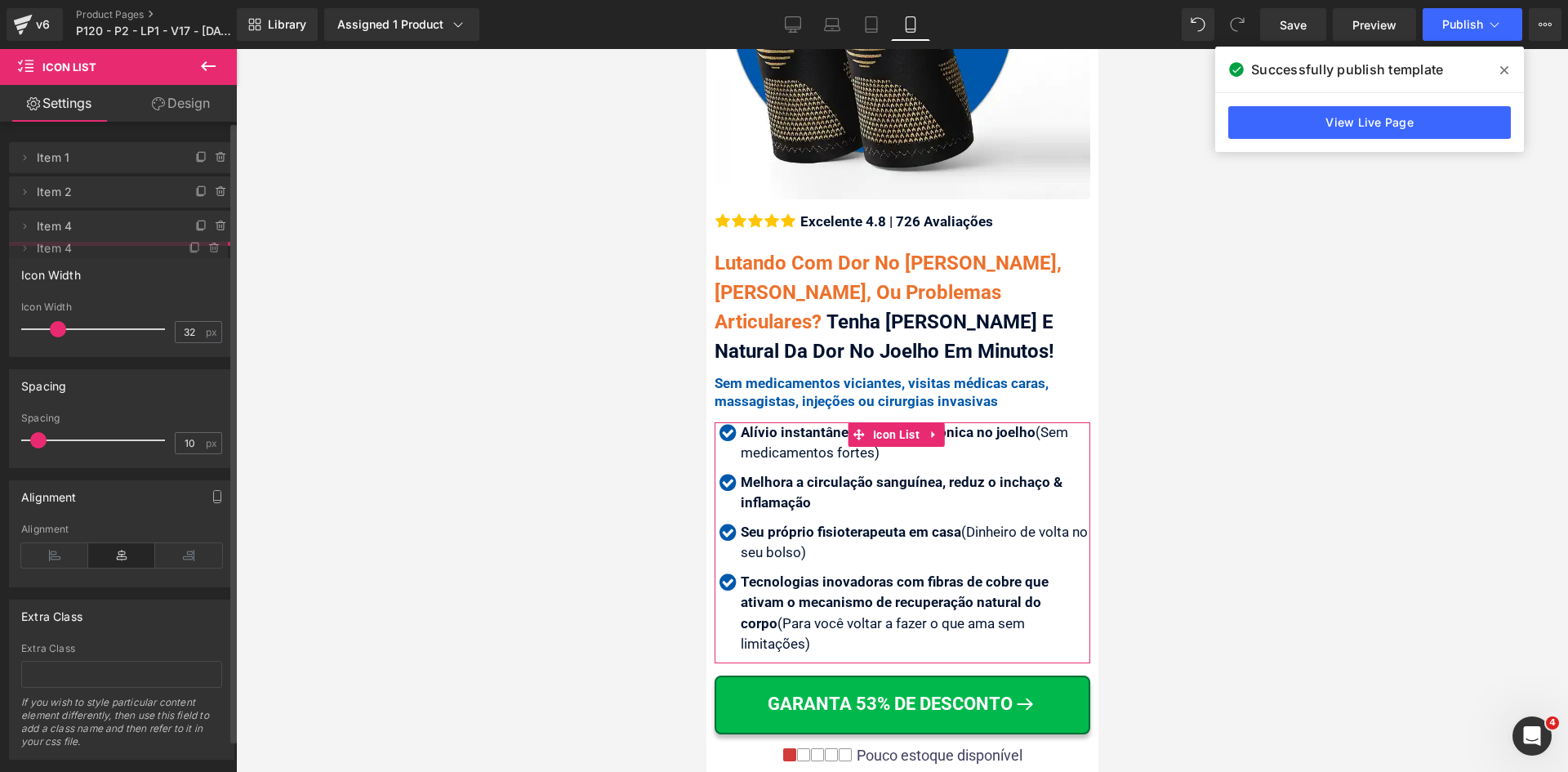
drag, startPoint x: 92, startPoint y: 230, endPoint x: 120, endPoint y: 252, distance: 35.6
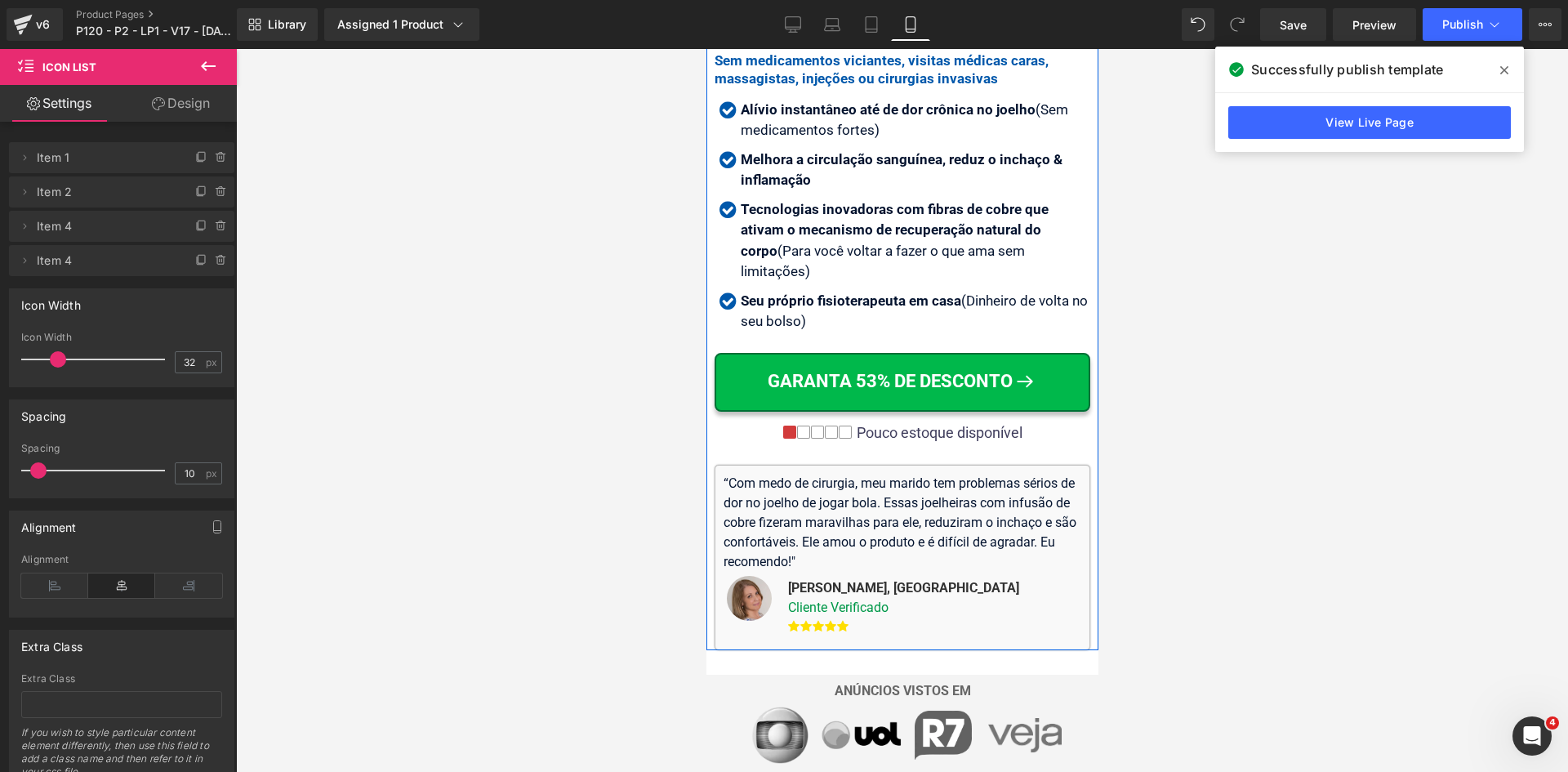
scroll to position [653, 0]
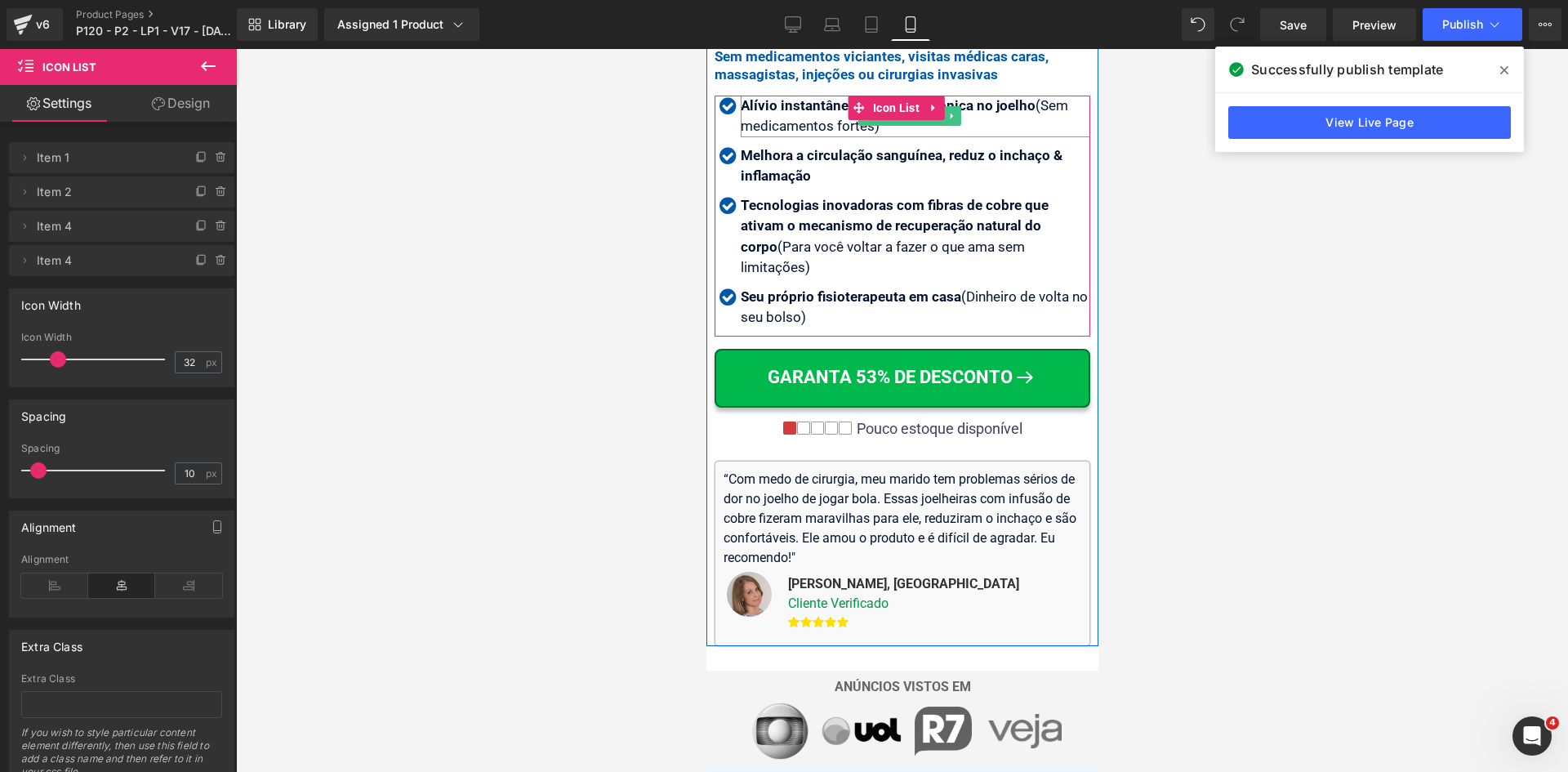
click at [788, 97] on strong "Alívio instantâneo até de dor crônica no joelho" at bounding box center [888, 105] width 295 height 17
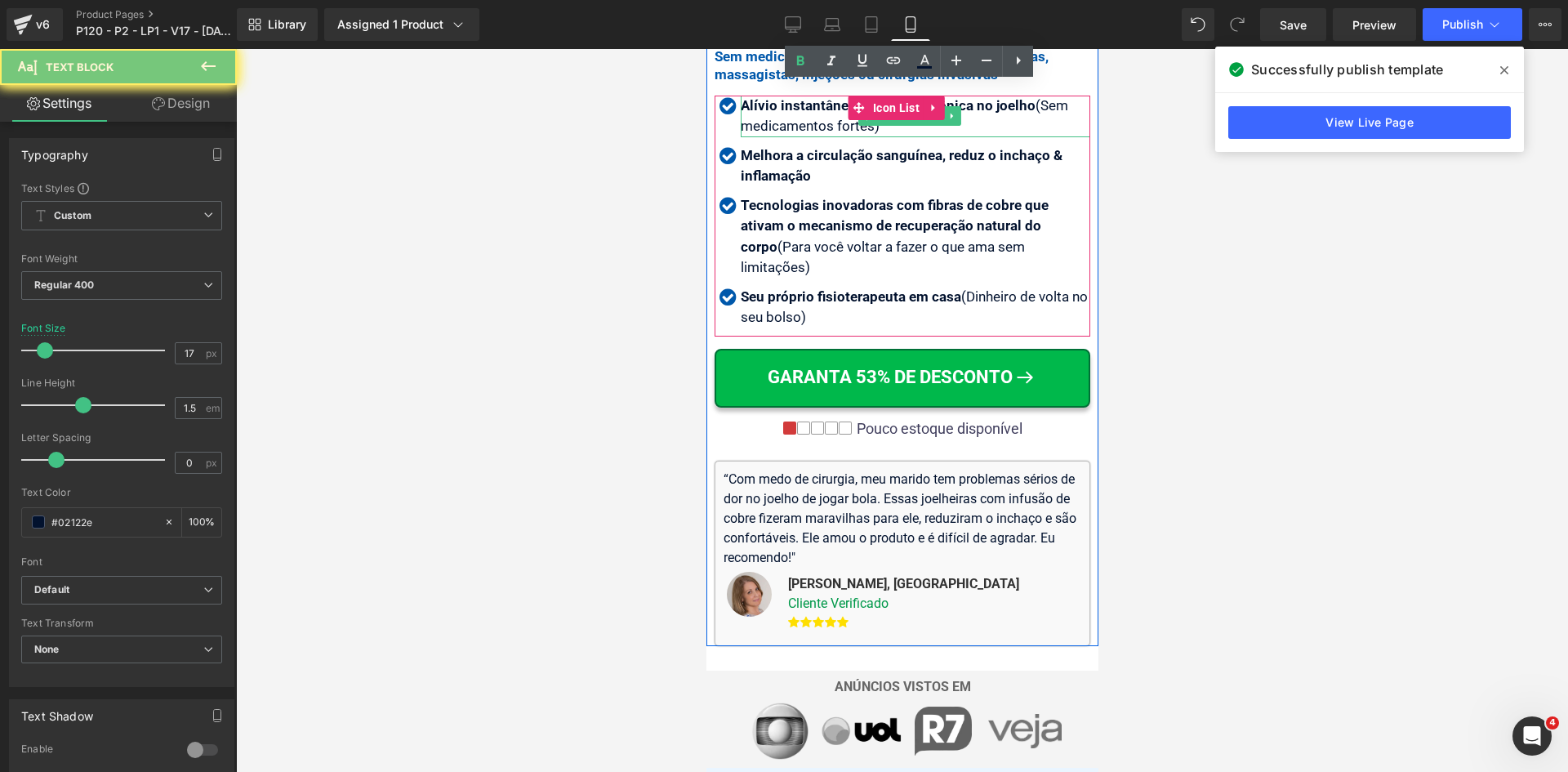
click at [788, 97] on strong "Alívio instantâneo até de dor crônica no joelho" at bounding box center [888, 105] width 295 height 17
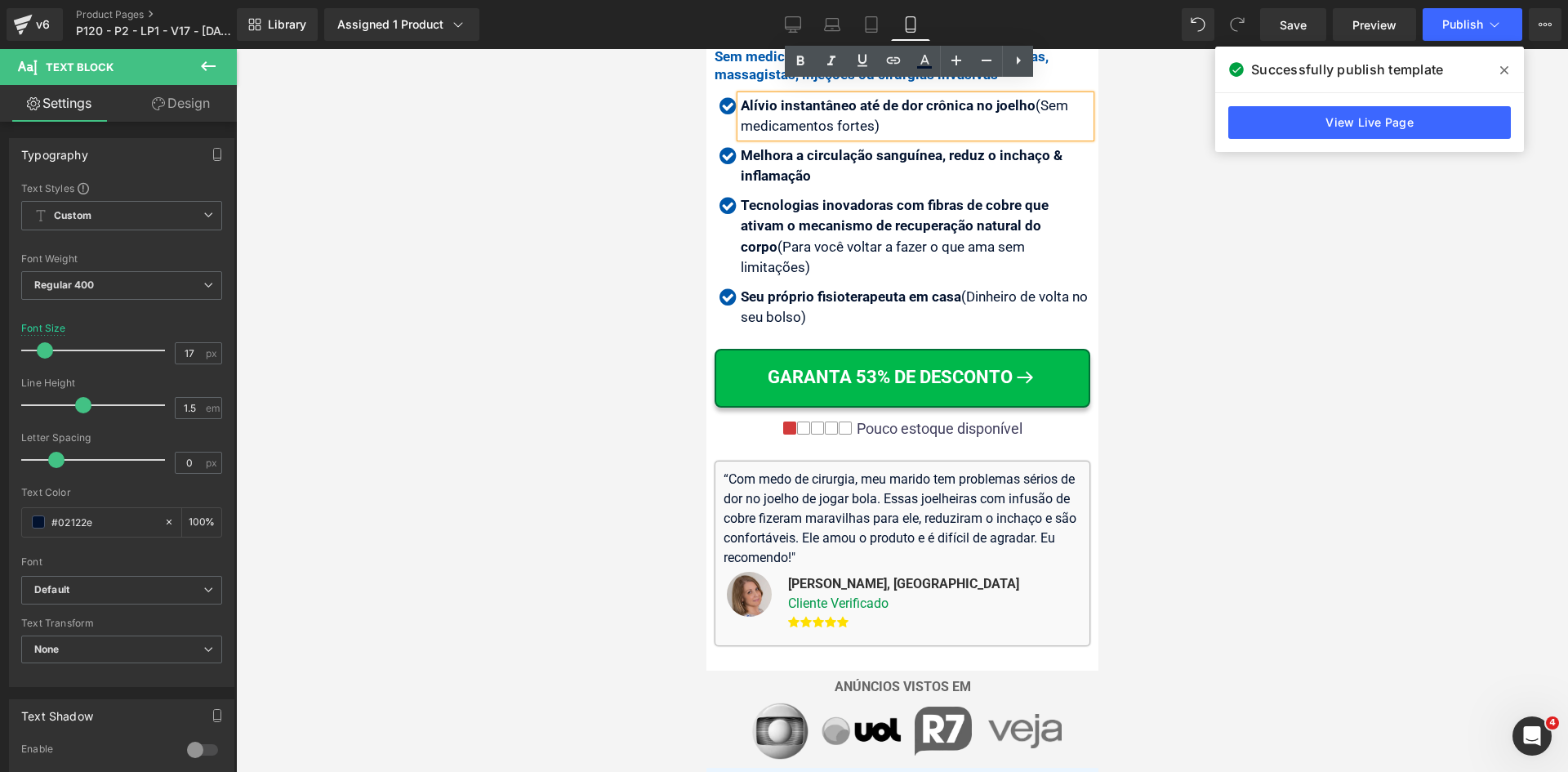
click at [792, 97] on strong "Alívio instantâneo até de dor crônica no joelho" at bounding box center [888, 105] width 295 height 17
click at [841, 97] on strong "Alívio instantâneo até de dor crônica no joelho" at bounding box center [888, 105] width 295 height 17
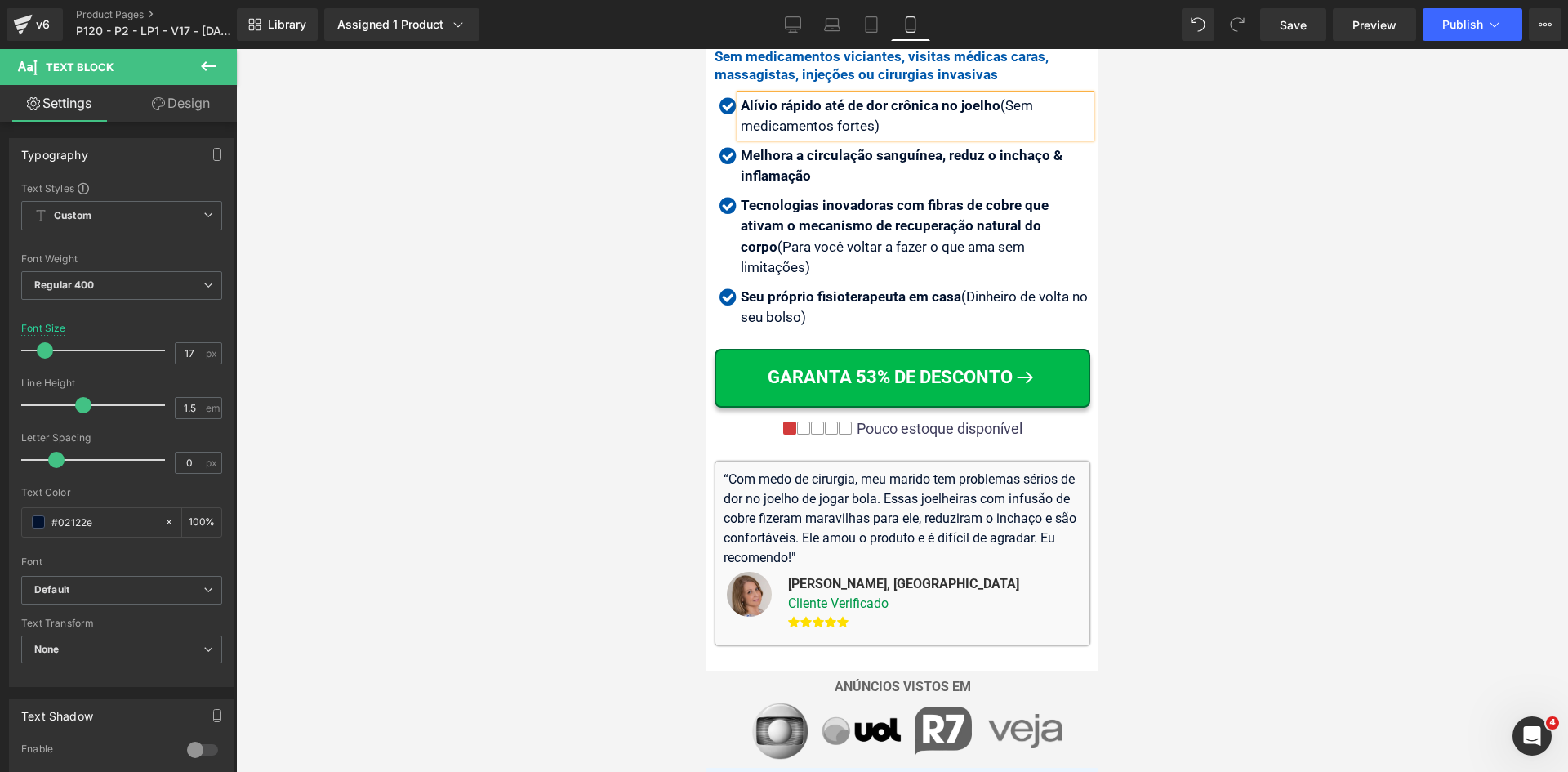
click at [1200, 242] on div at bounding box center [902, 410] width 1332 height 723
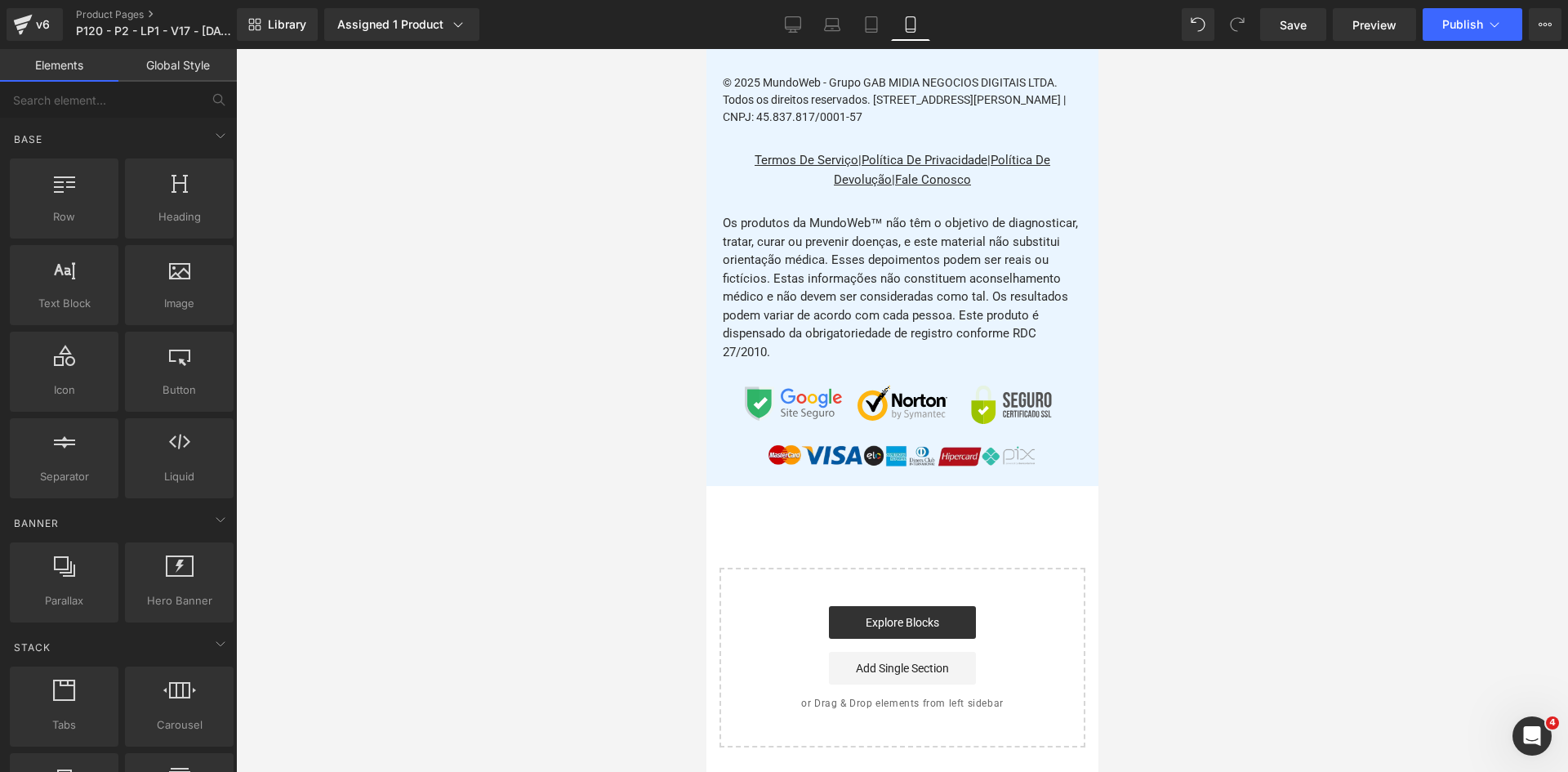
scroll to position [20933, 0]
click at [1490, 30] on icon at bounding box center [1494, 25] width 17 height 17
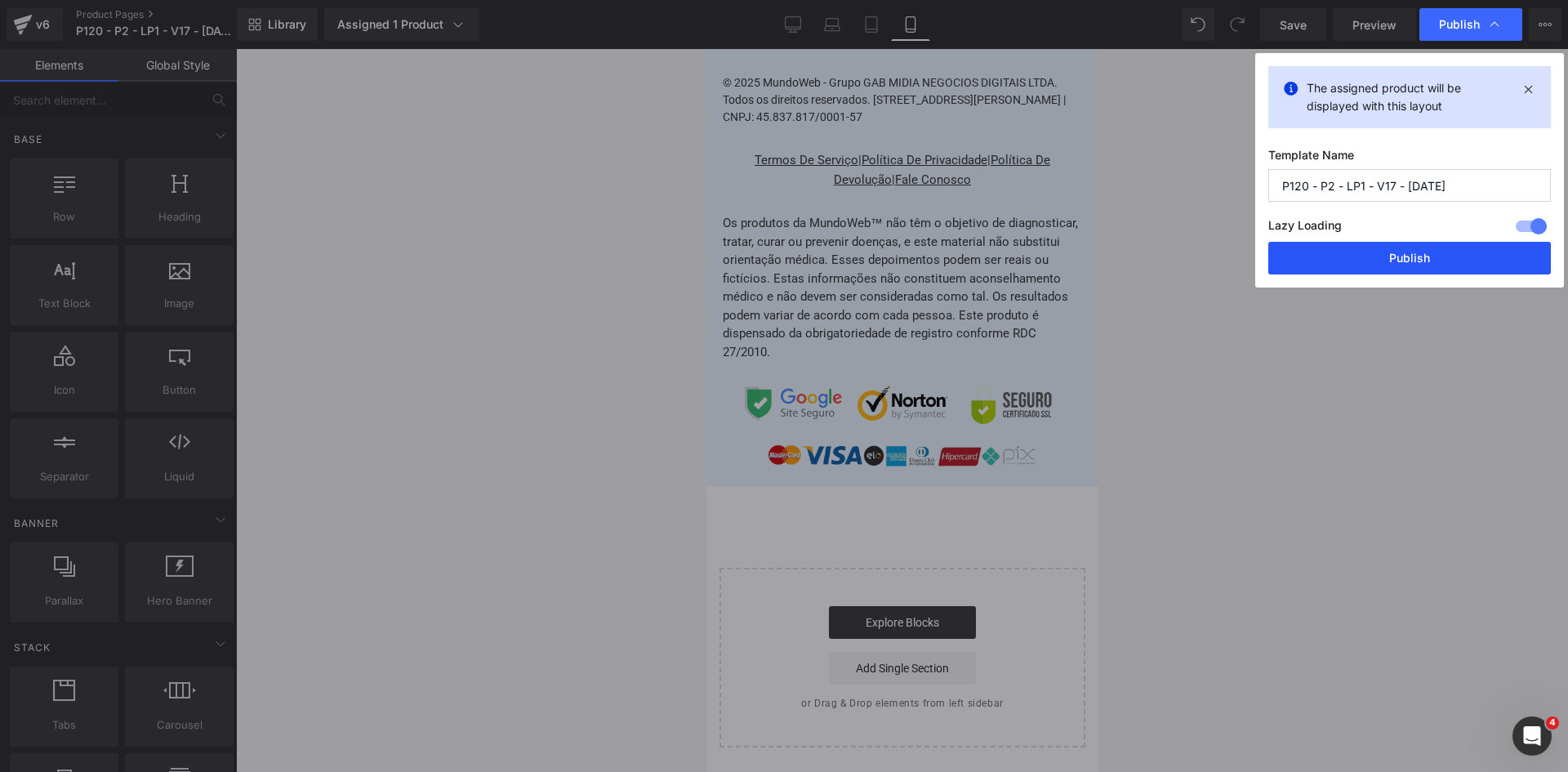
click at [1447, 258] on button "Publish" at bounding box center [1410, 257] width 283 height 32
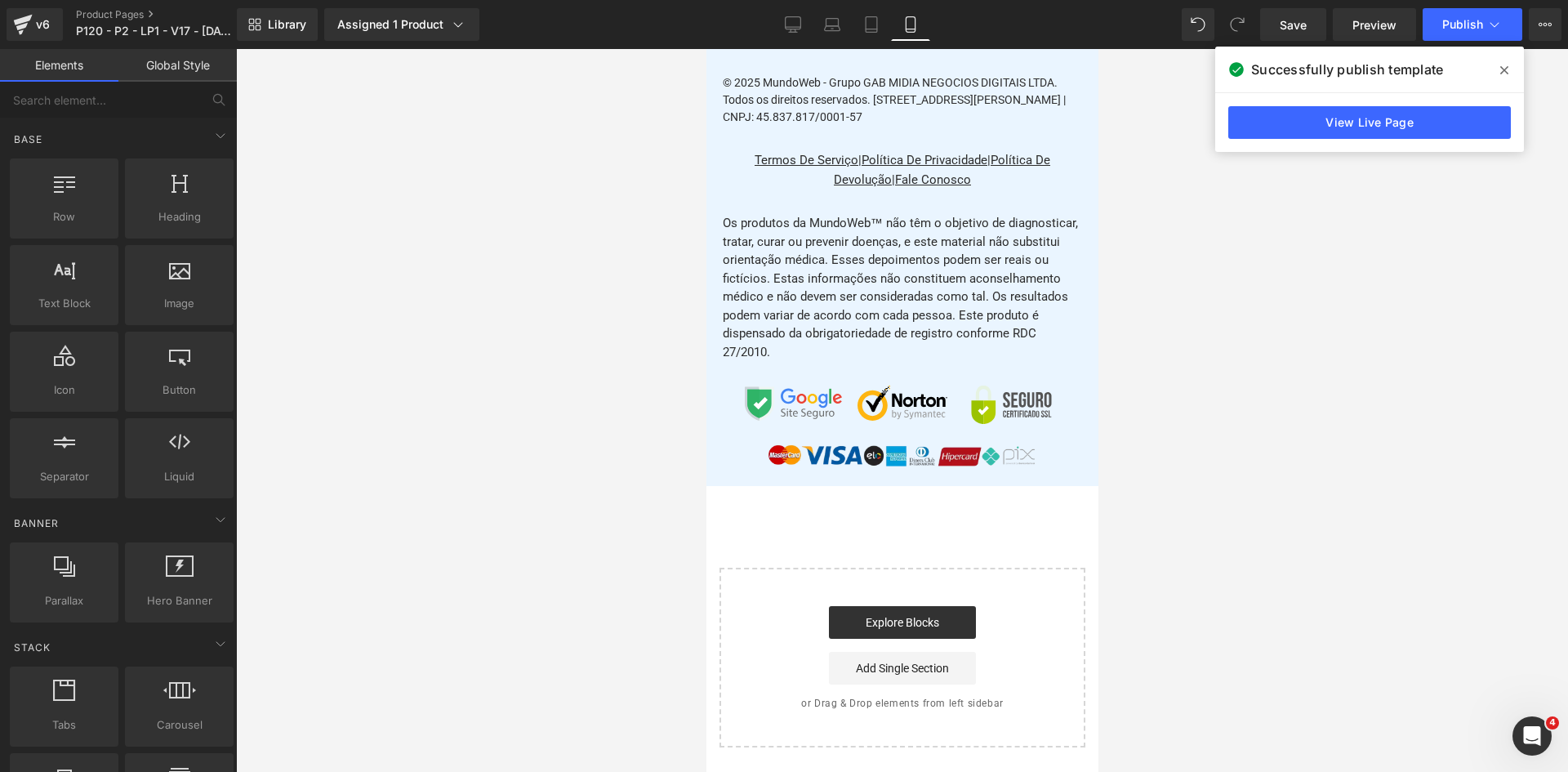
scroll to position [20769, 0]
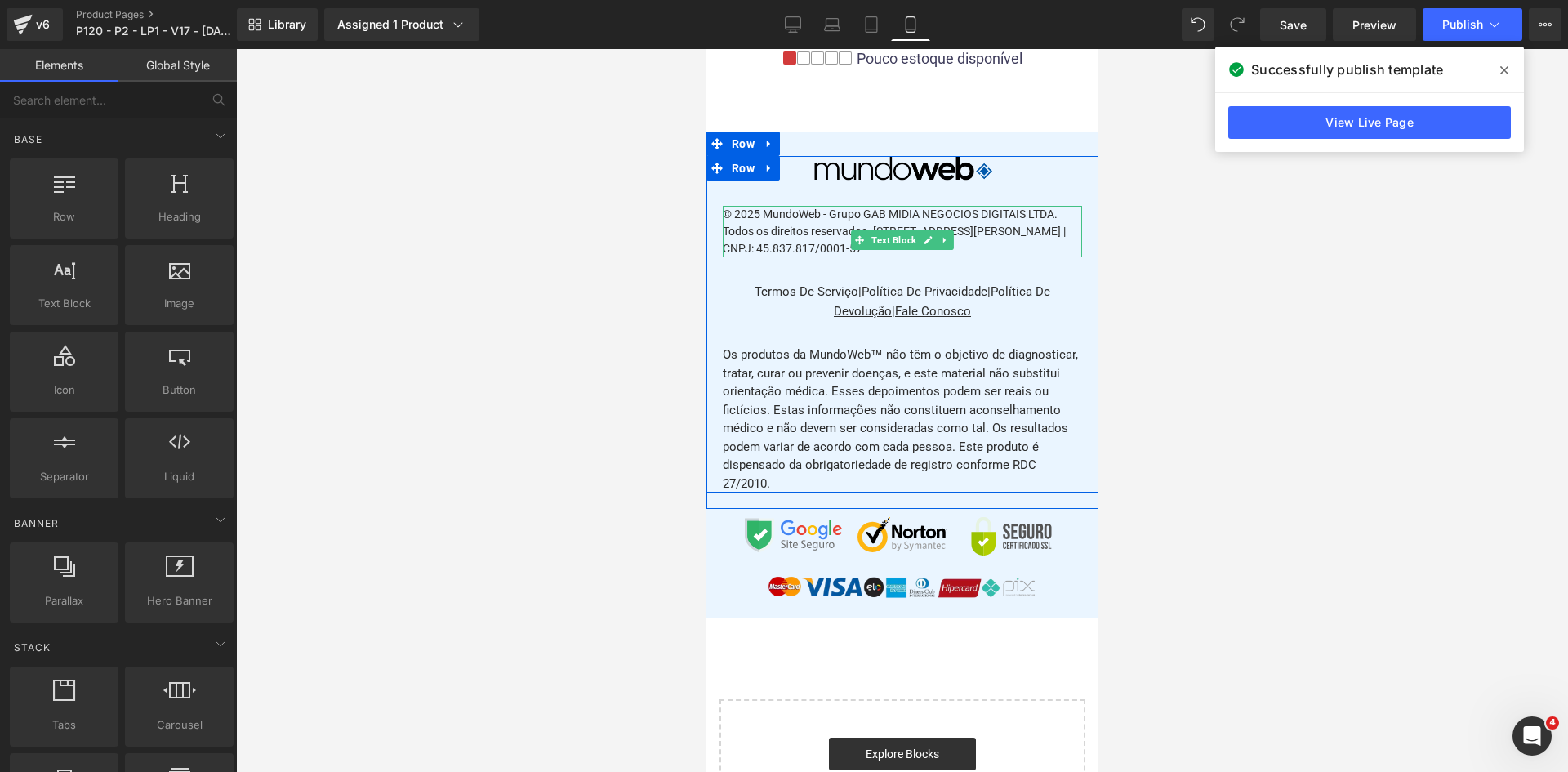
click at [790, 257] on div "© 2025 MundoWeb - Grupo GAB MIDIA NEGOCIOS DIGITAIS LTDA. Todos os direitos res…" at bounding box center [901, 231] width 359 height 52
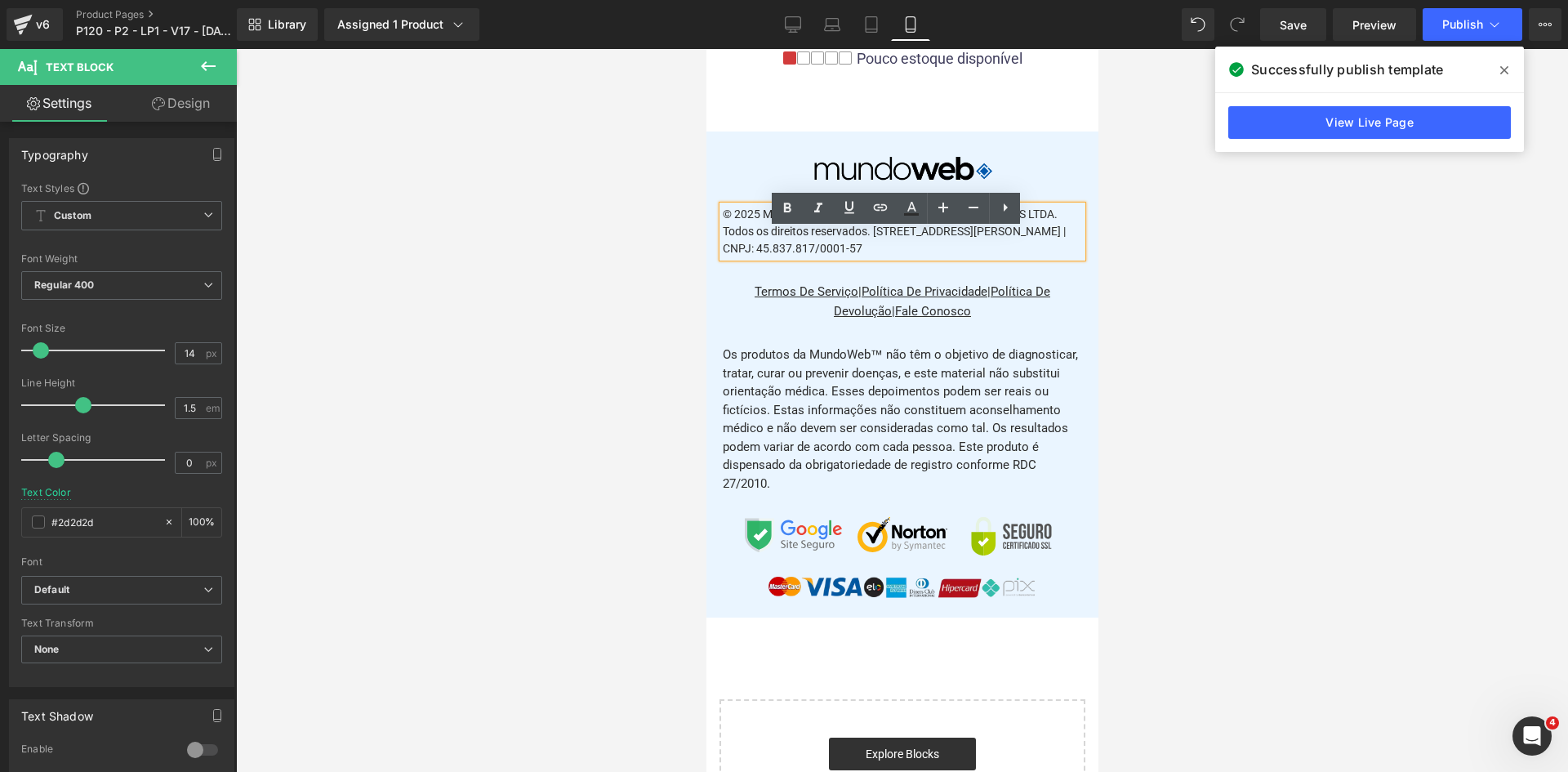
click at [1164, 376] on div at bounding box center [902, 410] width 1332 height 723
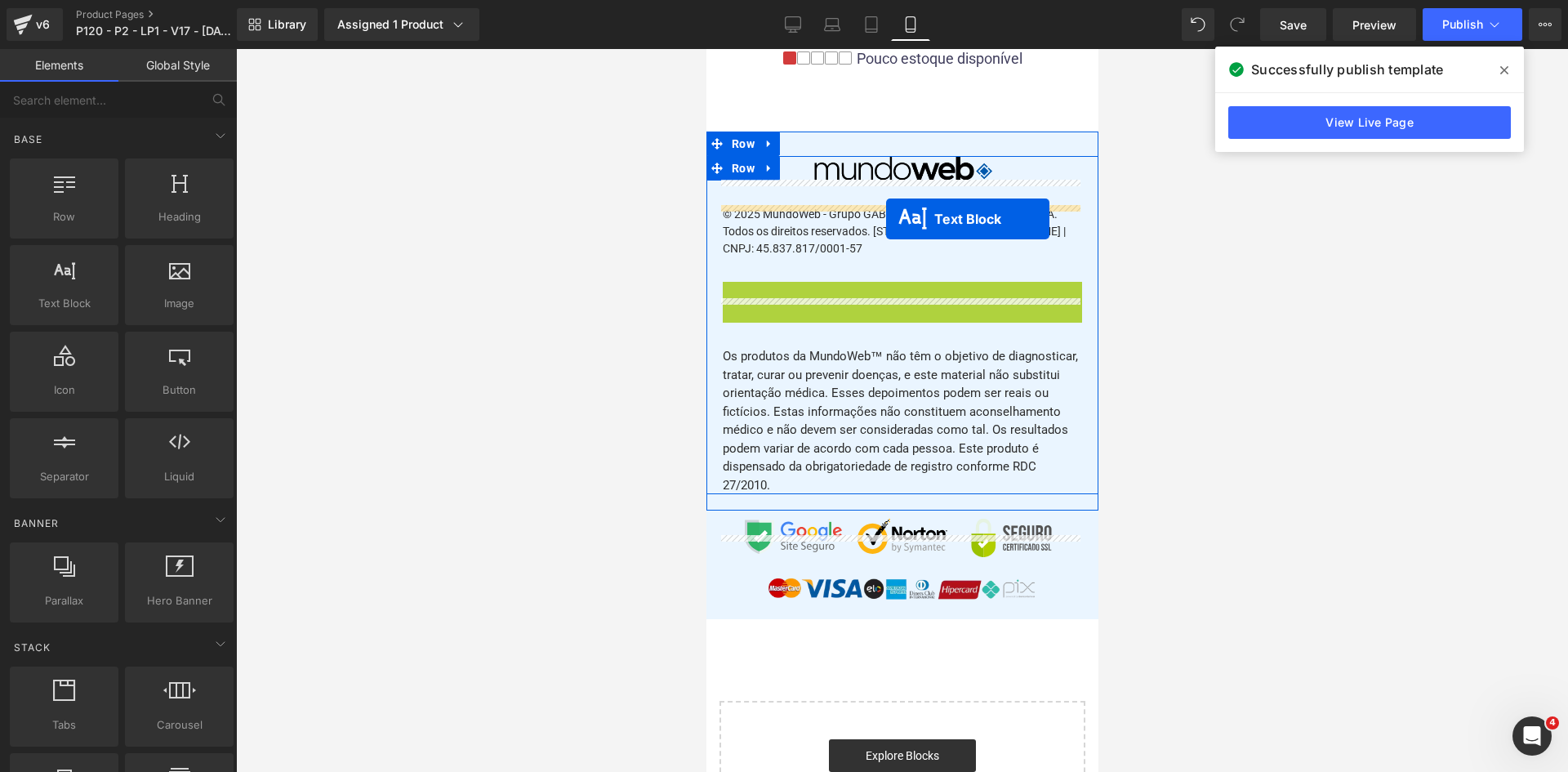
drag, startPoint x: 895, startPoint y: 343, endPoint x: 885, endPoint y: 219, distance: 124.4
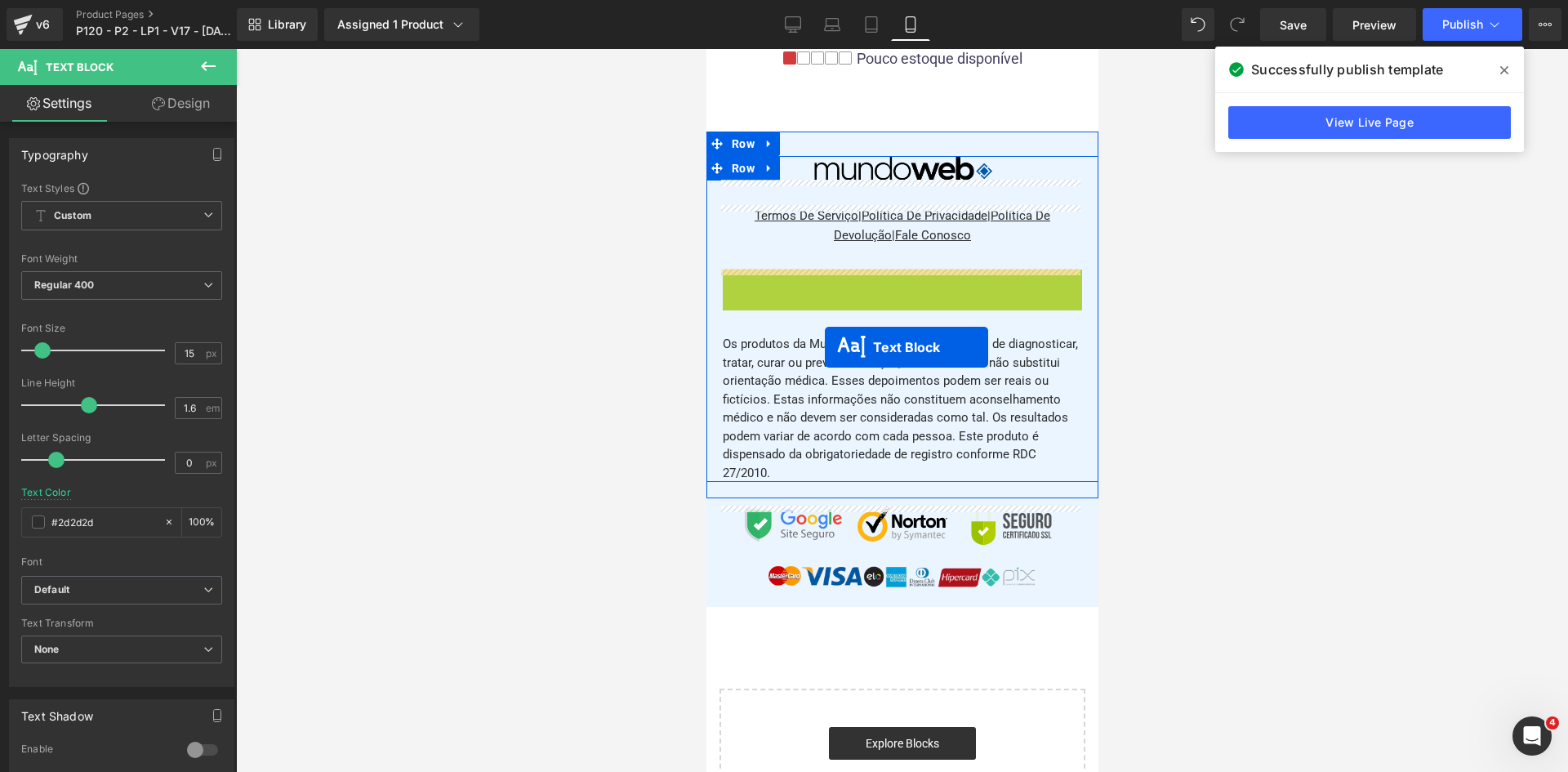
drag, startPoint x: 884, startPoint y: 322, endPoint x: 824, endPoint y: 347, distance: 65.0
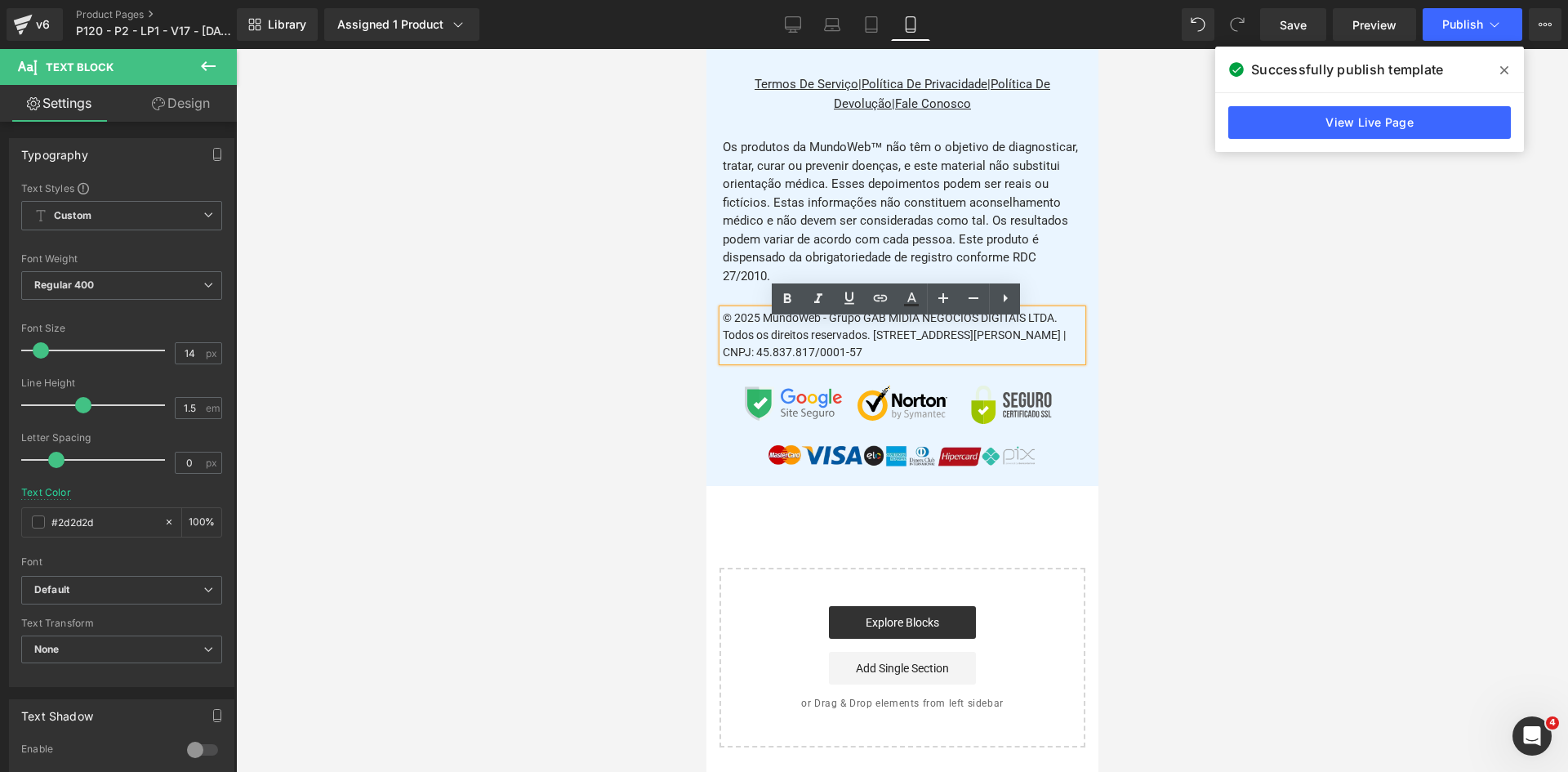
scroll to position [20914, 0]
click at [1165, 410] on div at bounding box center [902, 410] width 1332 height 723
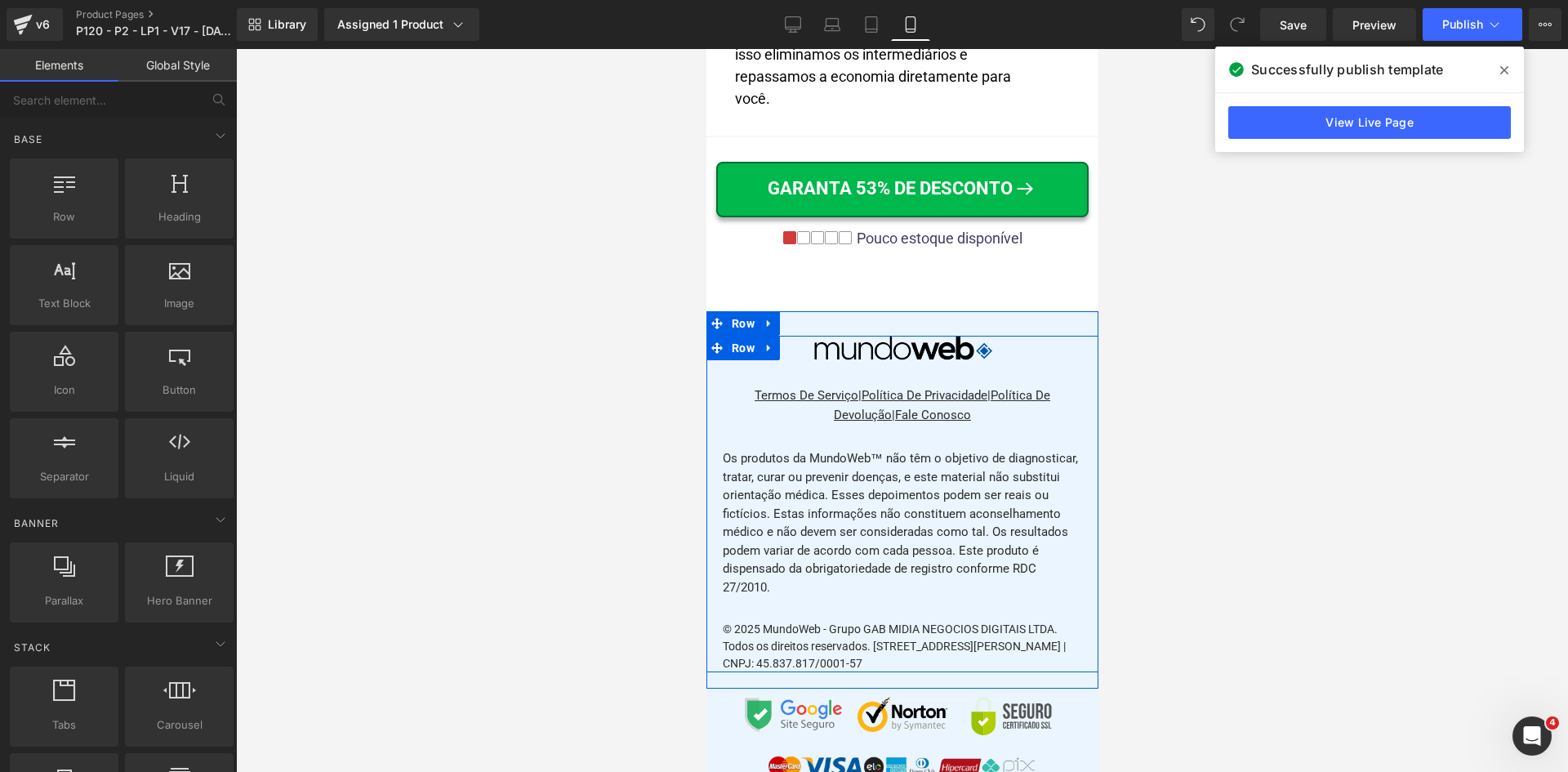
scroll to position [20587, 0]
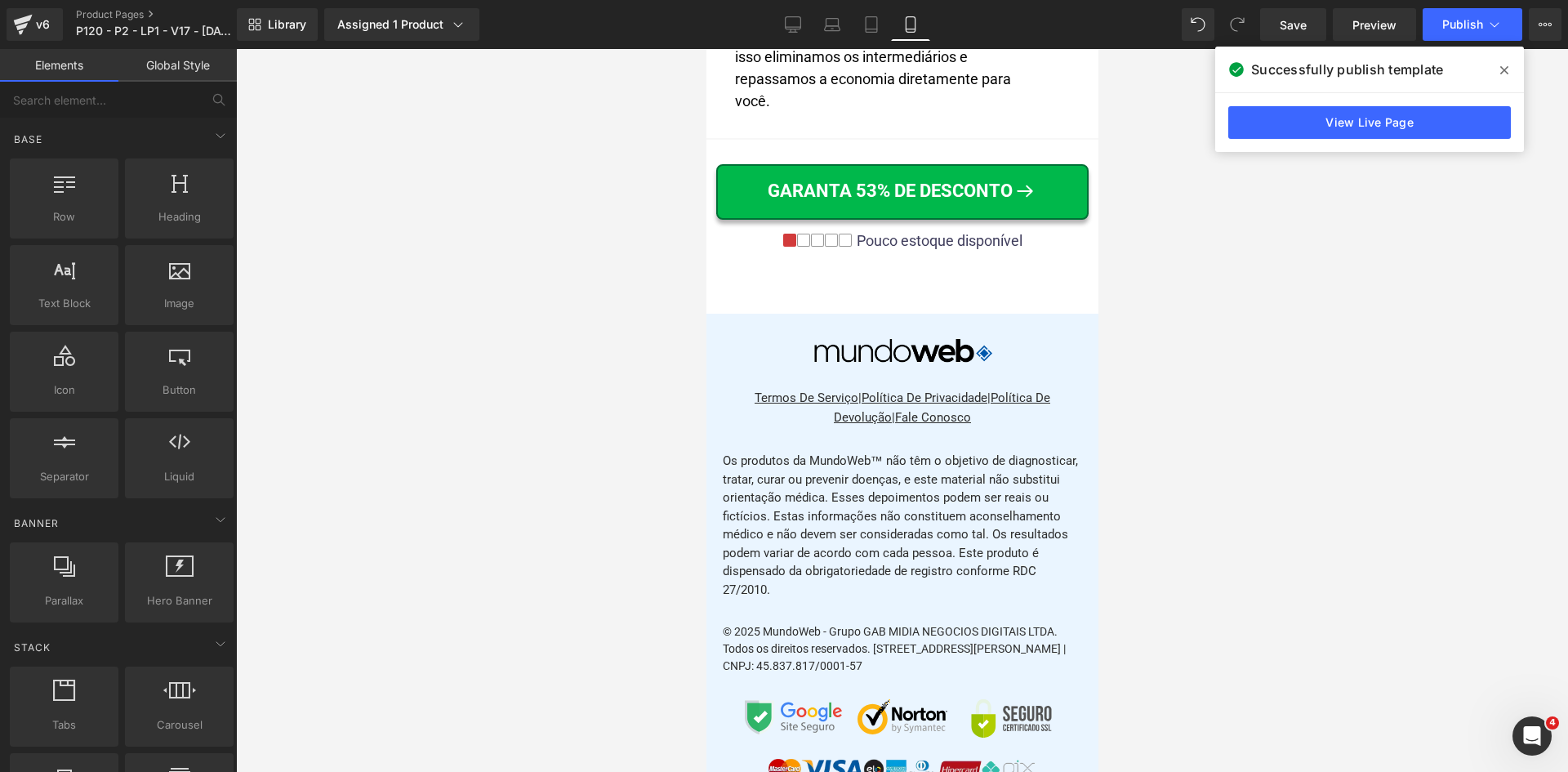
click at [1249, 447] on div at bounding box center [902, 410] width 1332 height 723
click at [1457, 25] on span "Publish" at bounding box center [1463, 24] width 41 height 13
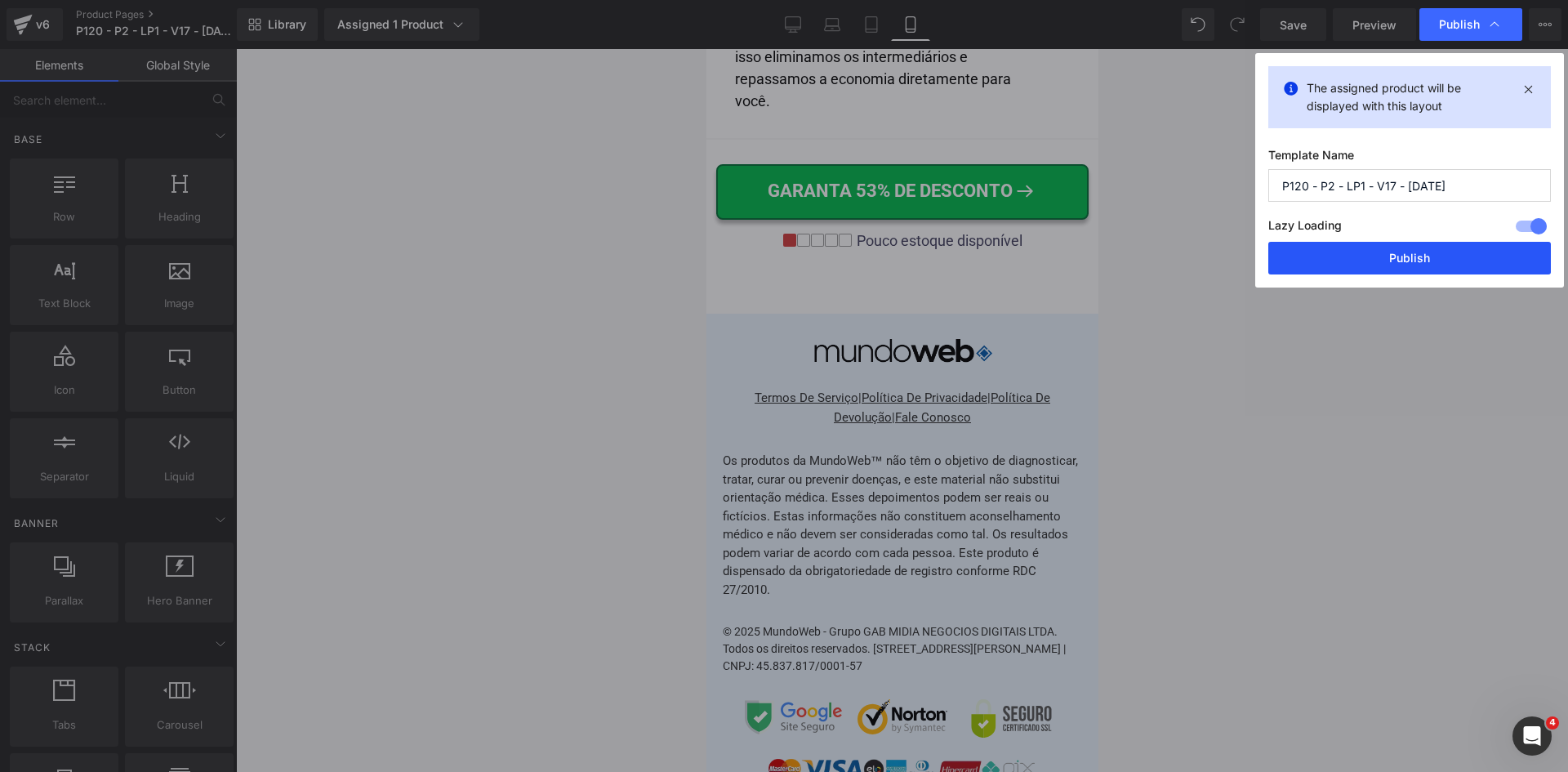
click at [1451, 260] on button "Publish" at bounding box center [1410, 257] width 283 height 32
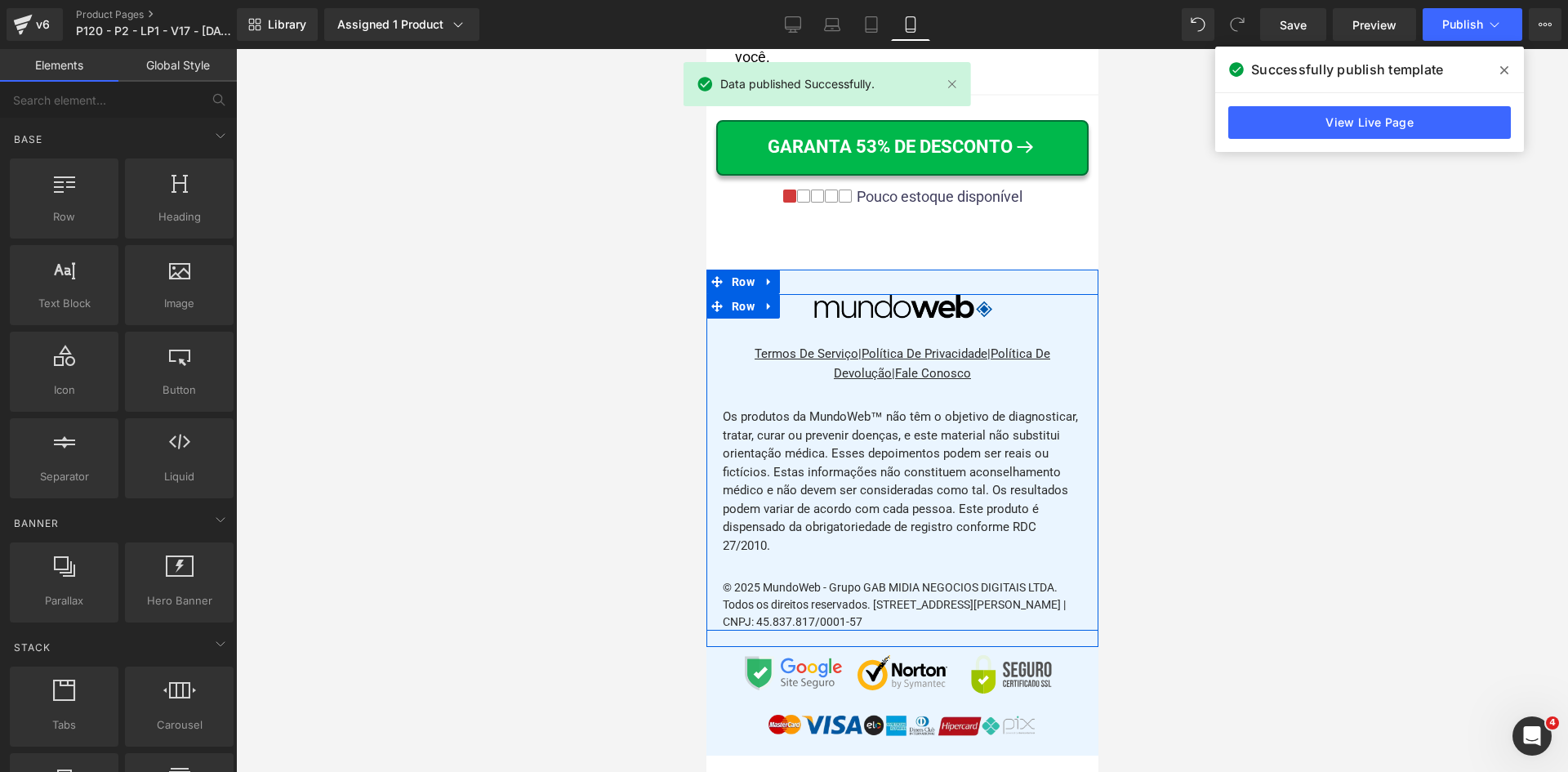
scroll to position [20832, 0]
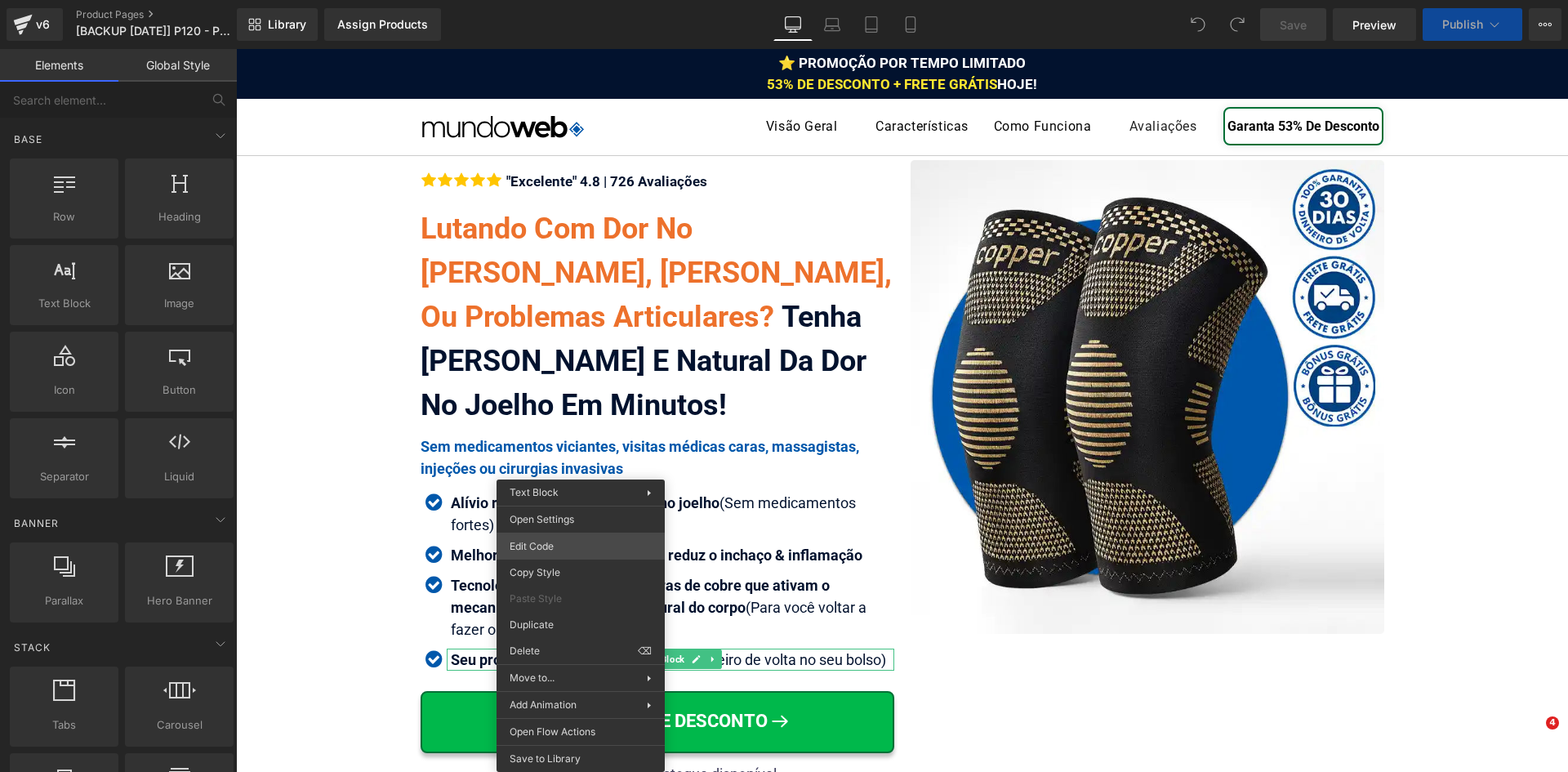
click at [543, 0] on div "You are previewing how the will restyle your page. You can not edit Elements in…" at bounding box center [784, 0] width 1568 height 0
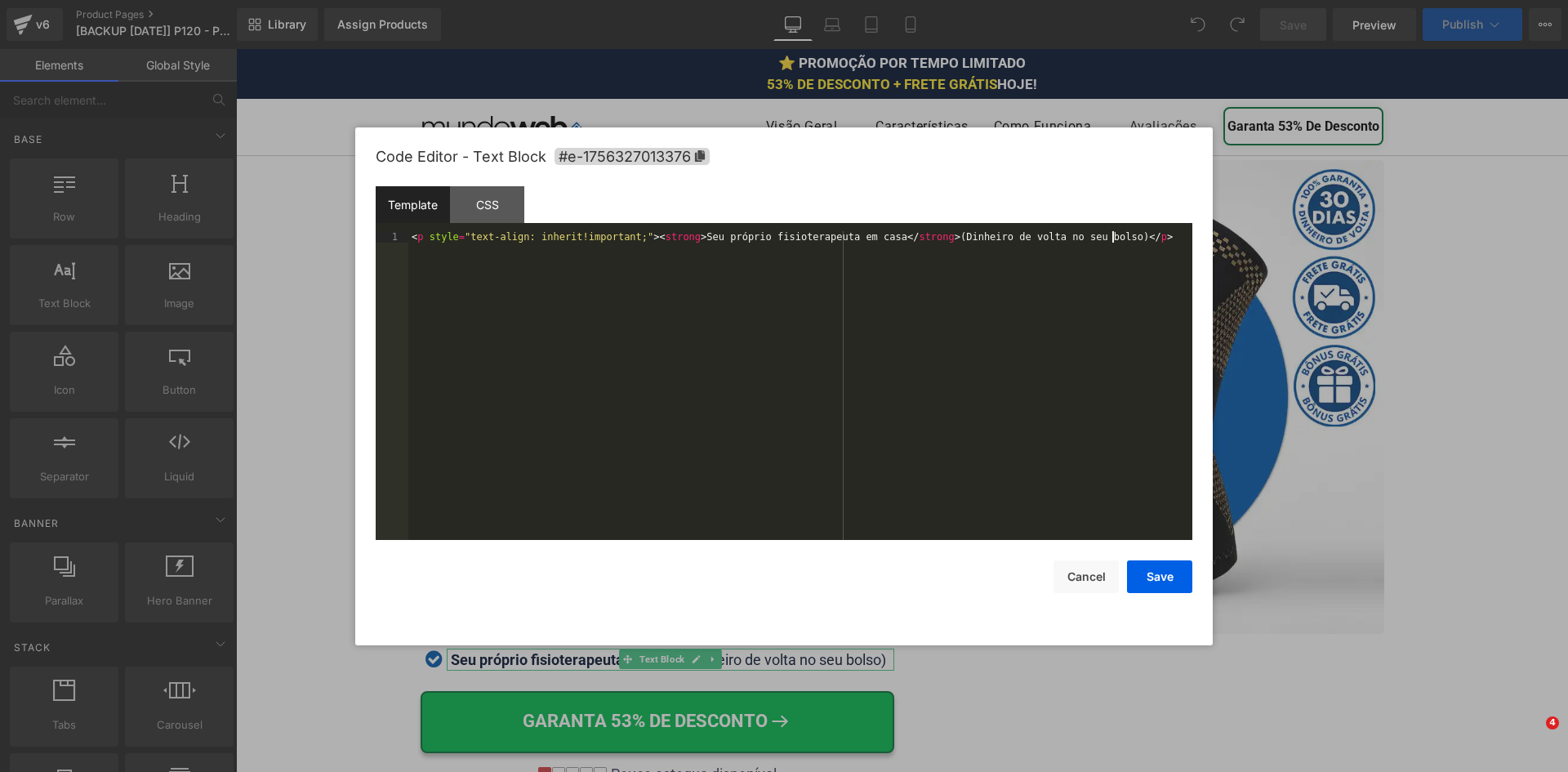
click at [614, 355] on div "< p style = "text-align: inherit!important;" > < strong > Seu próprio fisiotera…" at bounding box center [800, 397] width 784 height 332
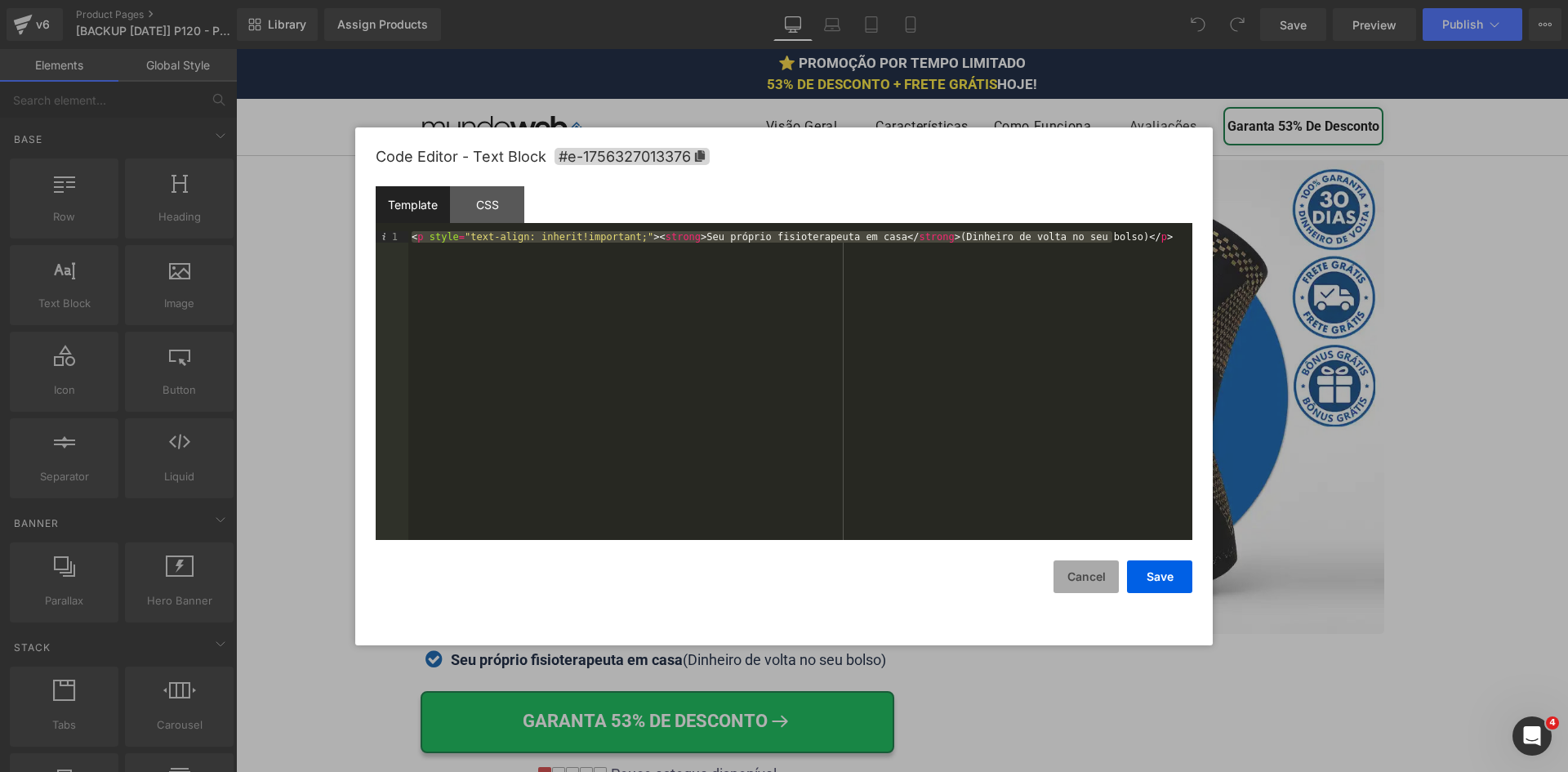
click at [1109, 568] on button "Cancel" at bounding box center [1086, 576] width 65 height 32
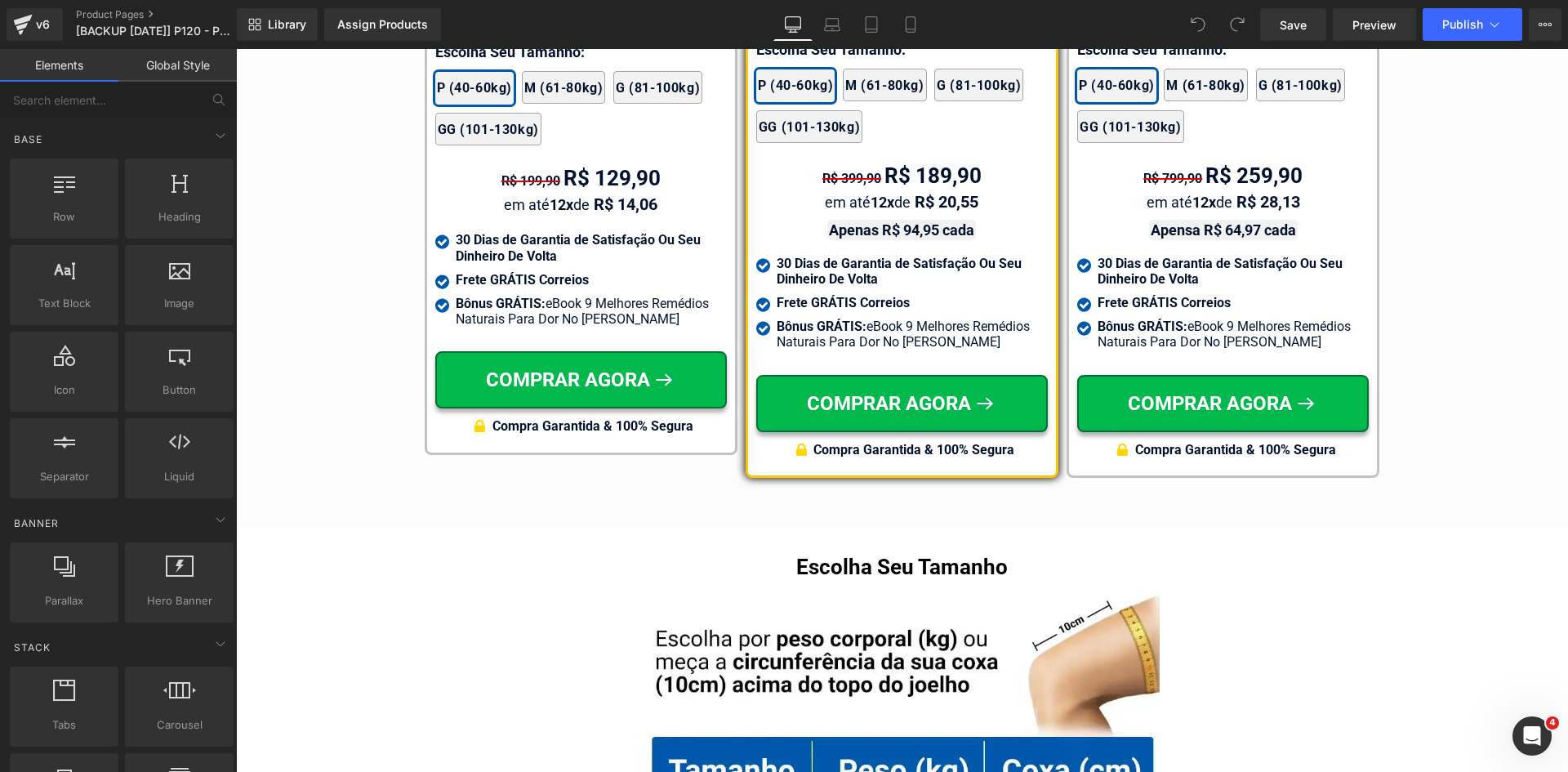
scroll to position [9591, 0]
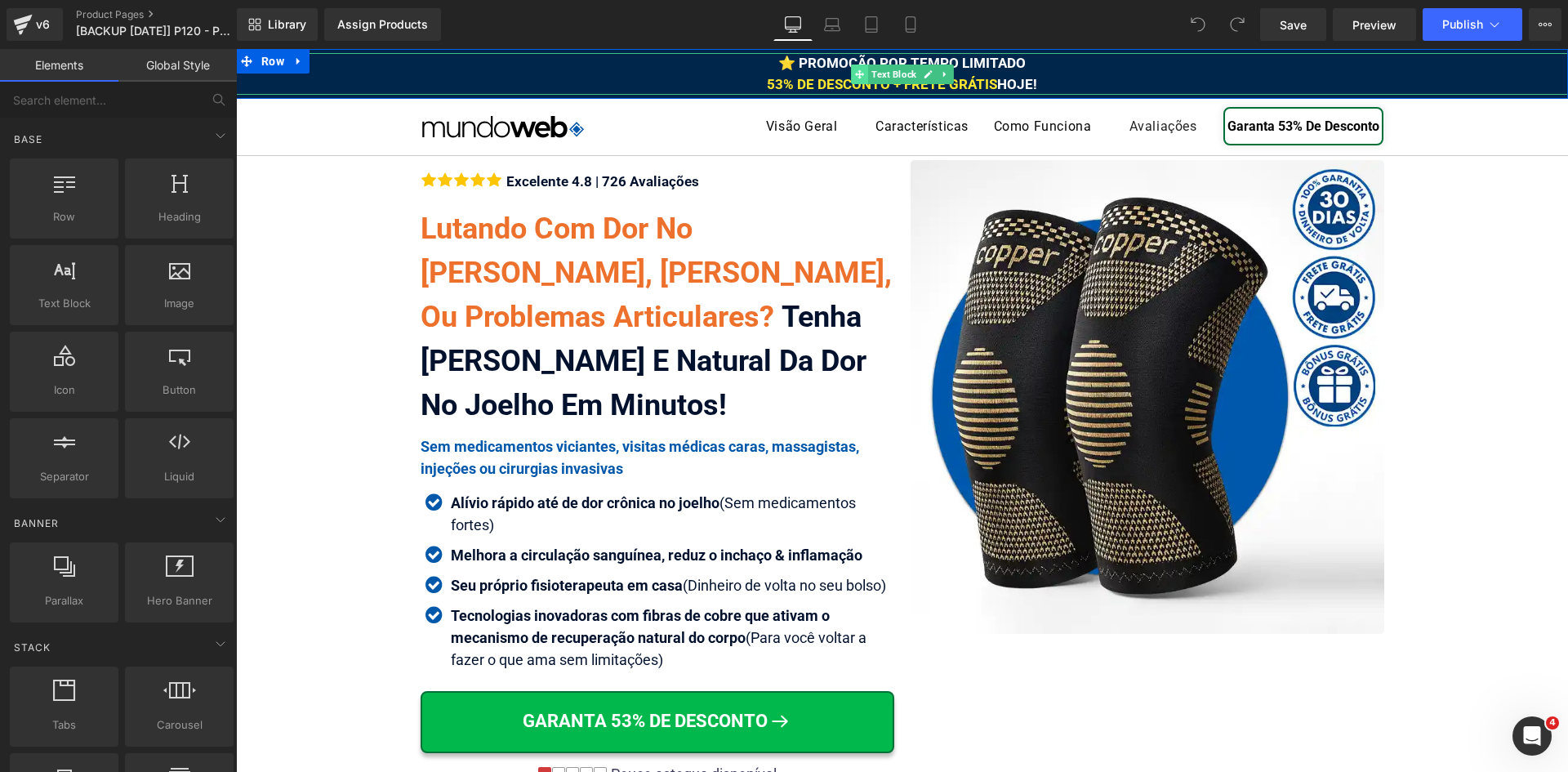
click at [852, 83] on span at bounding box center [860, 74] width 18 height 19
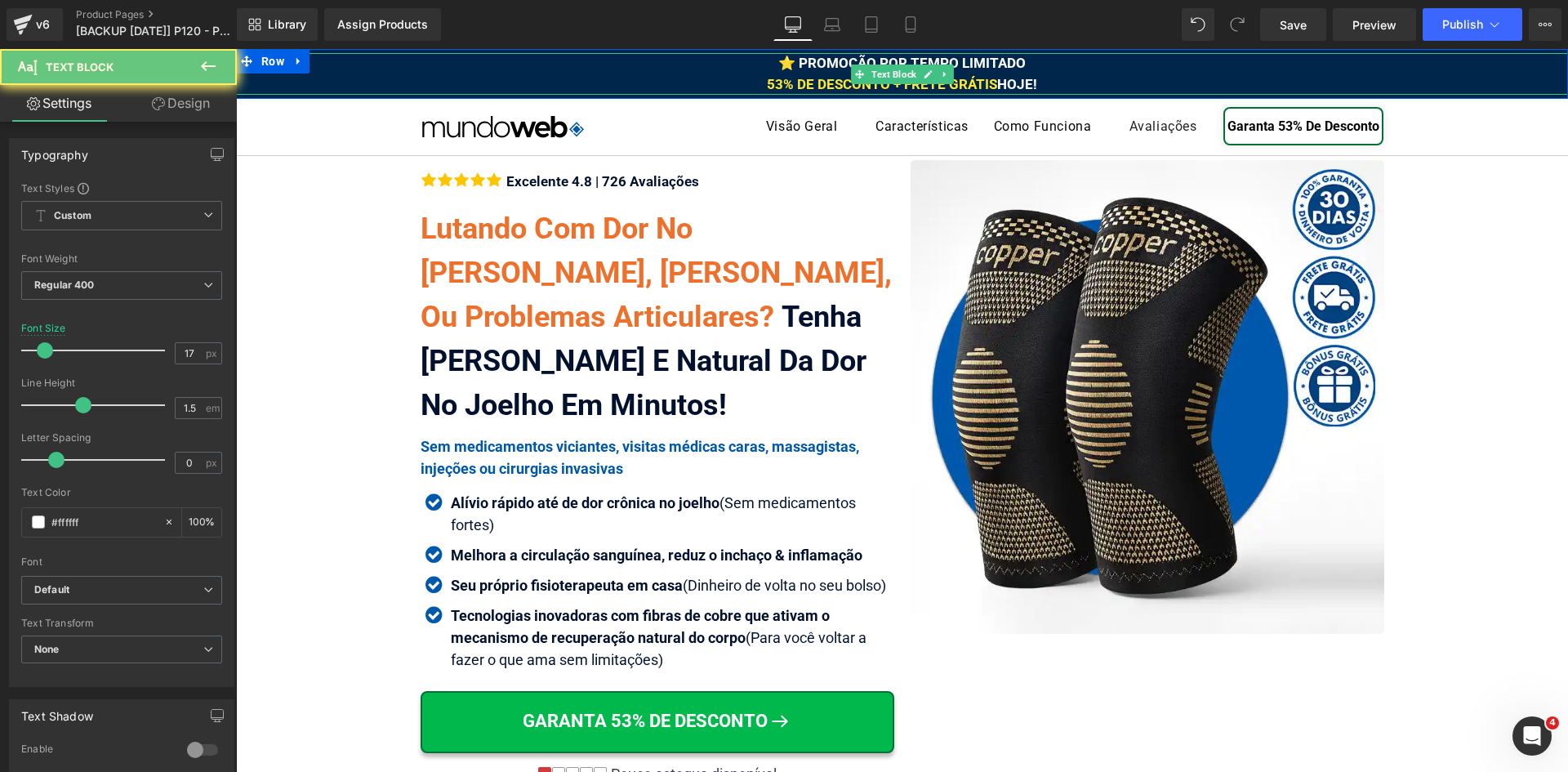
click at [816, 83] on span "53% DE DESCONTO + FRETE GRÁTIS" at bounding box center [881, 84] width 230 height 17
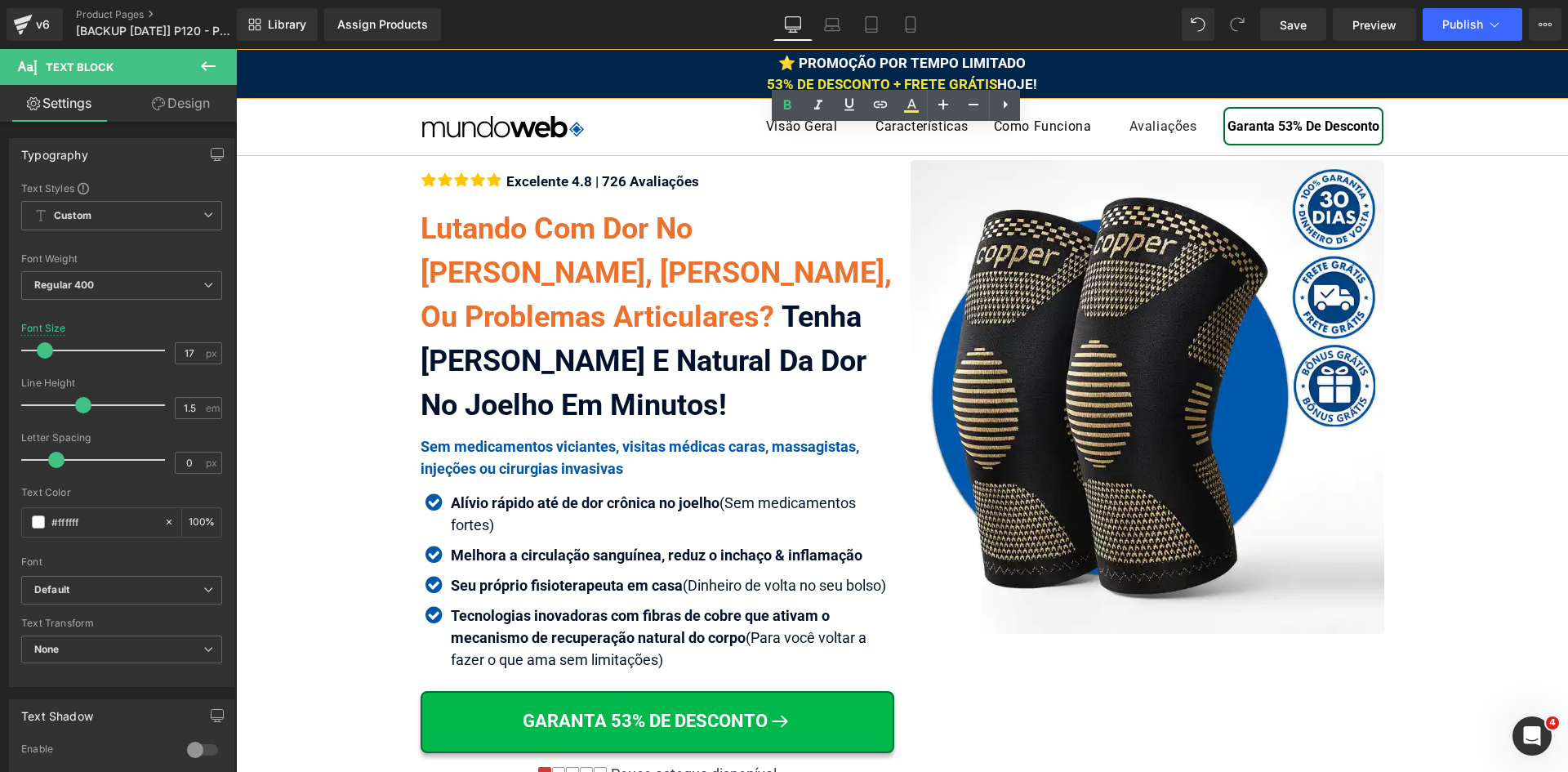
click at [816, 83] on span "53% DE DESCONTO + FRETE GRÁTIS" at bounding box center [881, 84] width 230 height 17
click at [909, 104] on icon at bounding box center [911, 105] width 19 height 19
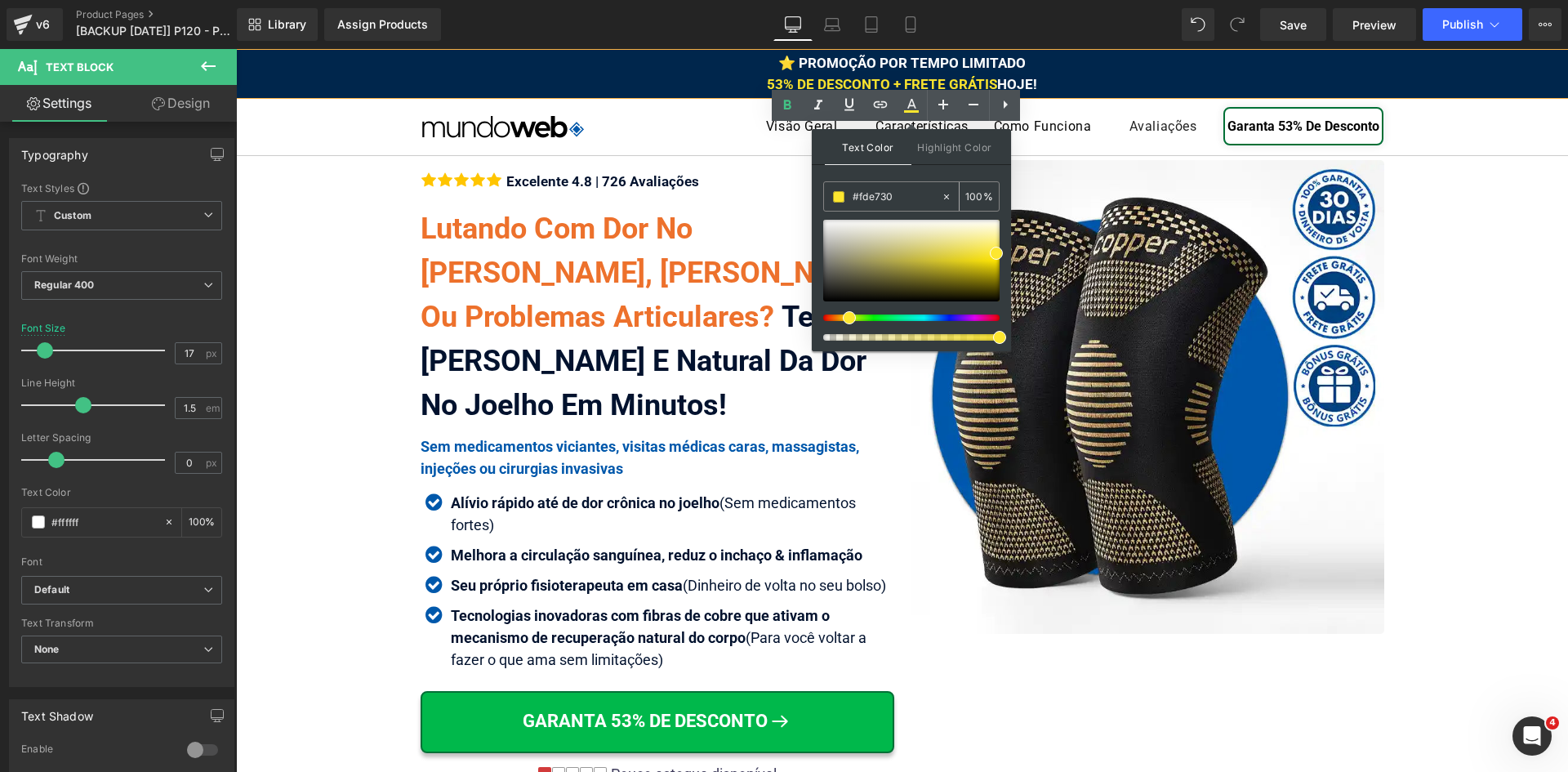
click at [899, 193] on input "#fde730" at bounding box center [896, 197] width 88 height 18
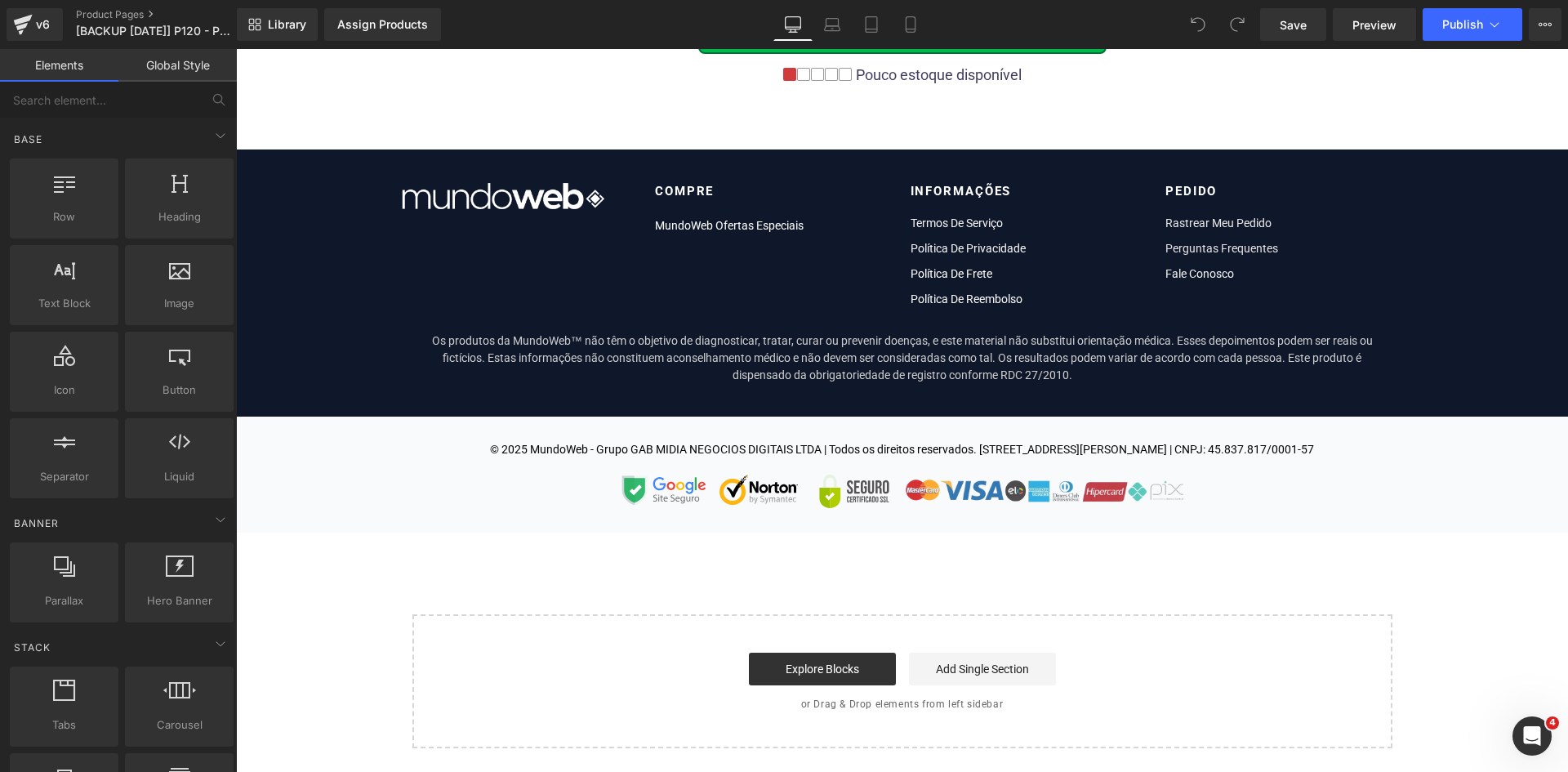
scroll to position [12940, 0]
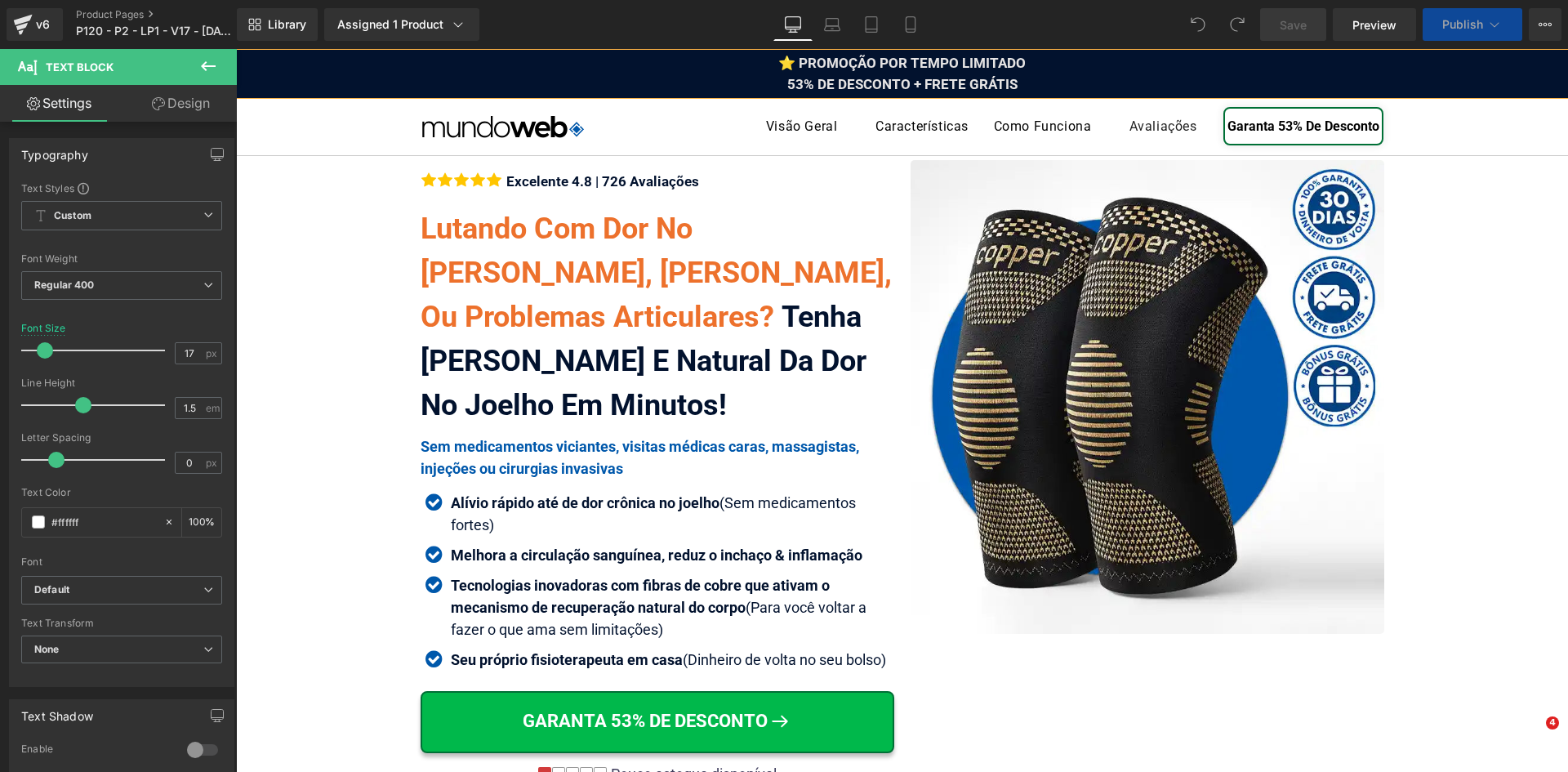
click at [923, 74] on div "⭐ PROMOÇÃO POR TEMPO LIMITADO 53% DE DESCONTO + FRETE GRÁTIS" at bounding box center [902, 73] width 1332 height 41
click at [935, 72] on div "⭐ PROMOÇÃO POR TEMPO LIMITADO 53% DE DESCONTO + FRETE GRÁTIS" at bounding box center [902, 73] width 1332 height 41
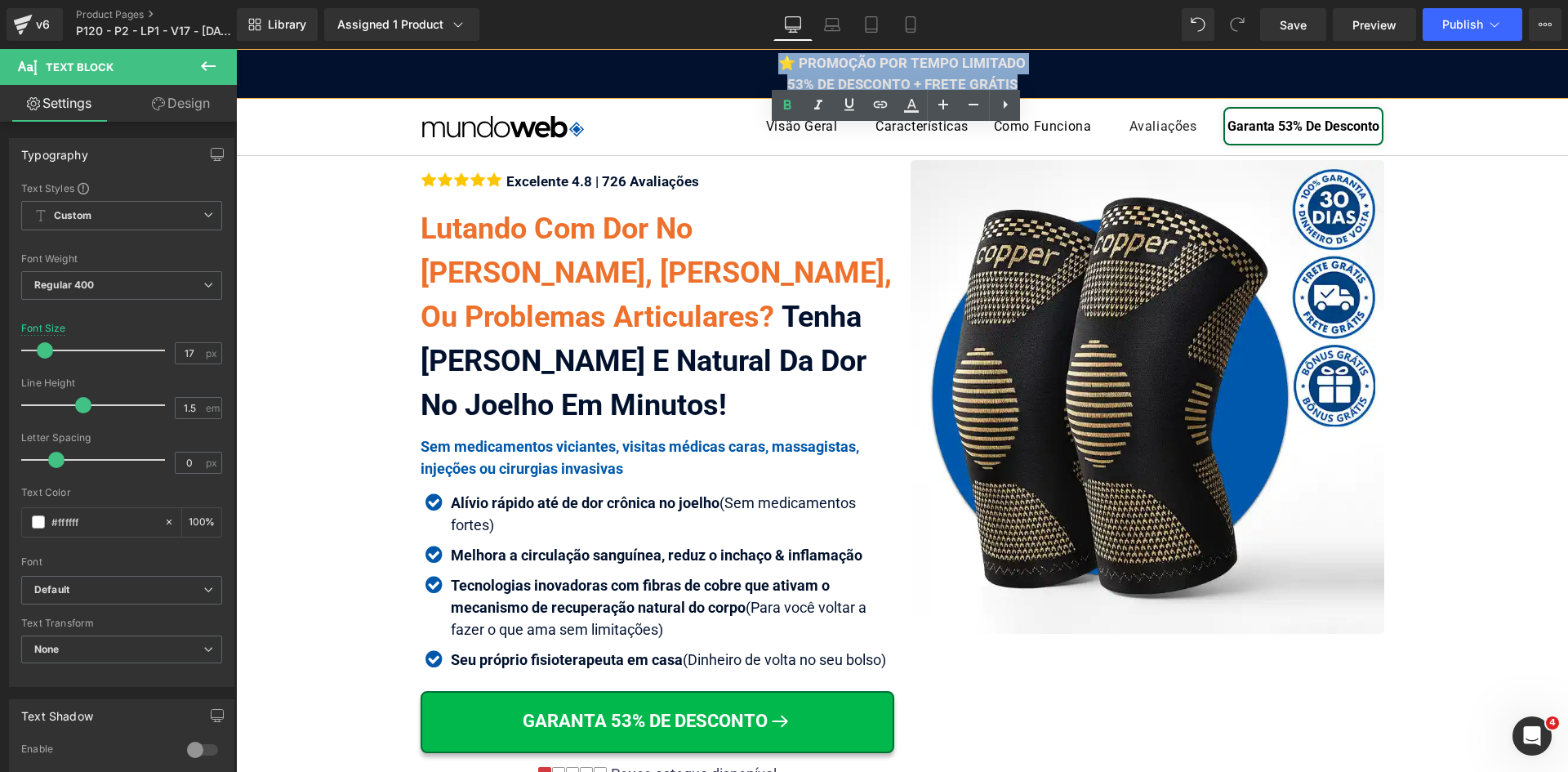
drag, startPoint x: 1018, startPoint y: 82, endPoint x: 759, endPoint y: 63, distance: 259.7
click at [759, 63] on div "⭐ PROMOÇÃO POR TEMPO LIMITADO 53% DE DESCONTO + FRETE GRÁTIS" at bounding box center [902, 73] width 1332 height 41
click at [911, 105] on icon at bounding box center [911, 105] width 19 height 19
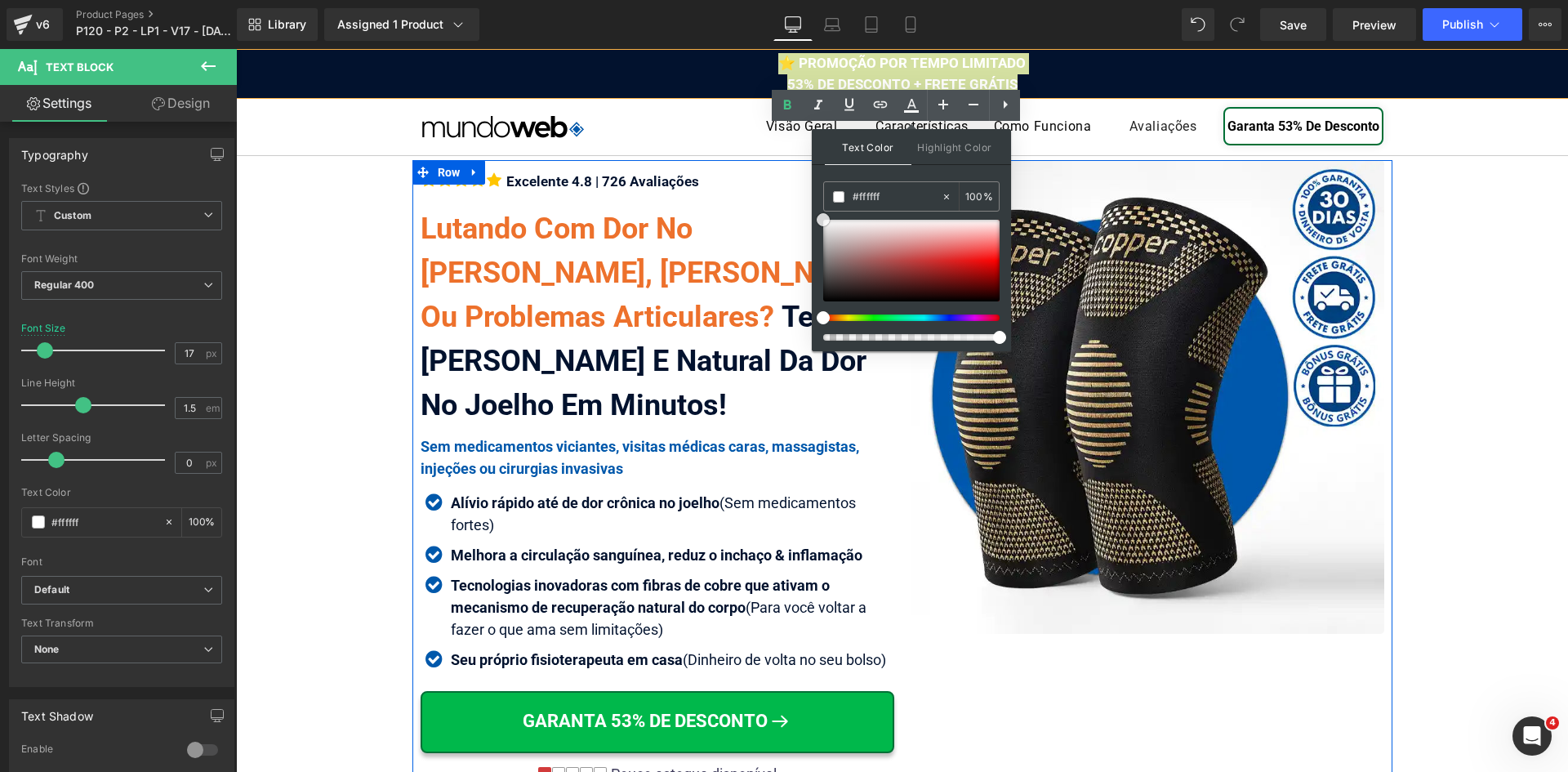
drag, startPoint x: 1065, startPoint y: 274, endPoint x: 803, endPoint y: 198, distance: 272.8
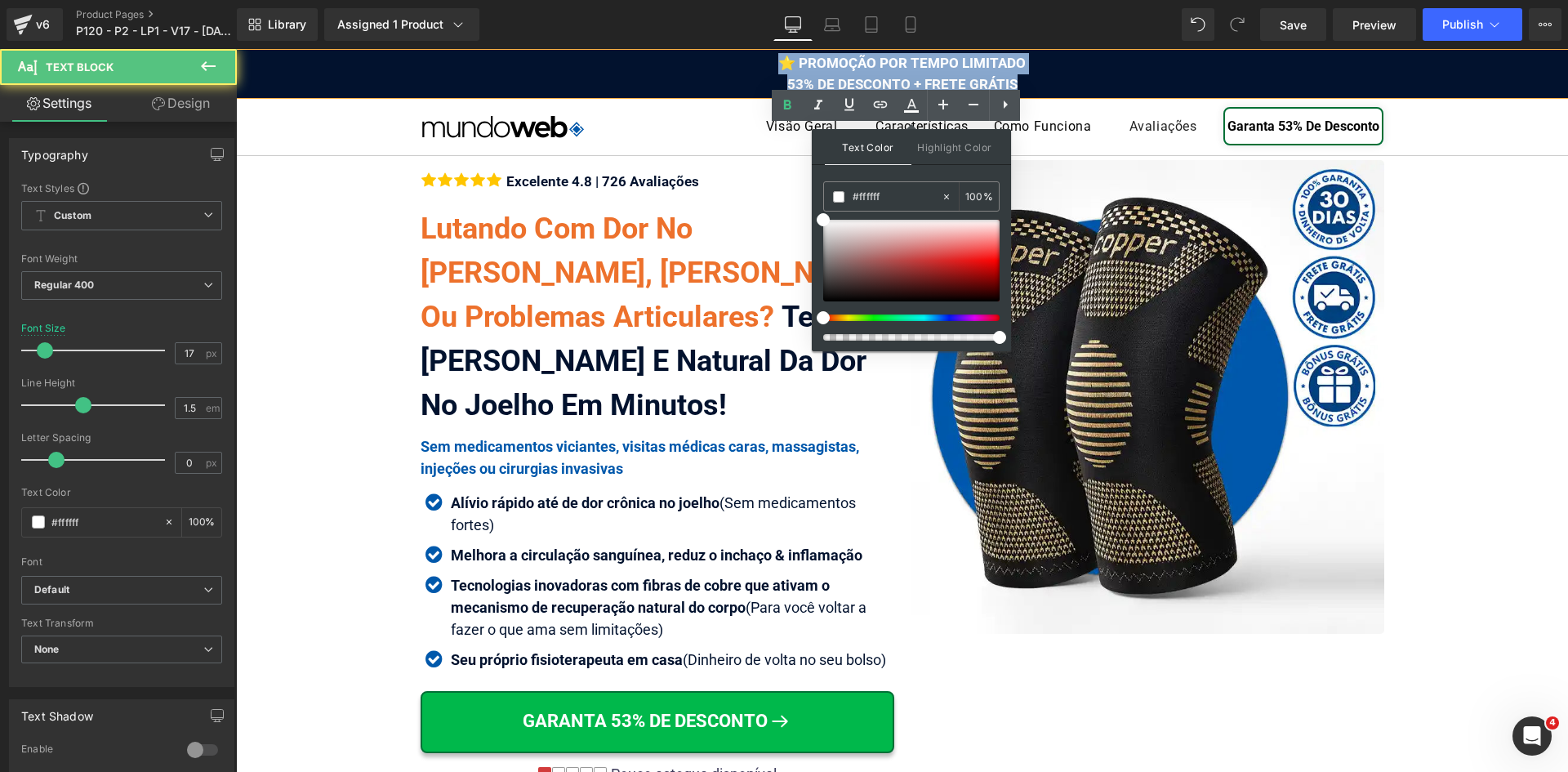
click at [811, 63] on span "⭐ PROMOÇÃO POR TEMPO LIMITADO 53% DE DESCONTO + FRETE GRÁTIS" at bounding box center [902, 73] width 248 height 38
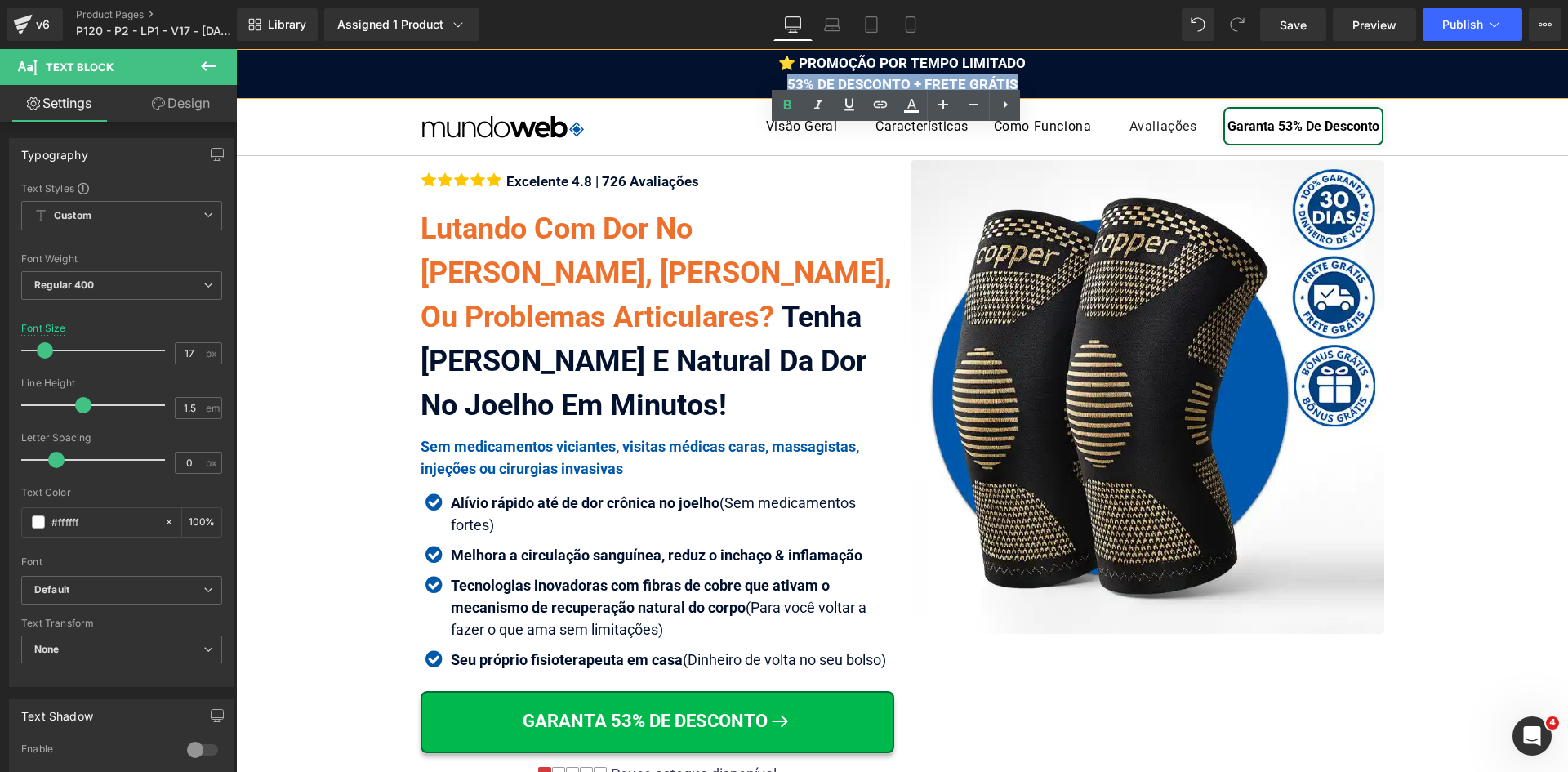
drag, startPoint x: 784, startPoint y: 82, endPoint x: 1010, endPoint y: 85, distance: 226.0
click at [1010, 85] on span "⭐ PROMOÇÃO POR TEMPO LIMITADO 53% DE DESCONTO + FRETE GRÁTIS" at bounding box center [902, 73] width 248 height 38
click at [1014, 82] on div "⭐ PROMOÇÃO POR TEMPO LIMITADO 53% DE DESCONTO + FRETE GRÁTIS" at bounding box center [902, 73] width 1332 height 41
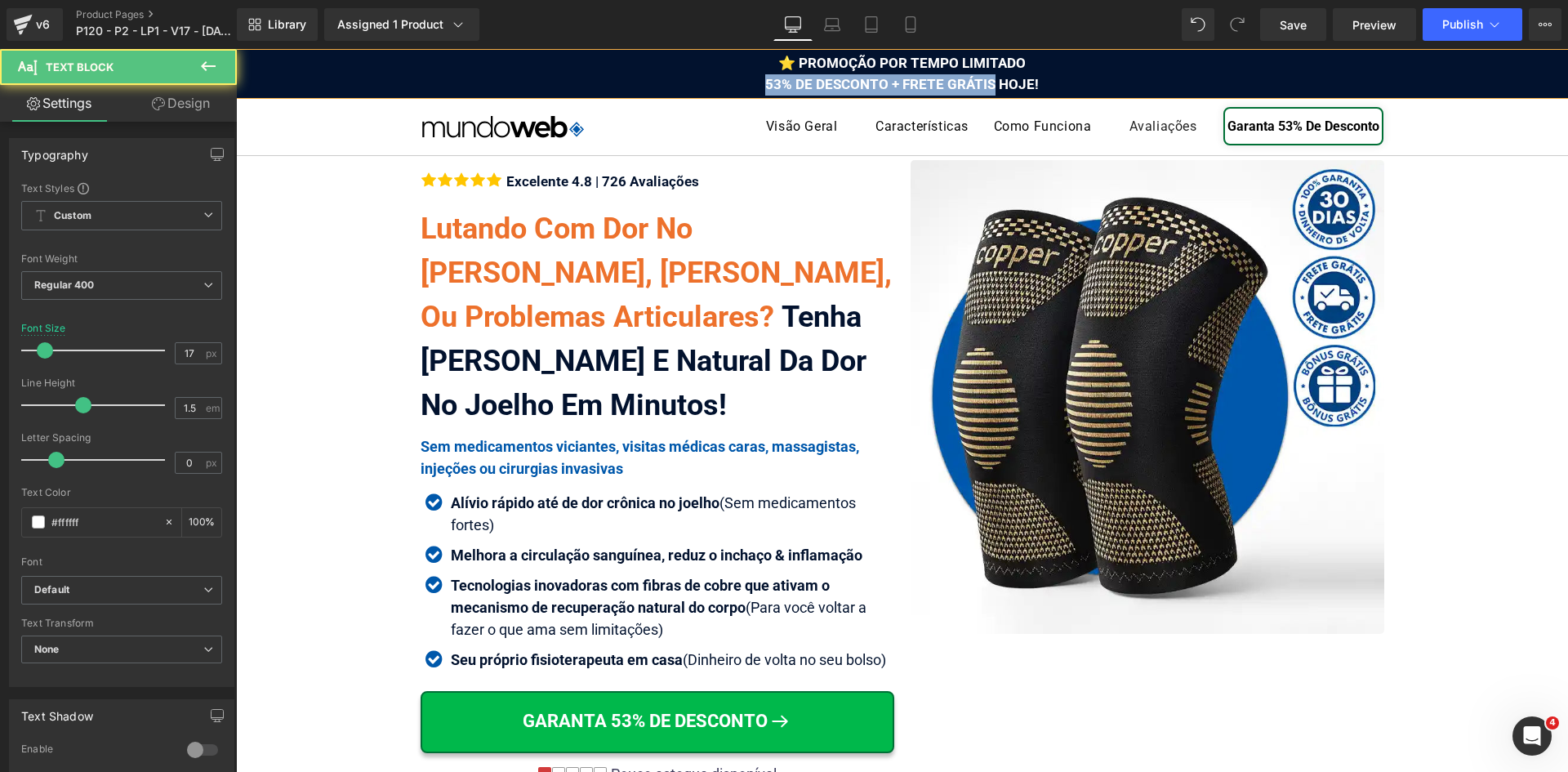
drag, startPoint x: 989, startPoint y: 84, endPoint x: 759, endPoint y: 81, distance: 230.0
click at [759, 81] on div "⭐ PROMOÇÃO POR TEMPO LIMITADO 53% DE DESCONTO + FRETE GRÁTIS HOJE!" at bounding box center [902, 73] width 1332 height 41
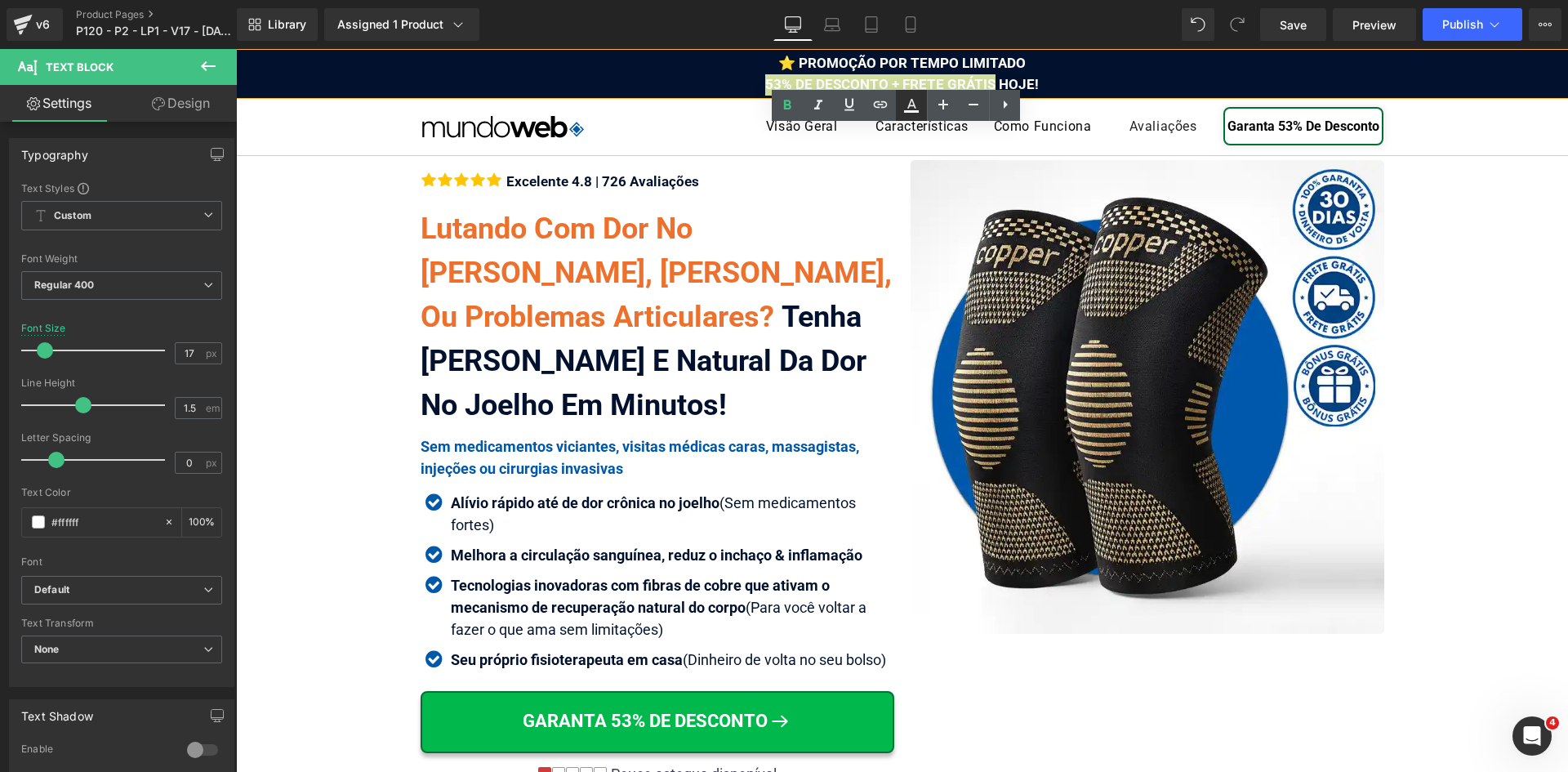
click at [910, 107] on icon at bounding box center [911, 105] width 19 height 19
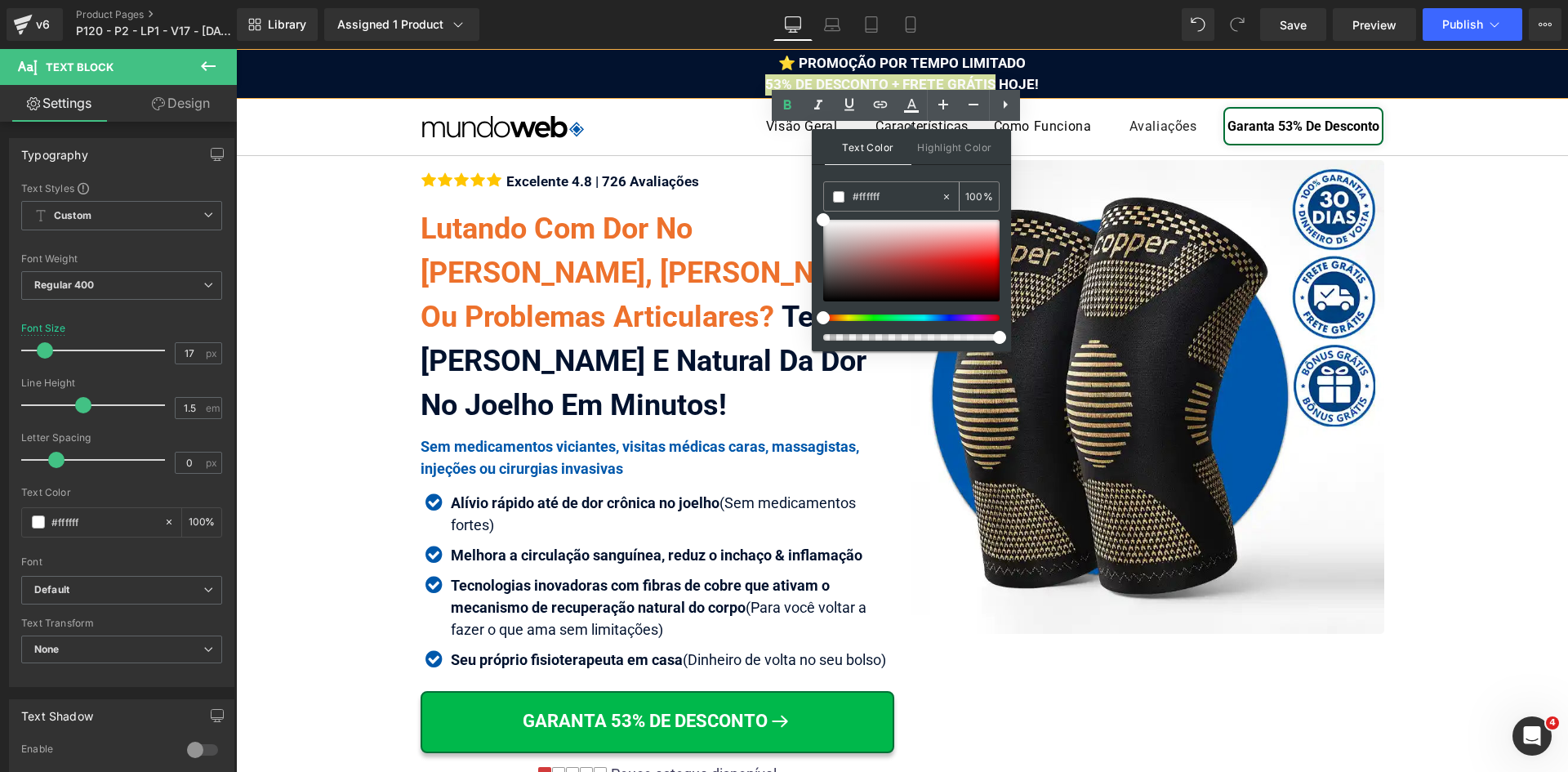
drag, startPoint x: 874, startPoint y: 206, endPoint x: 878, endPoint y: 197, distance: 9.8
click at [875, 205] on div "#e6e4e4" at bounding box center [882, 196] width 117 height 29
click at [878, 196] on input "#ffffff" at bounding box center [896, 197] width 88 height 18
paste input "de730"
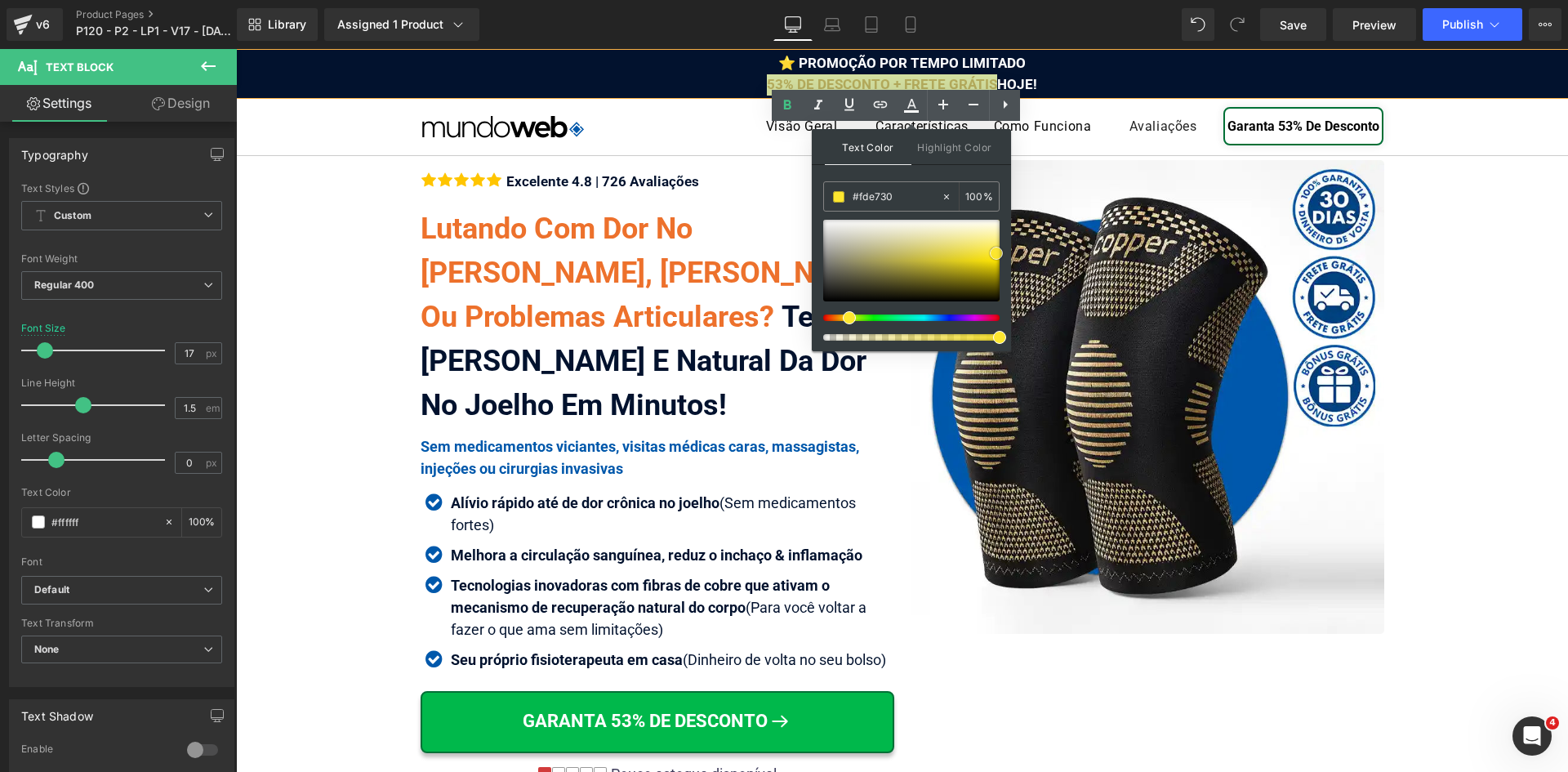
click at [891, 257] on div at bounding box center [911, 260] width 176 height 82
click at [889, 195] on input "#b6ad5d" at bounding box center [896, 197] width 88 height 18
paste input "fde730"
type input "#fde730"
click at [998, 253] on span at bounding box center [996, 253] width 13 height 13
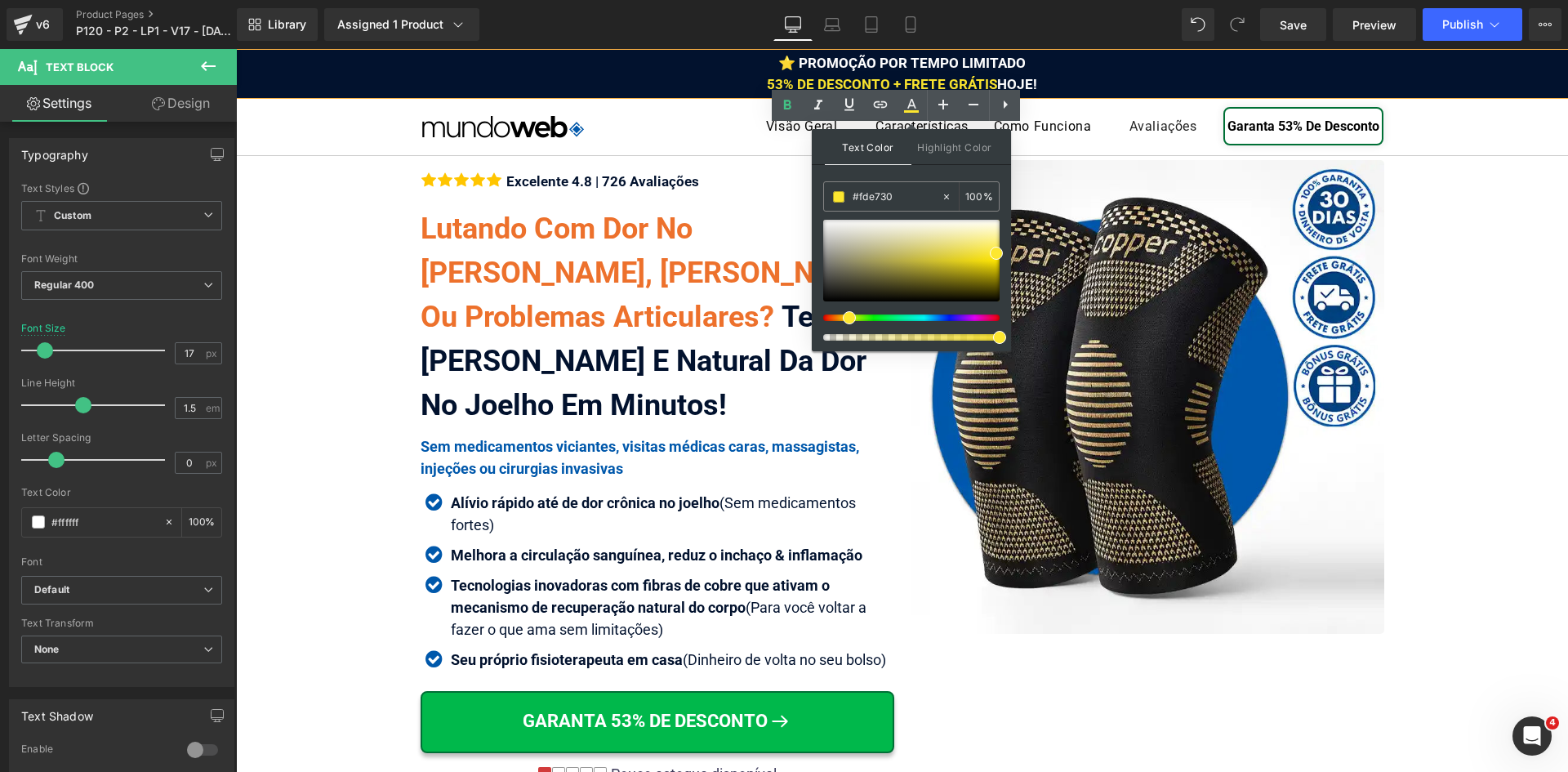
click at [1061, 69] on div "⭐ PROMOÇÃO POR TEMPO LIMITADO 53% DE DESCONTO + FRETE GRÁTIS HOJE!" at bounding box center [902, 73] width 1332 height 41
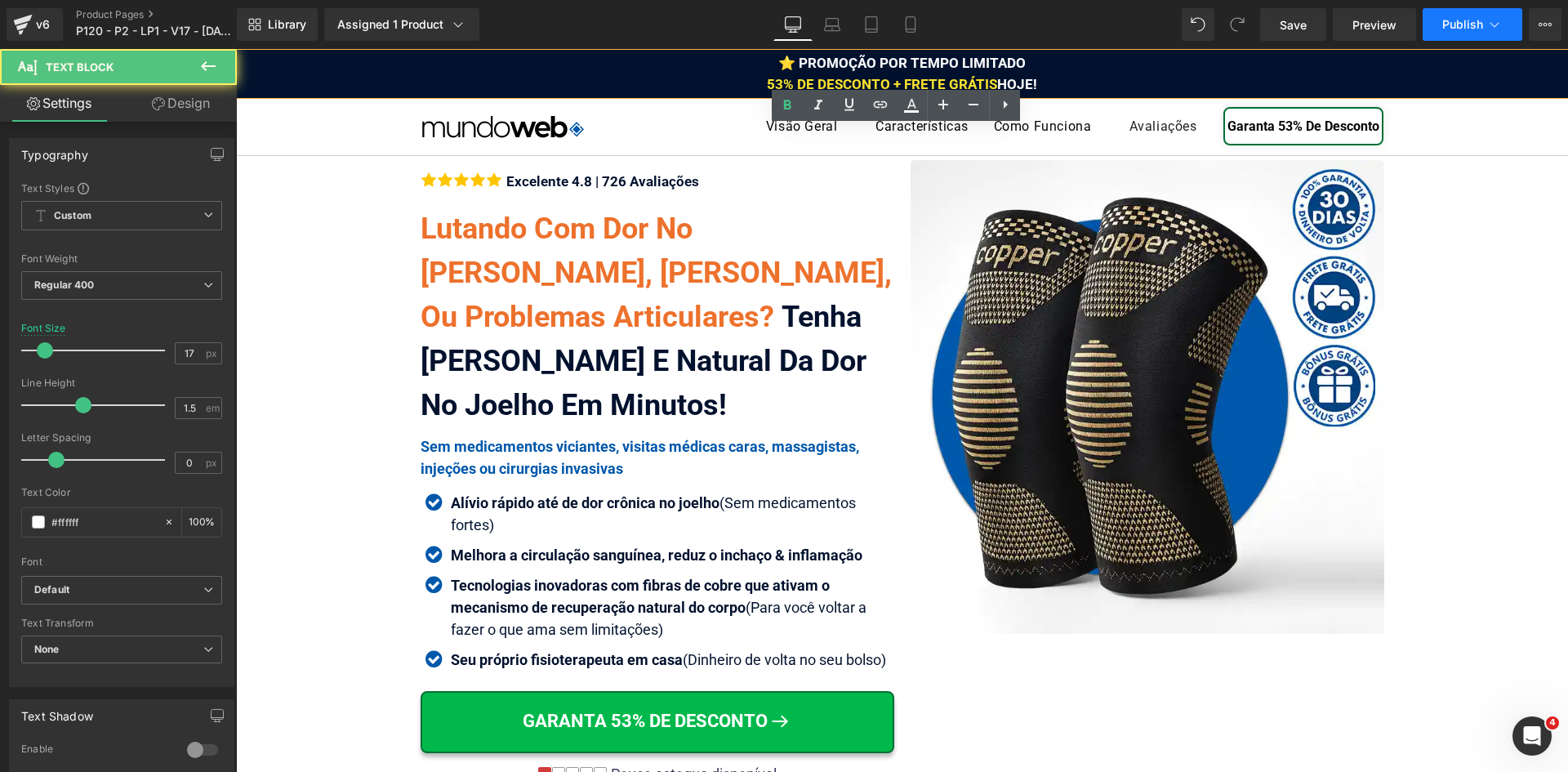
click at [1440, 25] on button "Publish" at bounding box center [1471, 24] width 99 height 32
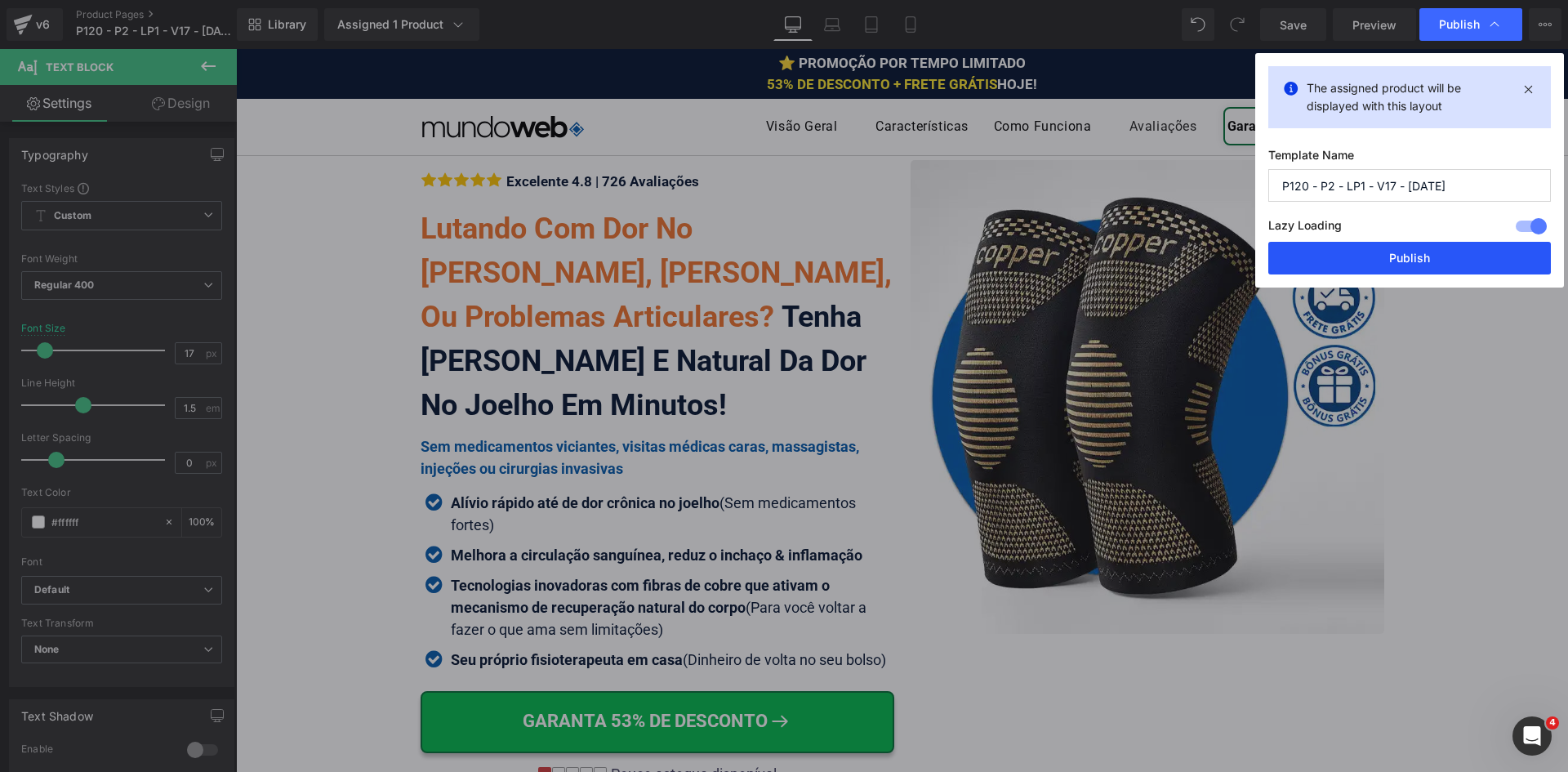
click at [1426, 262] on button "Publish" at bounding box center [1410, 257] width 283 height 32
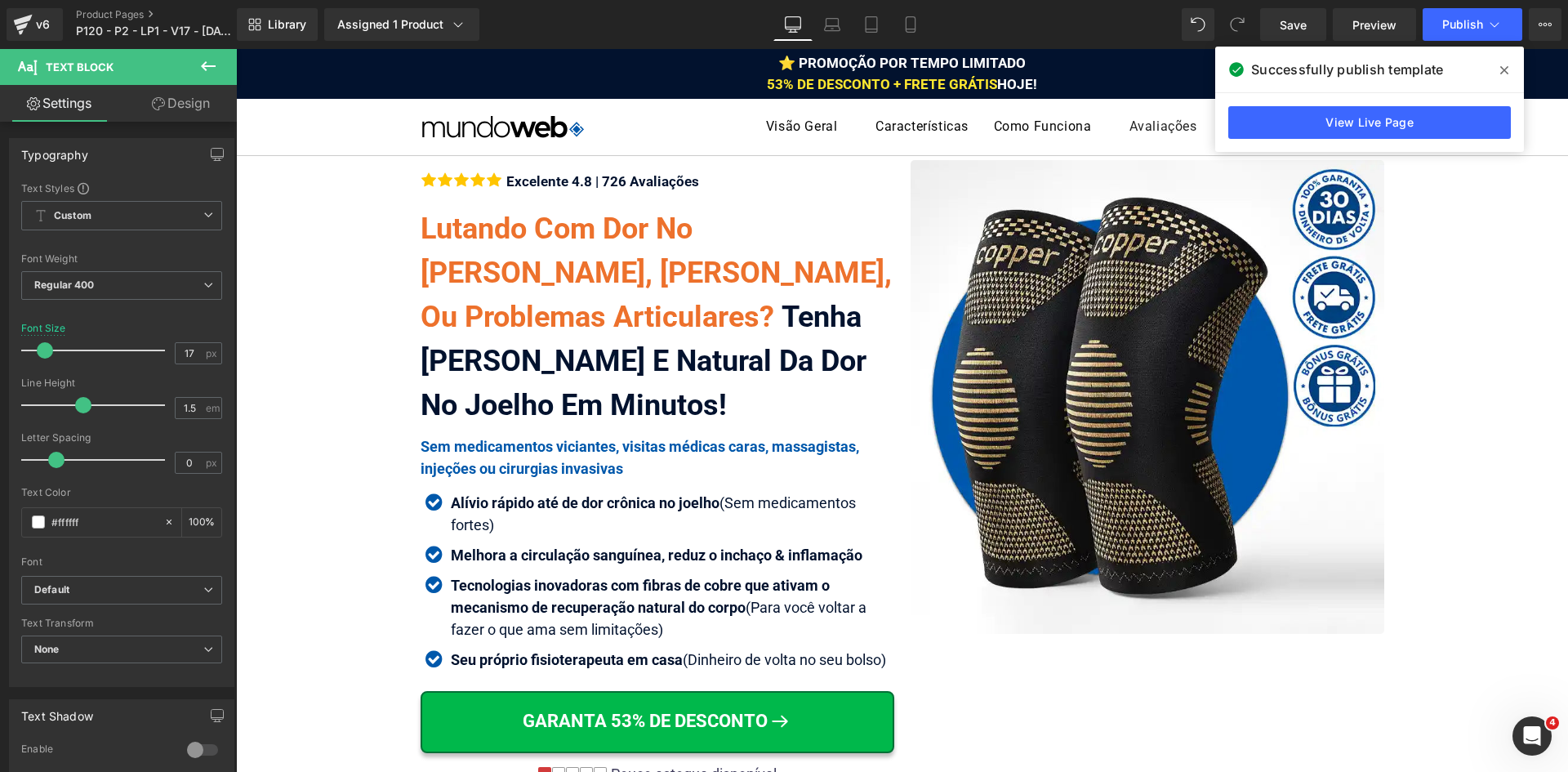
click at [1033, 75] on div "⭐ PROMOÇÃO POR TEMPO LIMITADO 53% DE DESCONTO + FRETE GRÁTIS HOJE!" at bounding box center [902, 73] width 1332 height 41
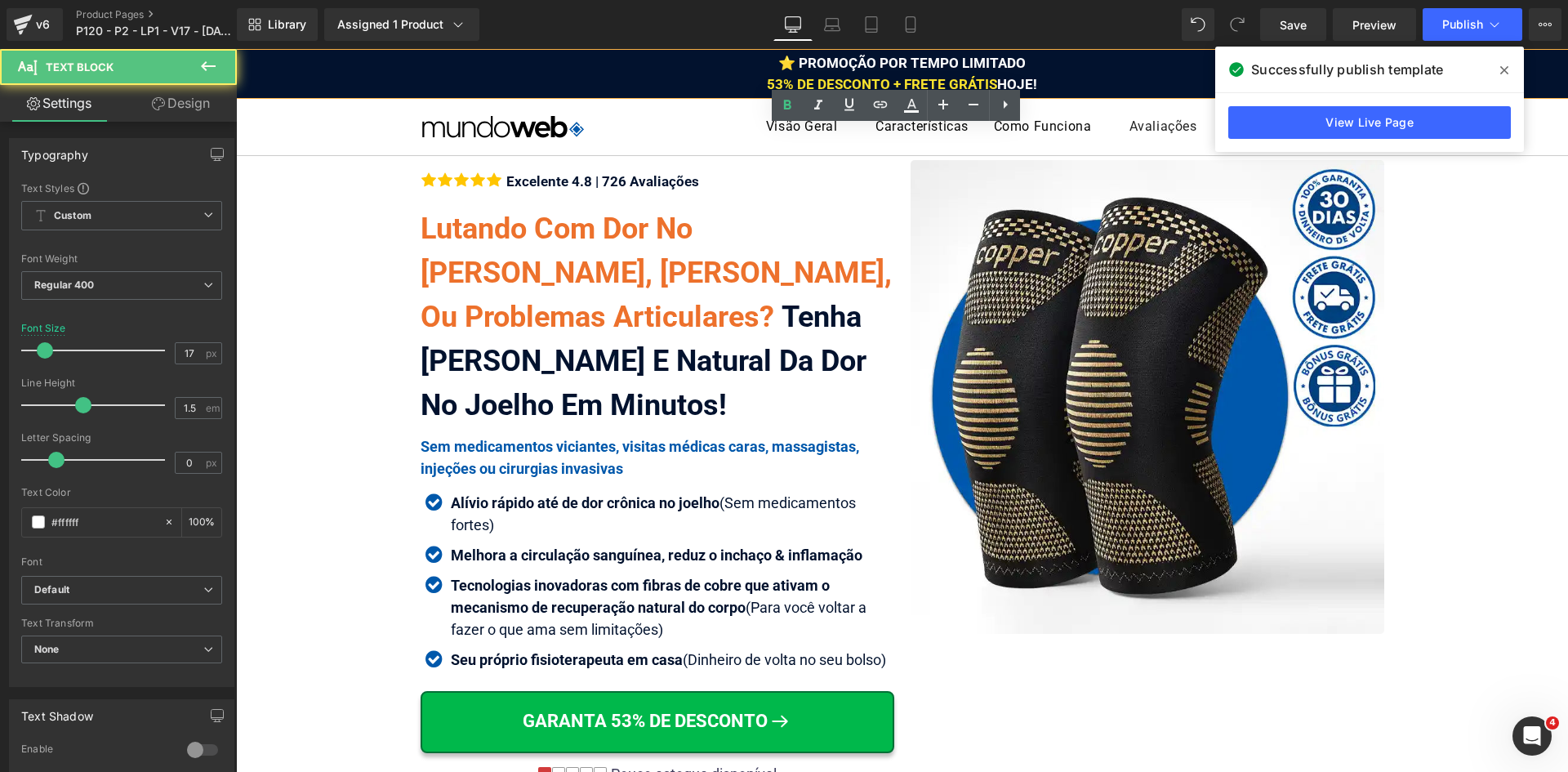
click at [1040, 80] on div "⭐ PROMOÇÃO POR TEMPO LIMITADO 53% DE DESCONTO + FRETE GRÁTIS HOJE!" at bounding box center [902, 73] width 1332 height 41
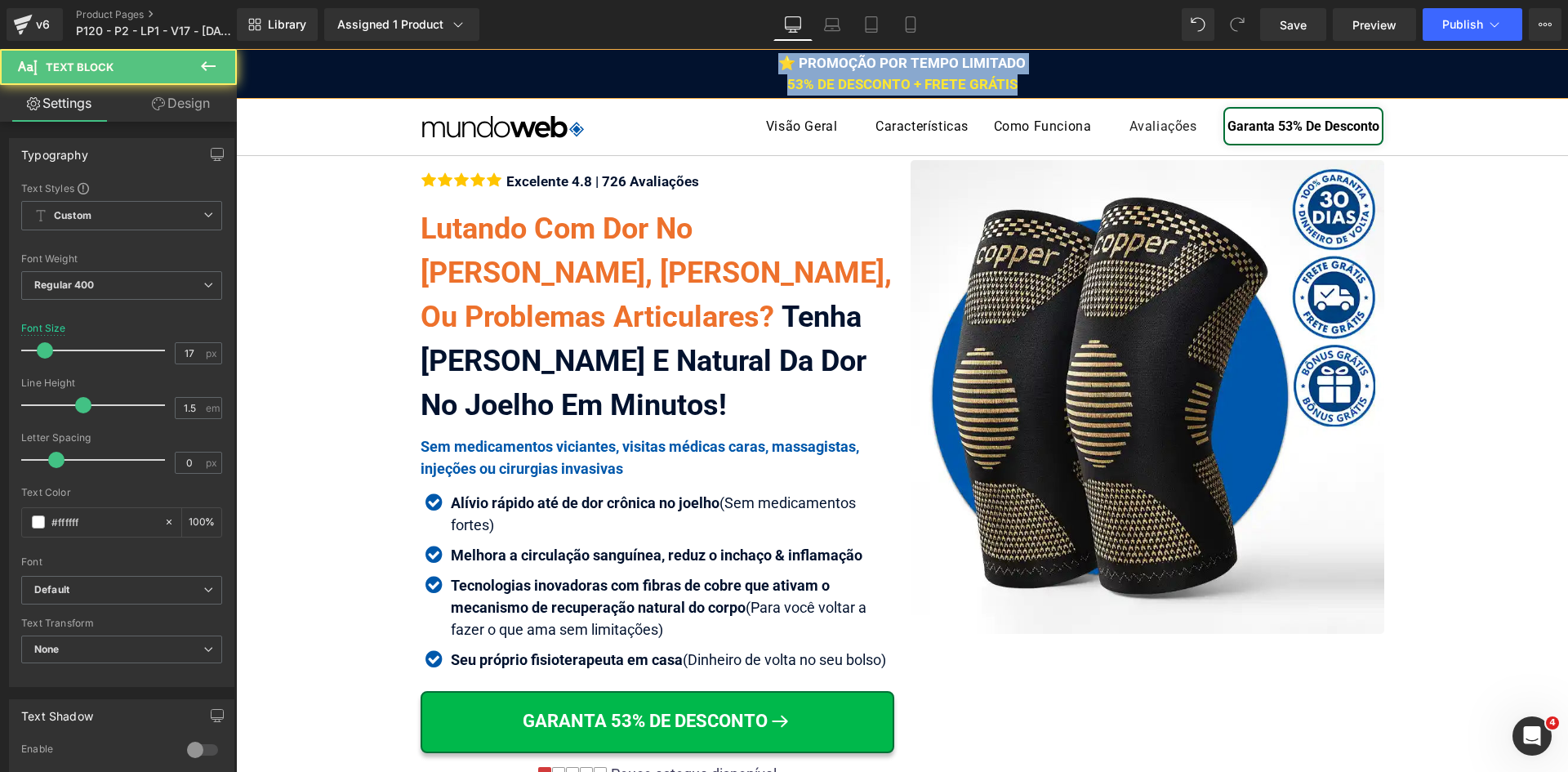
click at [936, 78] on span "53% DE DESCONTO + FRETE GRÁTIS" at bounding box center [903, 84] width 230 height 17
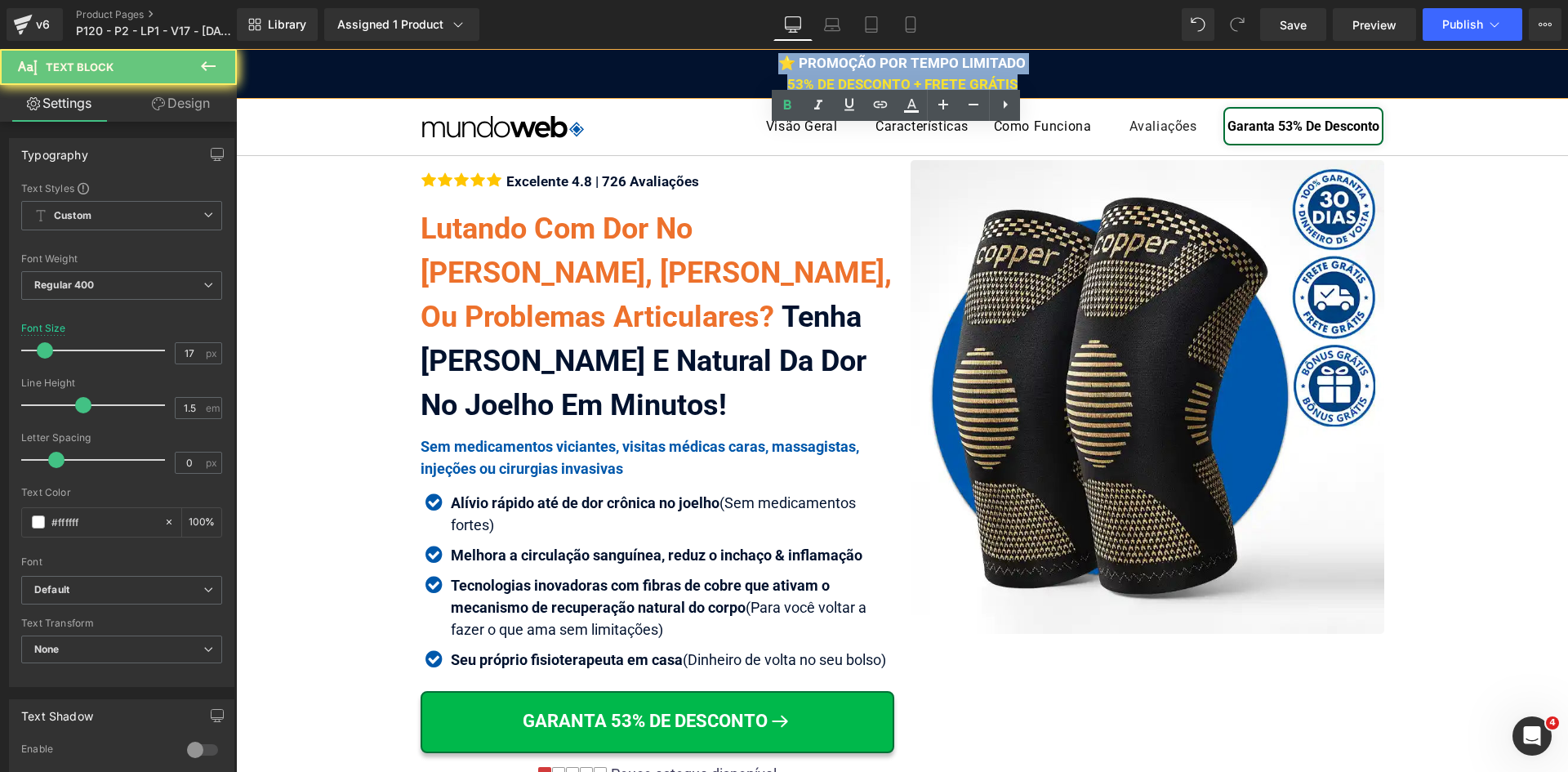
drag, startPoint x: 1032, startPoint y: 76, endPoint x: 927, endPoint y: 93, distance: 106.4
click at [668, 49] on html "⭐ PROMOÇÃO POR TEMPO LIMITADO 53% DE DESCONTO + FRETE GRÁTIS Text Block Row Ima…" at bounding box center [902, 410] width 1332 height 723
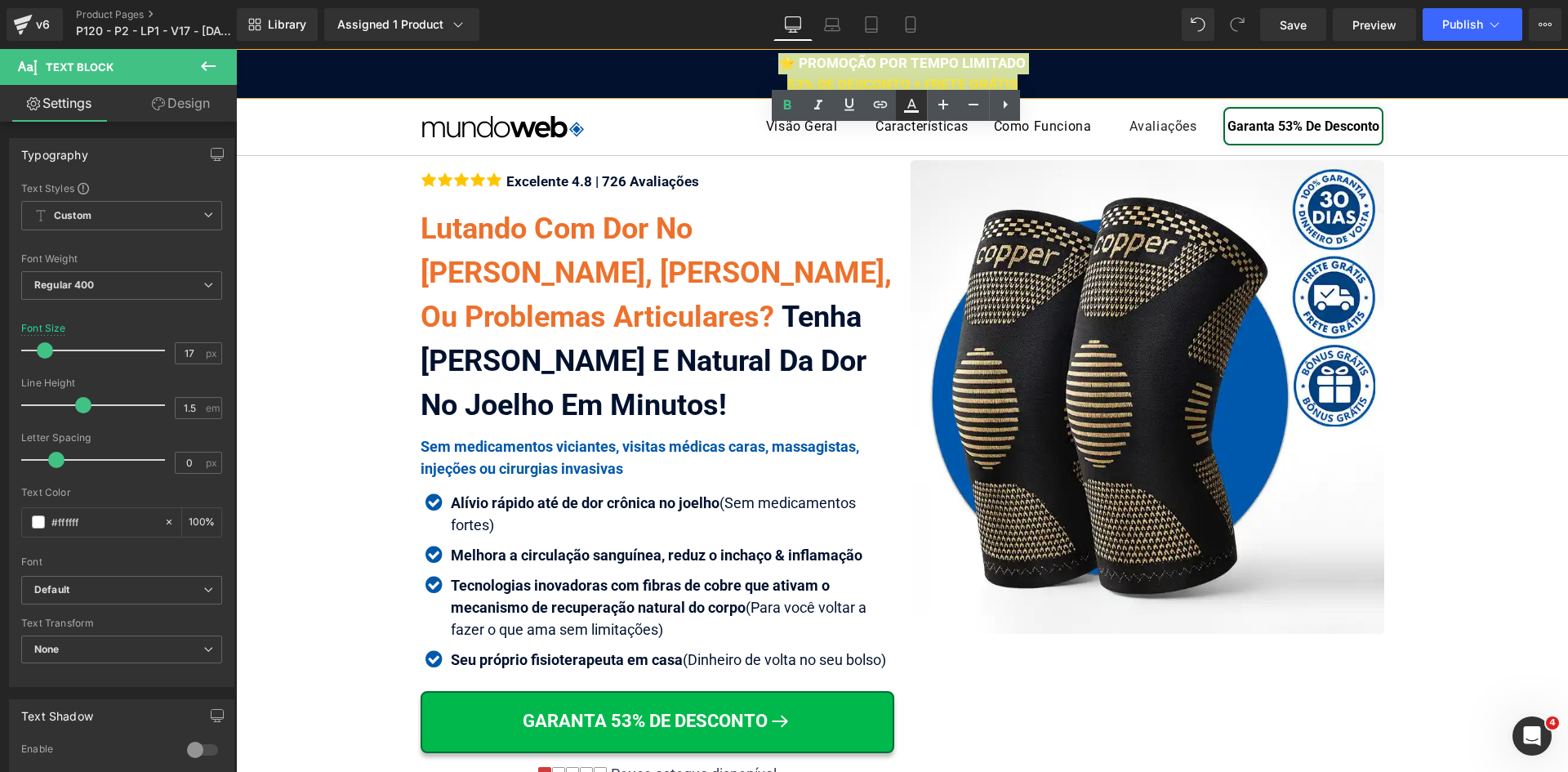
click at [909, 105] on icon at bounding box center [911, 104] width 9 height 10
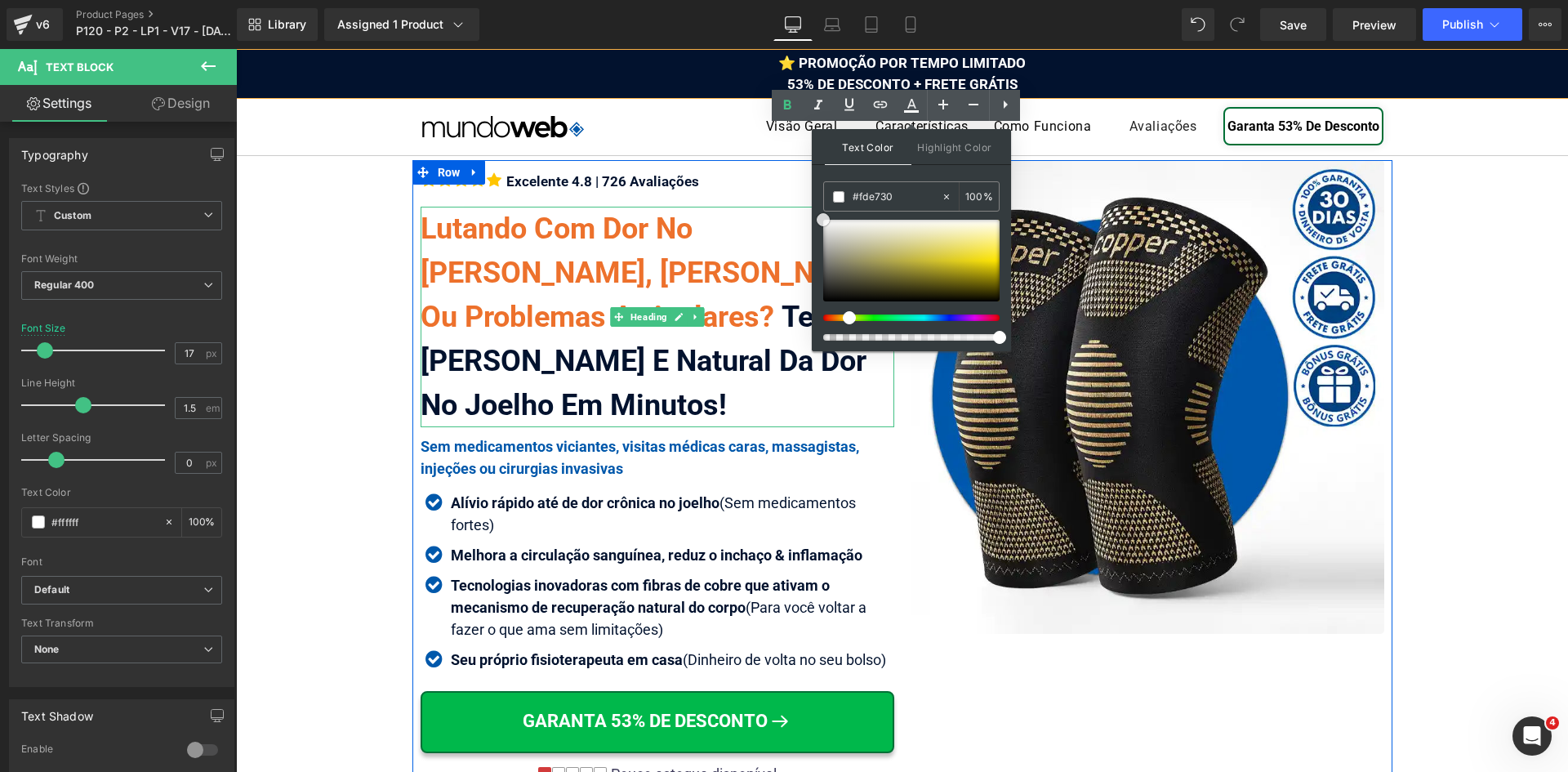
drag, startPoint x: 1123, startPoint y: 299, endPoint x: 801, endPoint y: 210, distance: 334.1
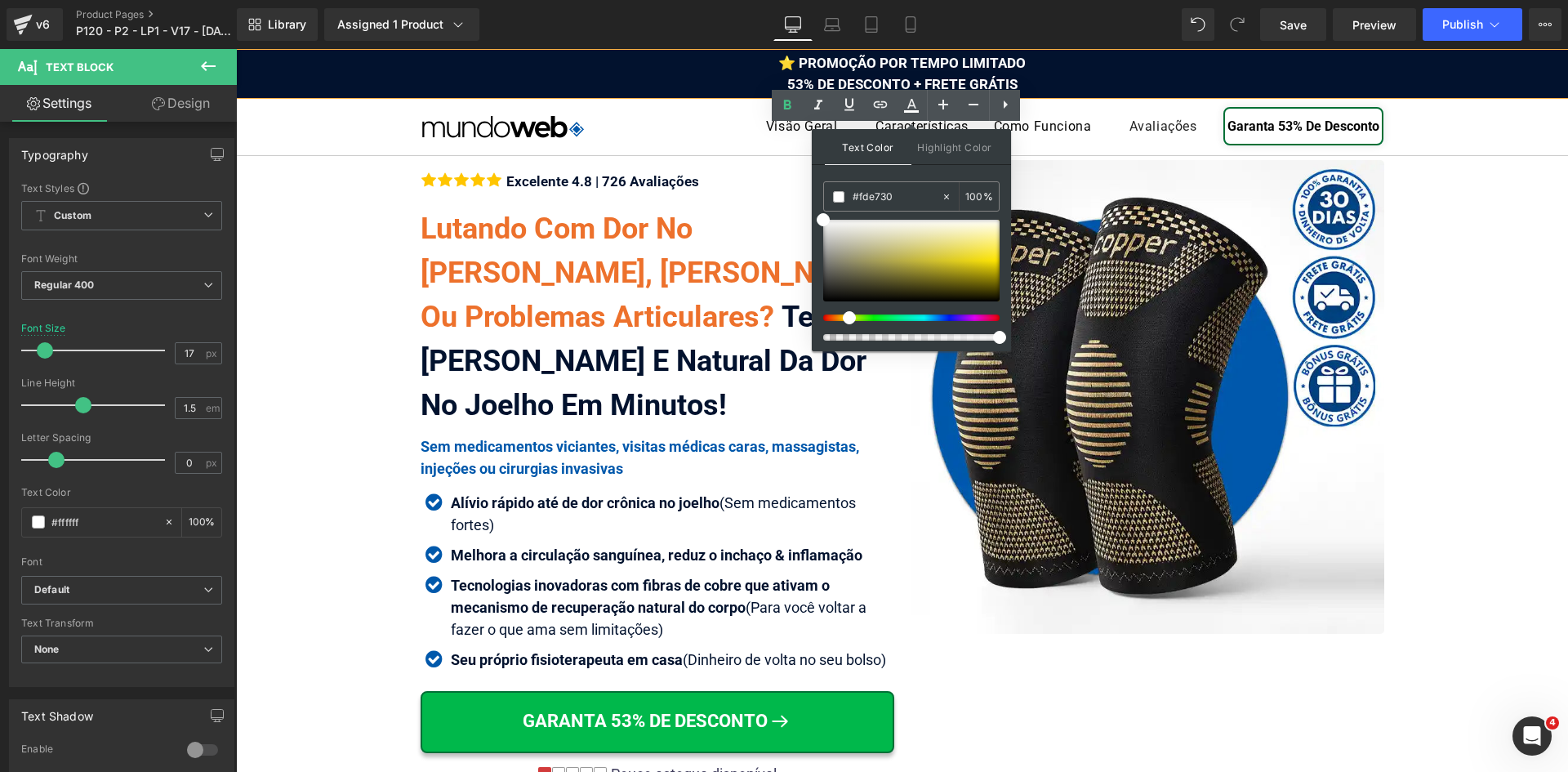
click at [879, 75] on div "⭐ PROMOÇÃO POR TEMPO LIMITADO 53% DE DESCONTO + FRETE GRÁTIS" at bounding box center [902, 73] width 1332 height 41
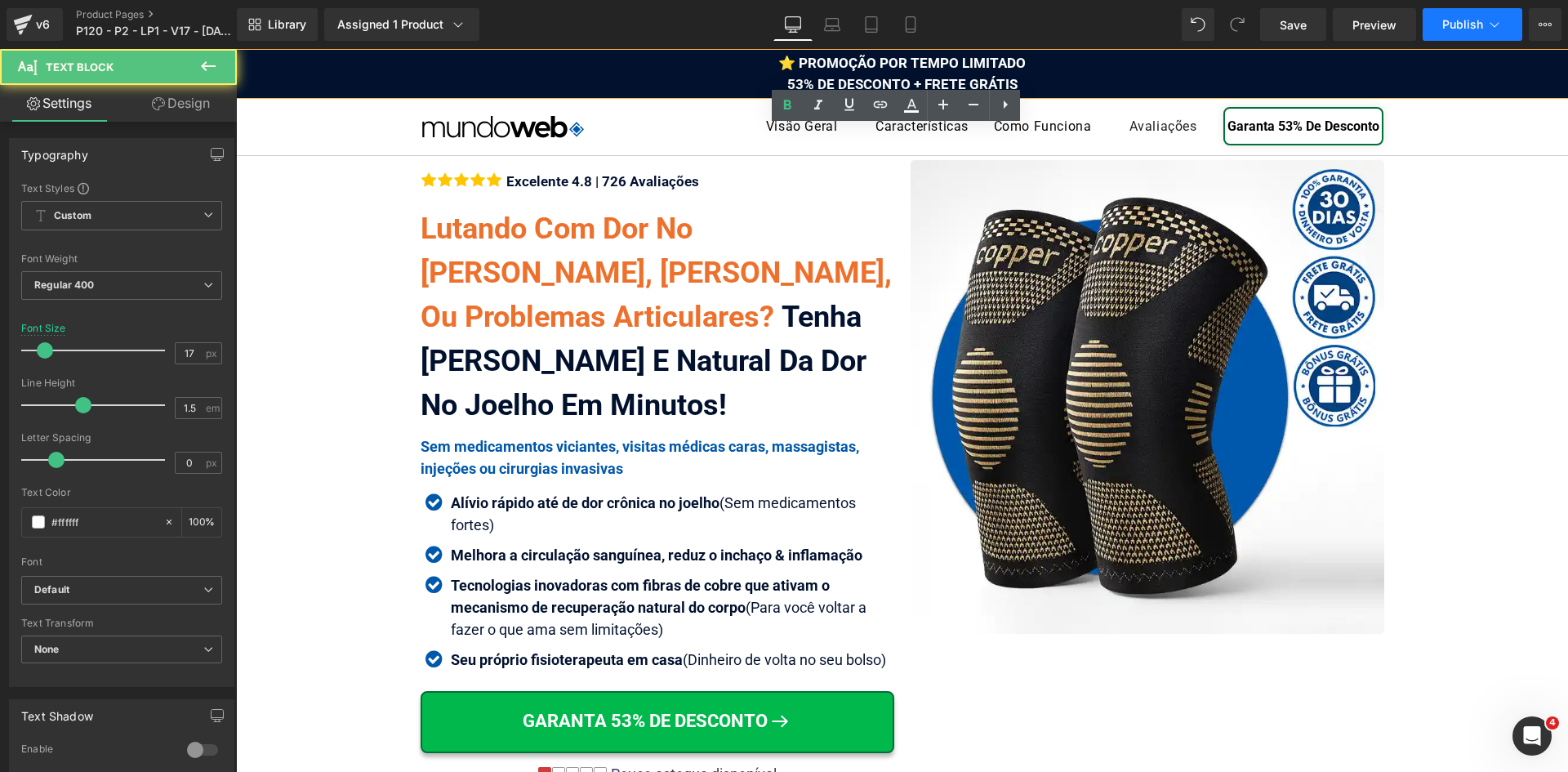
click at [1490, 24] on icon at bounding box center [1494, 25] width 17 height 17
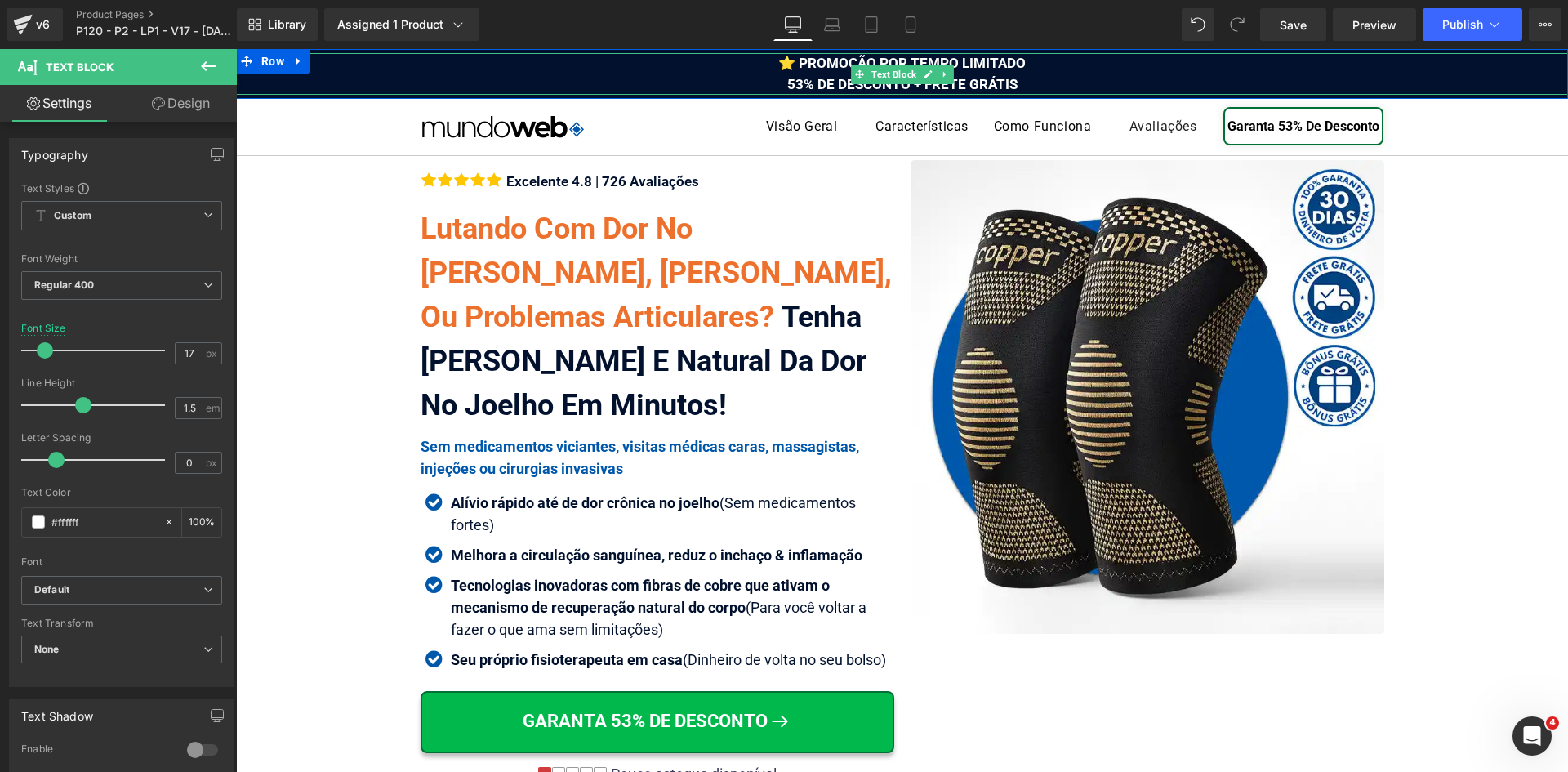
click at [1027, 77] on div "⭐ PROMOÇÃO POR TEMPO LIMITADO 53% DE DESCONTO + FRETE GRÁTIS" at bounding box center [902, 73] width 1332 height 41
